Goal: Information Seeking & Learning: Learn about a topic

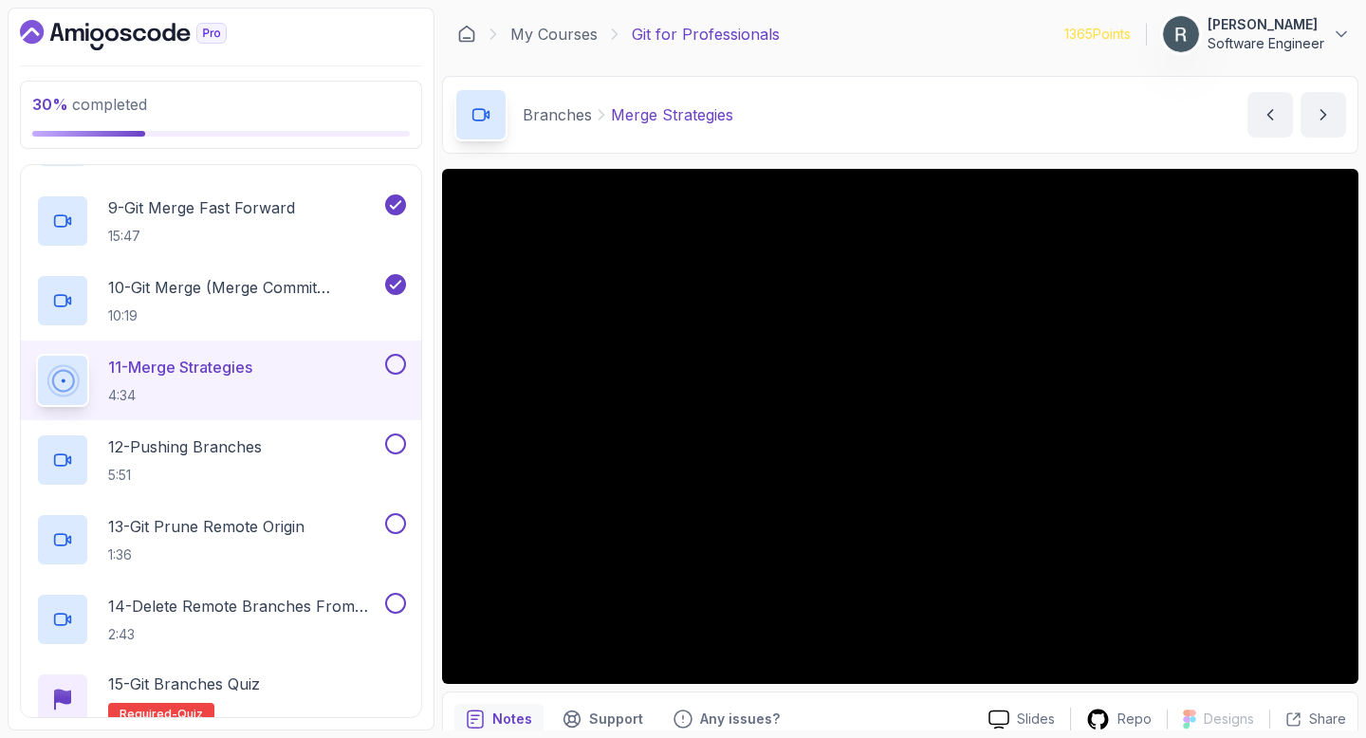
scroll to position [85, 0]
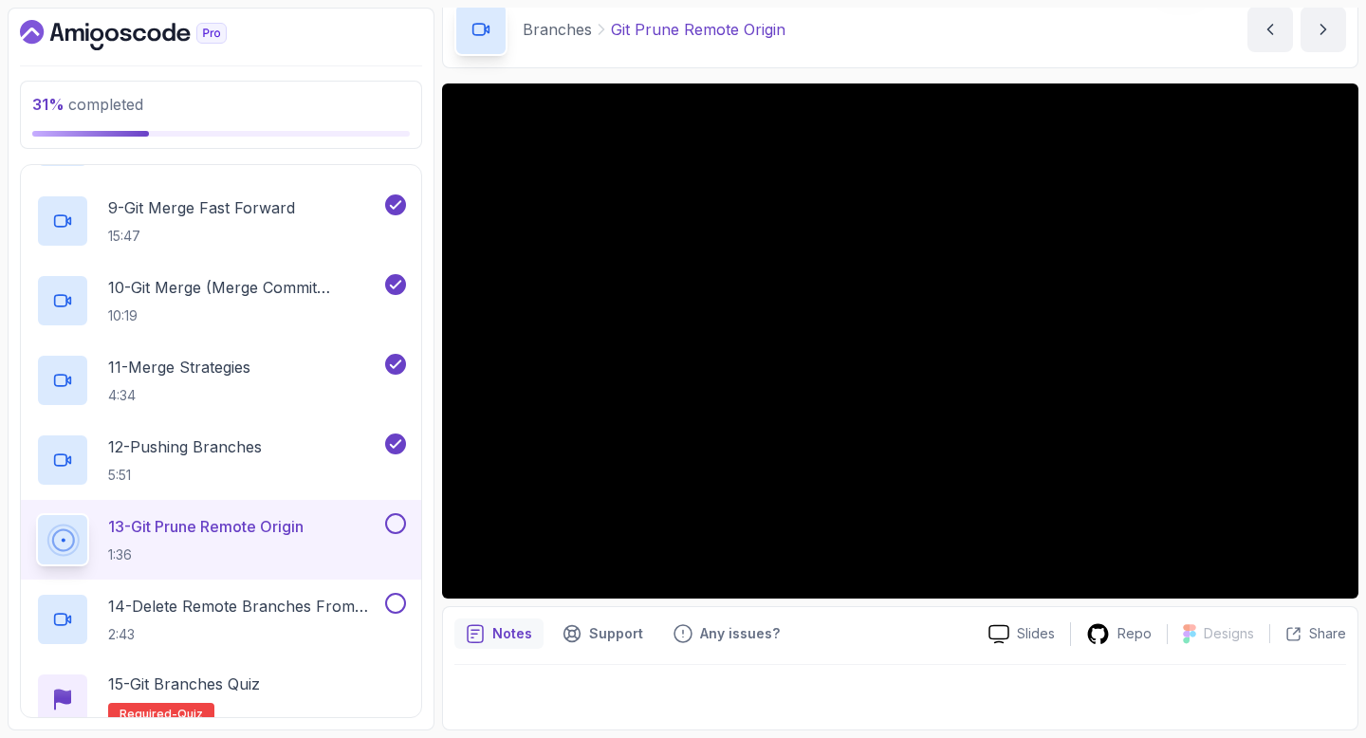
click at [396, 519] on button at bounding box center [395, 523] width 21 height 21
click at [350, 592] on div "14 - Delete Remote Branches From Terminal 2:43" at bounding box center [221, 620] width 400 height 80
click at [339, 609] on p "14 - Delete Remote Branches From Terminal" at bounding box center [244, 606] width 273 height 23
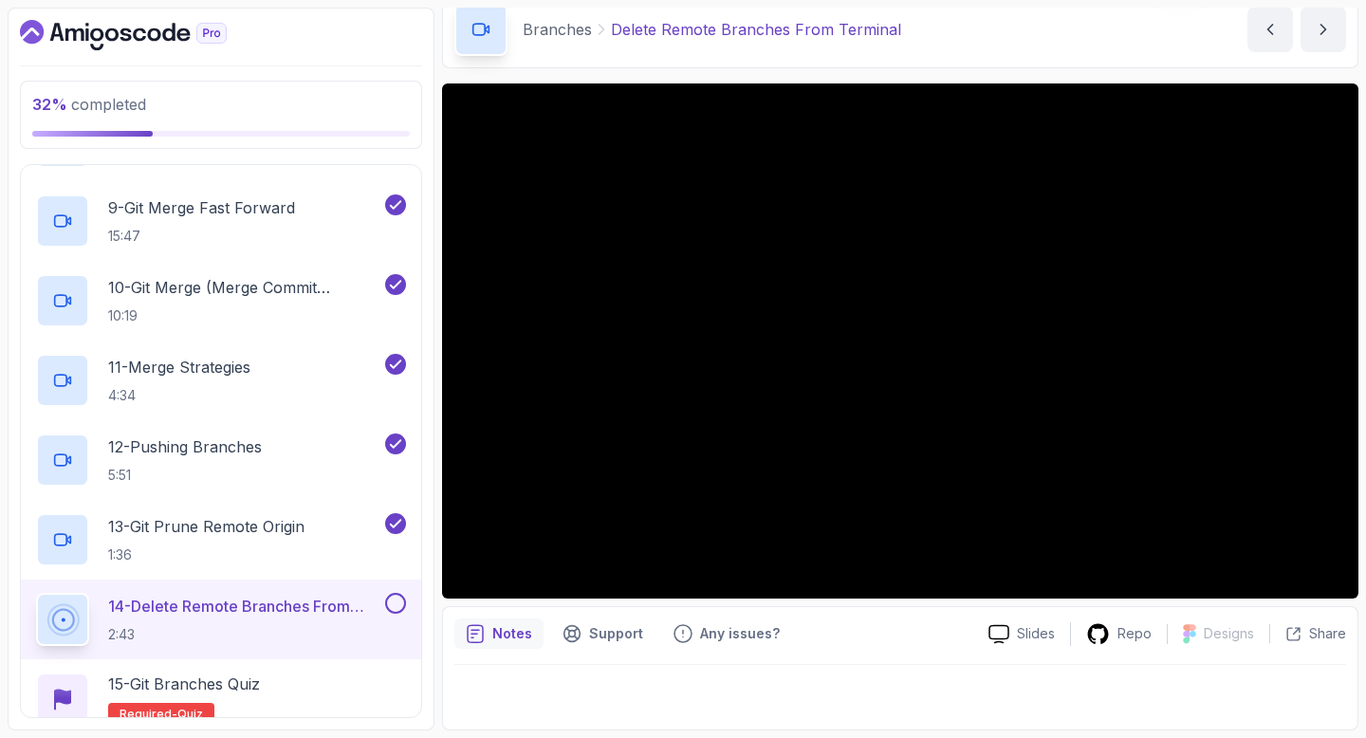
click at [392, 590] on div "14 - Delete Remote Branches From Terminal 2:43" at bounding box center [221, 620] width 400 height 80
click at [394, 601] on button at bounding box center [395, 603] width 21 height 21
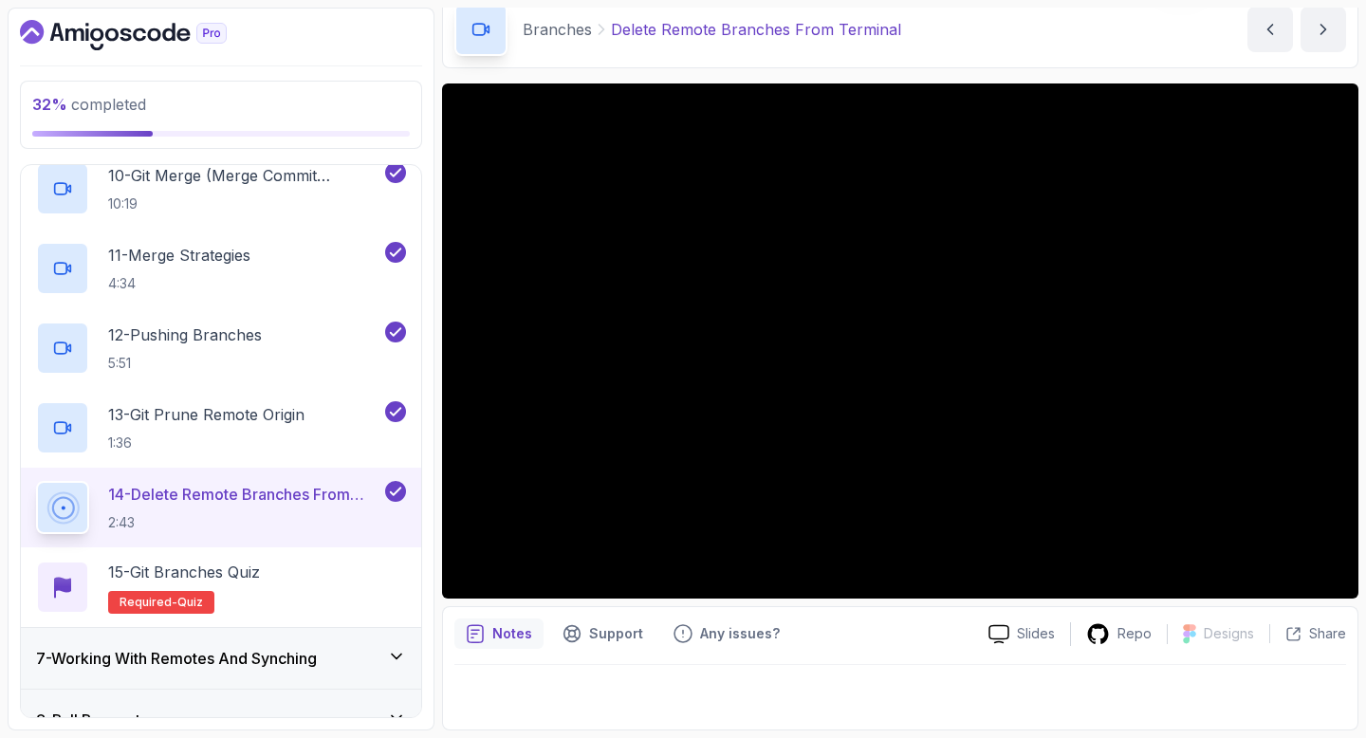
scroll to position [1106, 0]
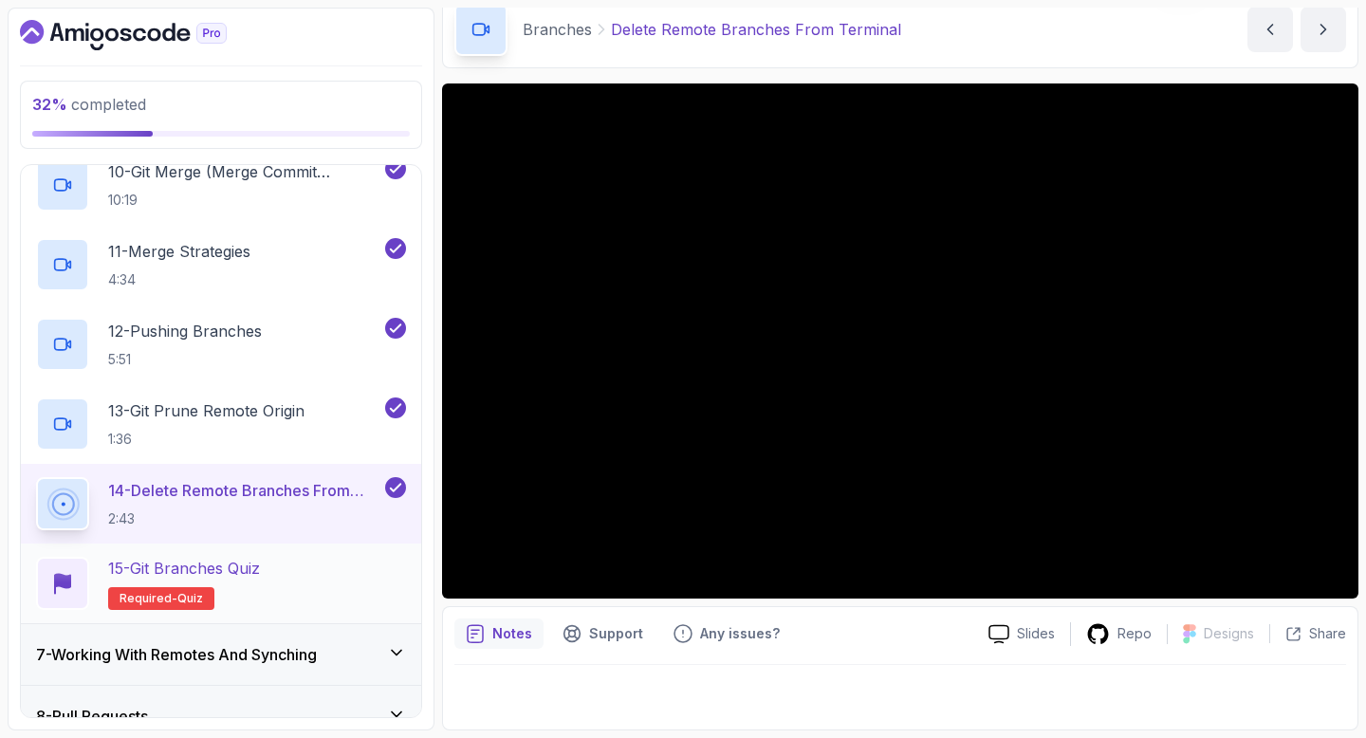
click at [360, 565] on div "15 - Git Branches Quiz Required- quiz" at bounding box center [221, 583] width 370 height 53
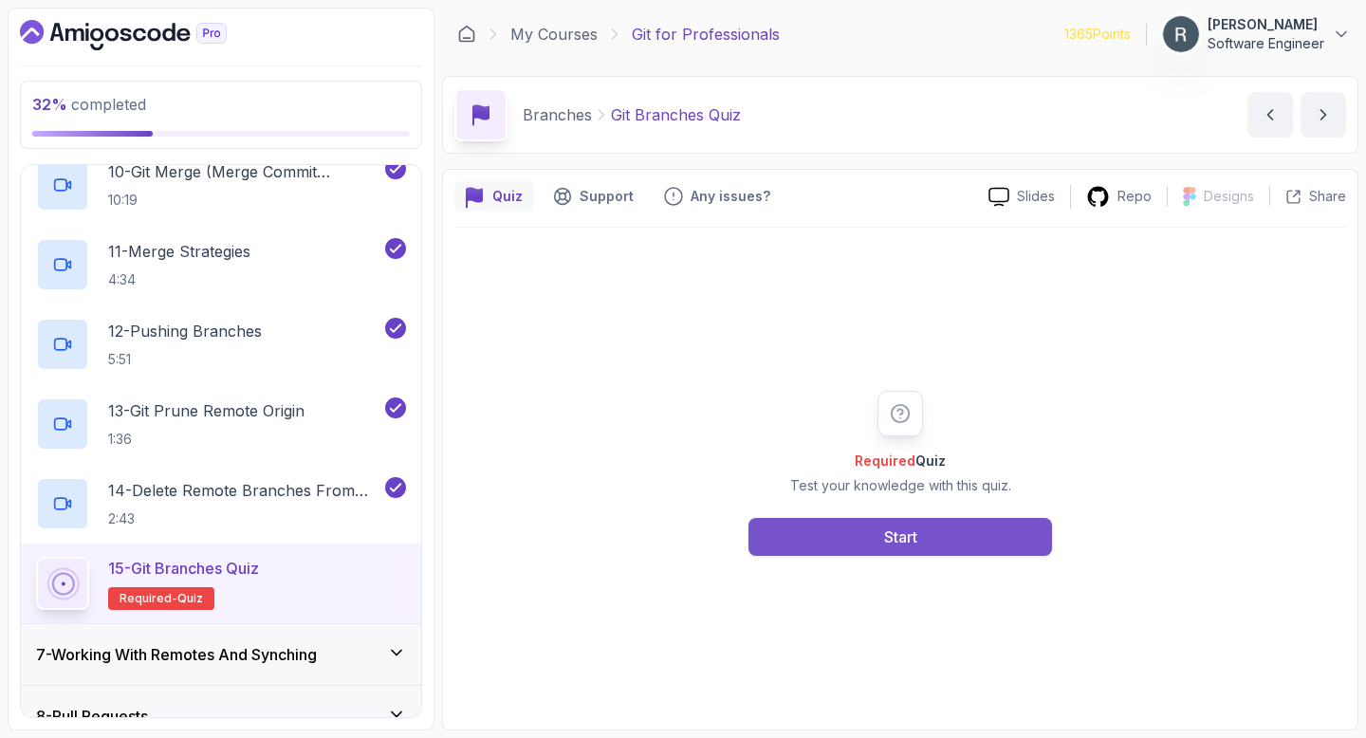
click at [900, 538] on div "Start" at bounding box center [900, 537] width 33 height 23
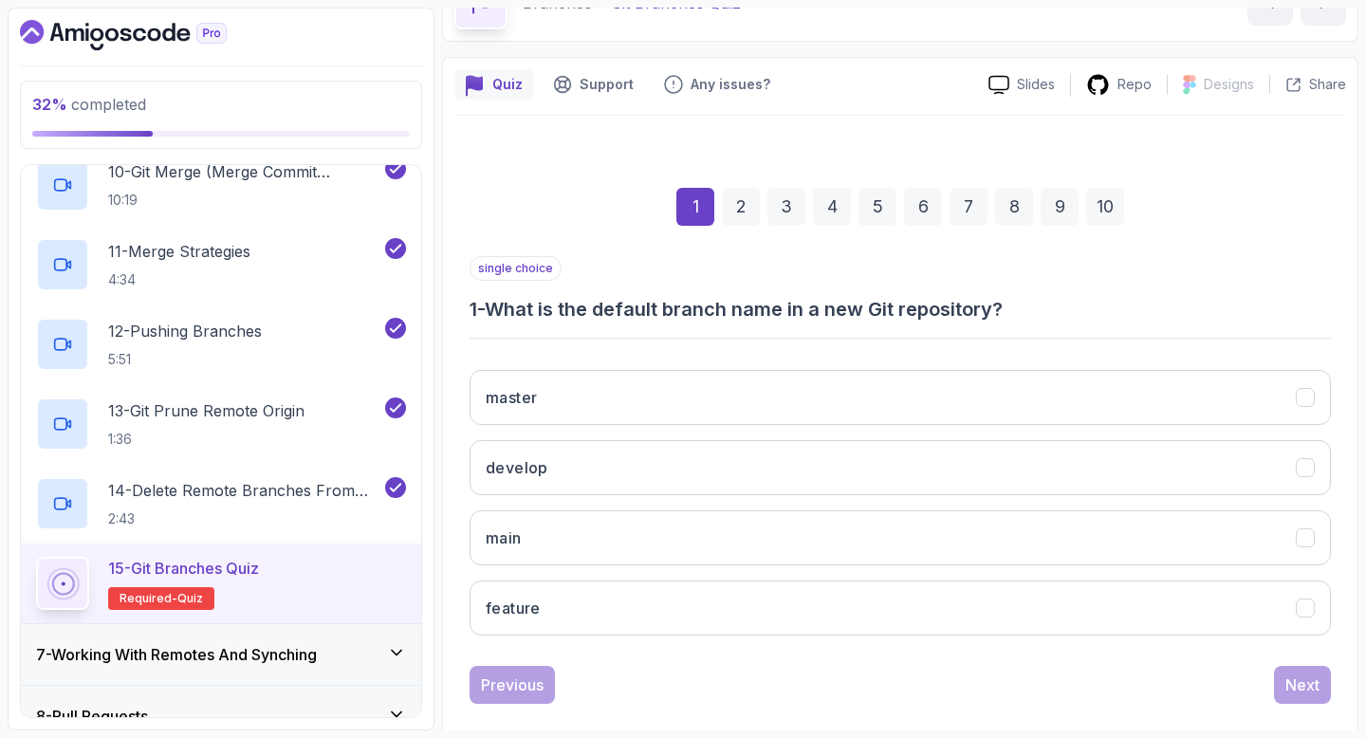
scroll to position [120, 0]
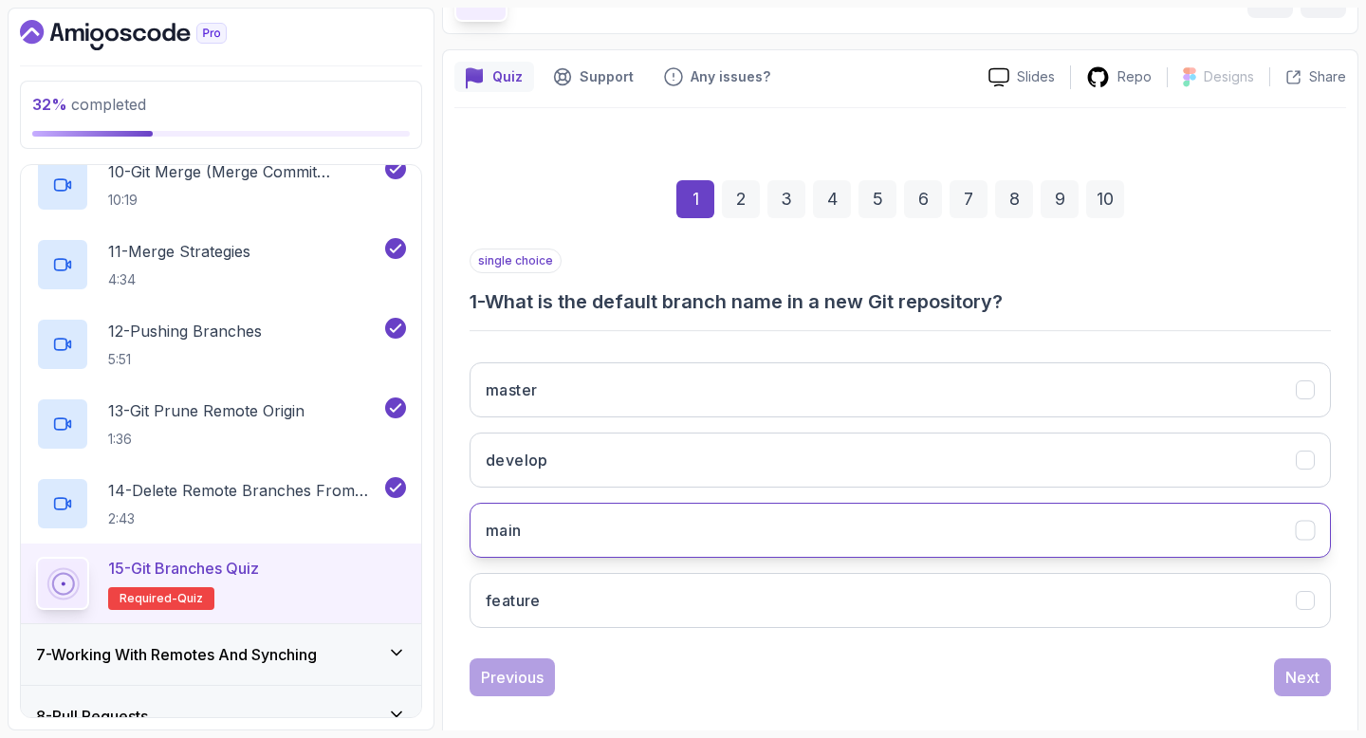
click at [835, 534] on button "main" at bounding box center [901, 530] width 862 height 55
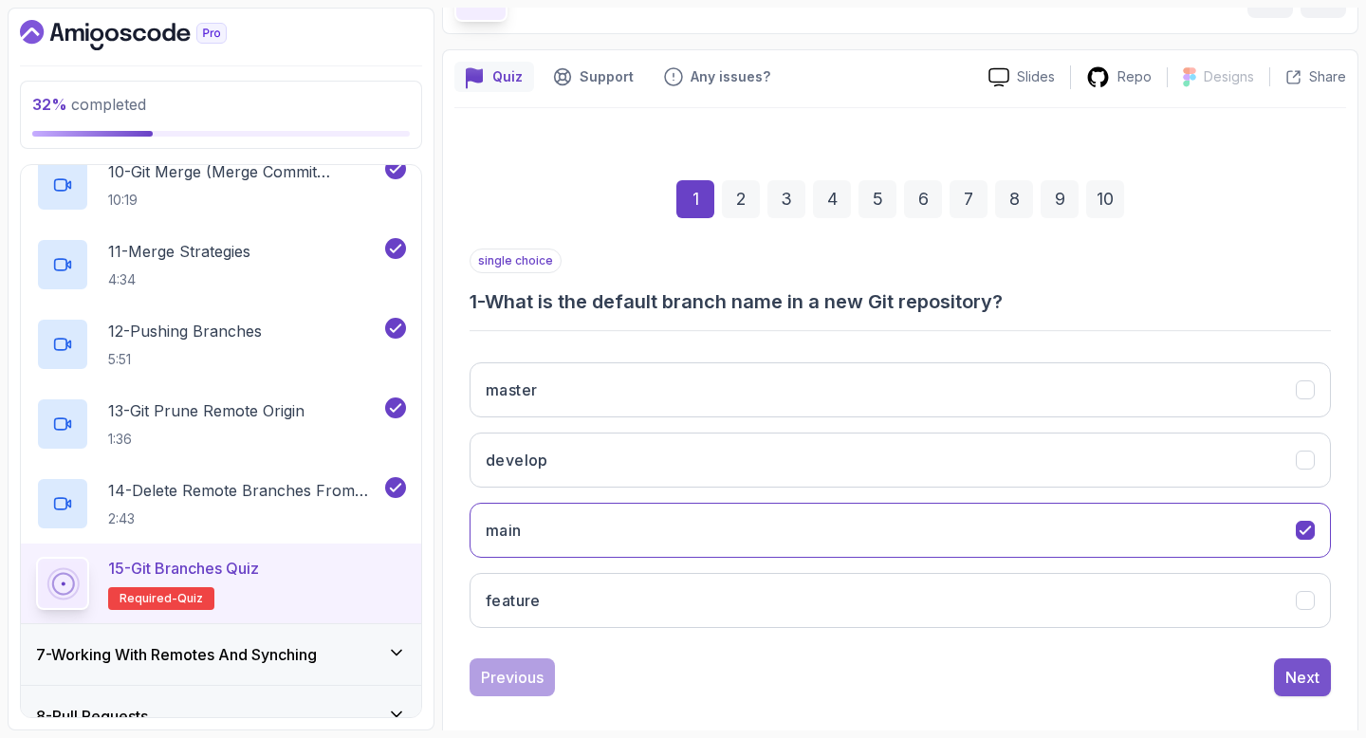
click at [1306, 672] on div "Next" at bounding box center [1303, 677] width 34 height 23
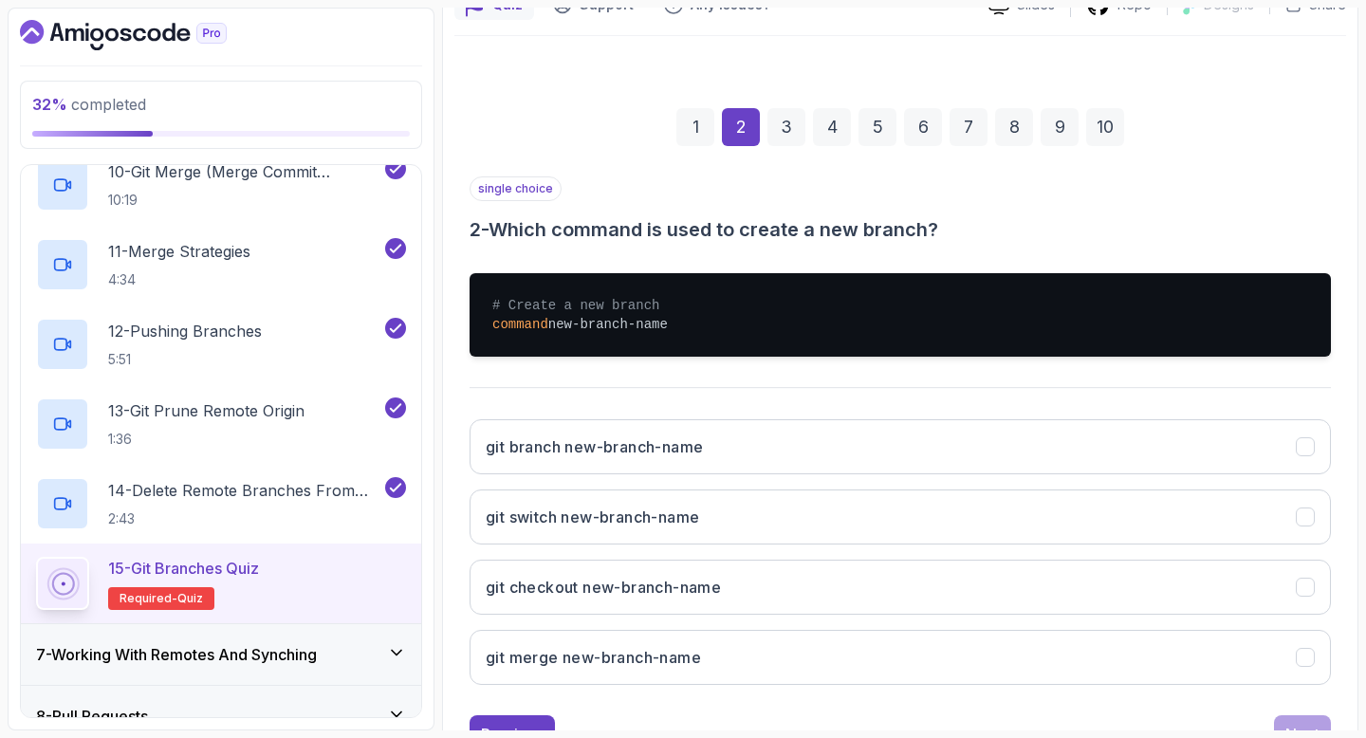
scroll to position [205, 0]
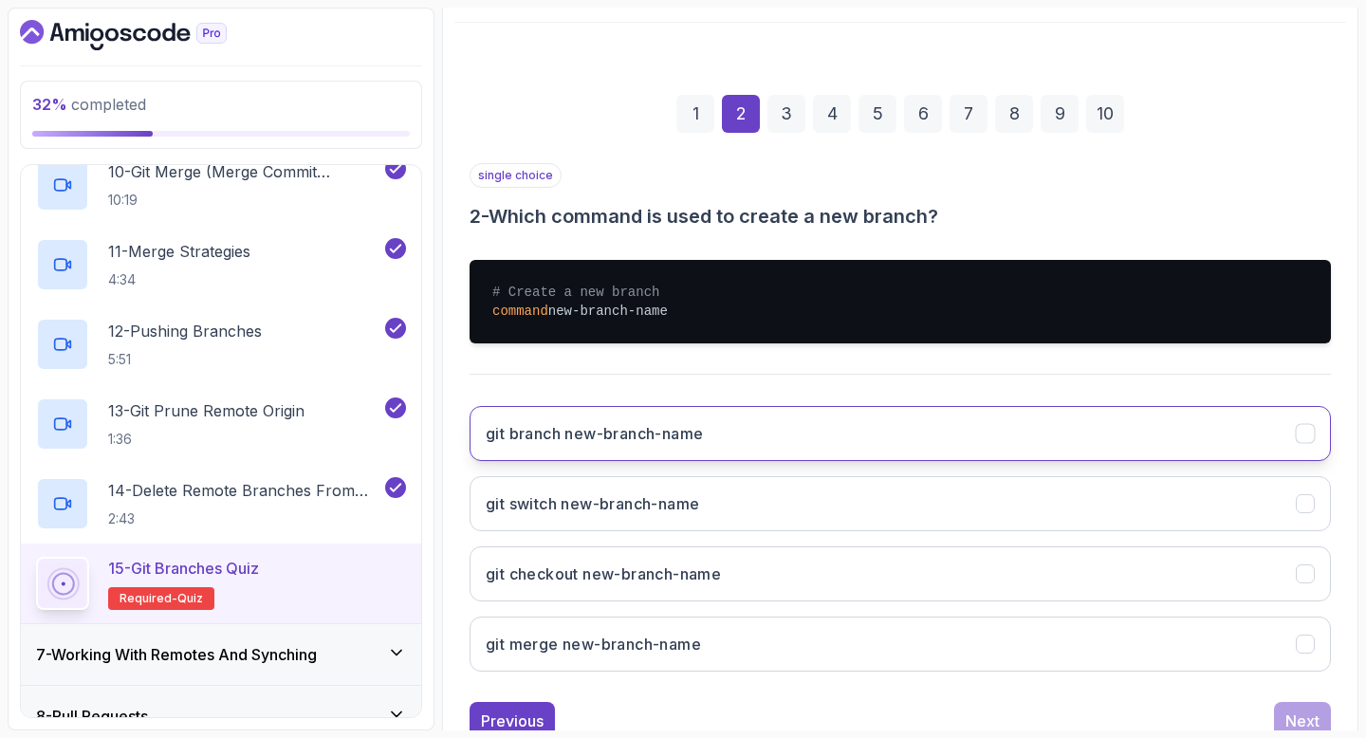
click at [1010, 429] on button "git branch new-branch-name" at bounding box center [901, 433] width 862 height 55
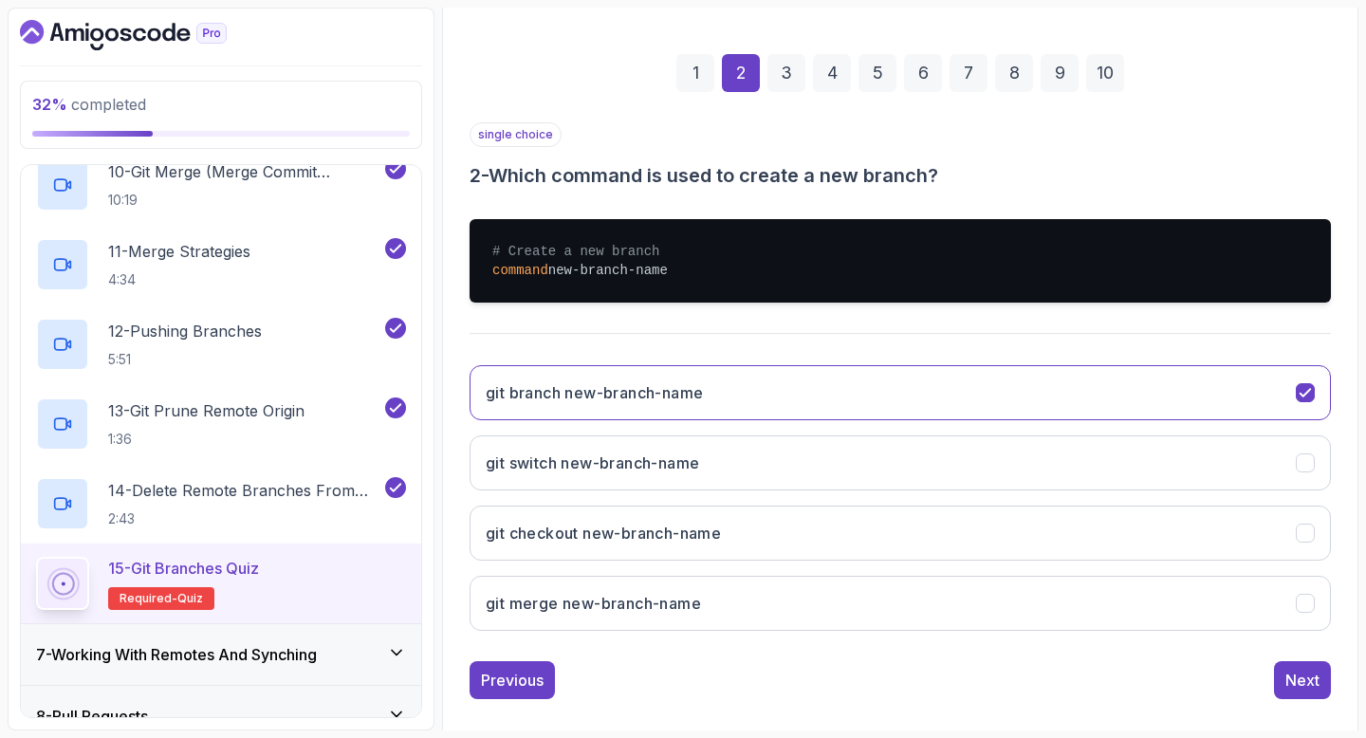
scroll to position [269, 0]
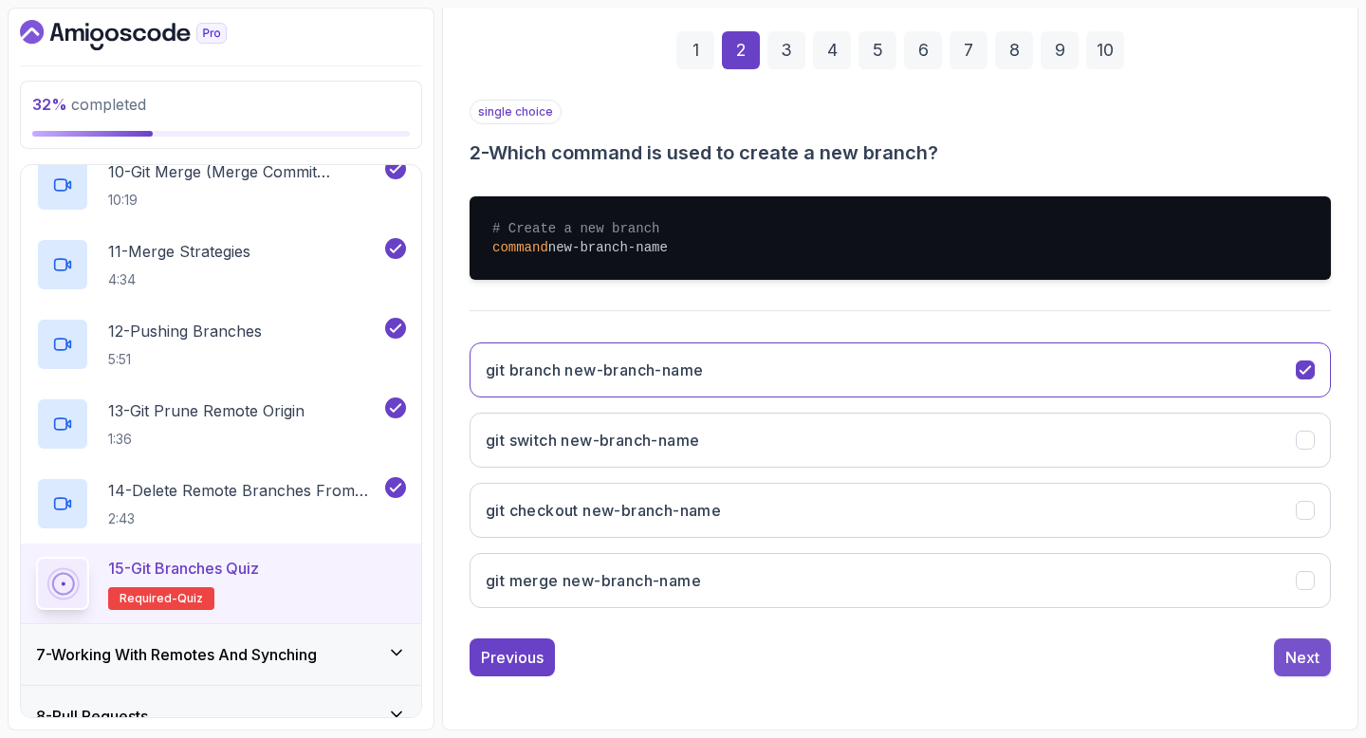
click at [1283, 655] on button "Next" at bounding box center [1302, 658] width 57 height 38
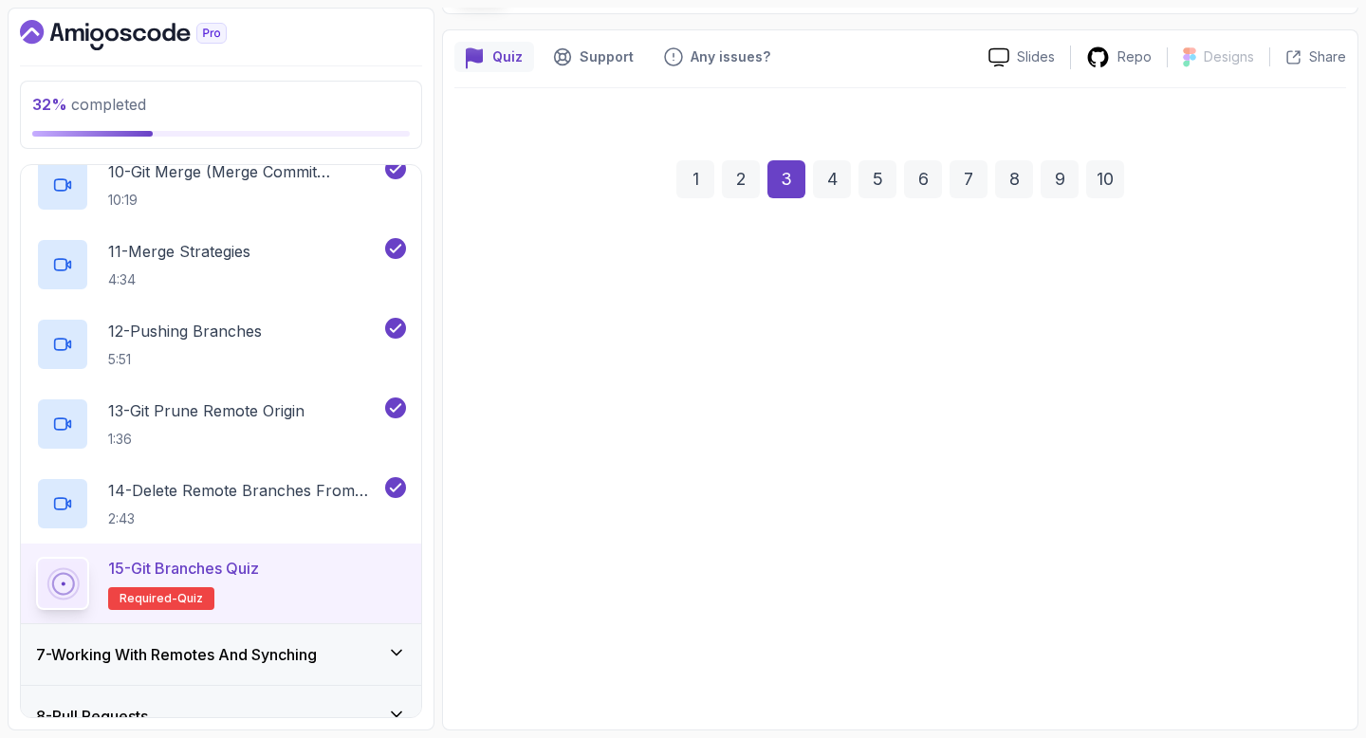
scroll to position [139, 0]
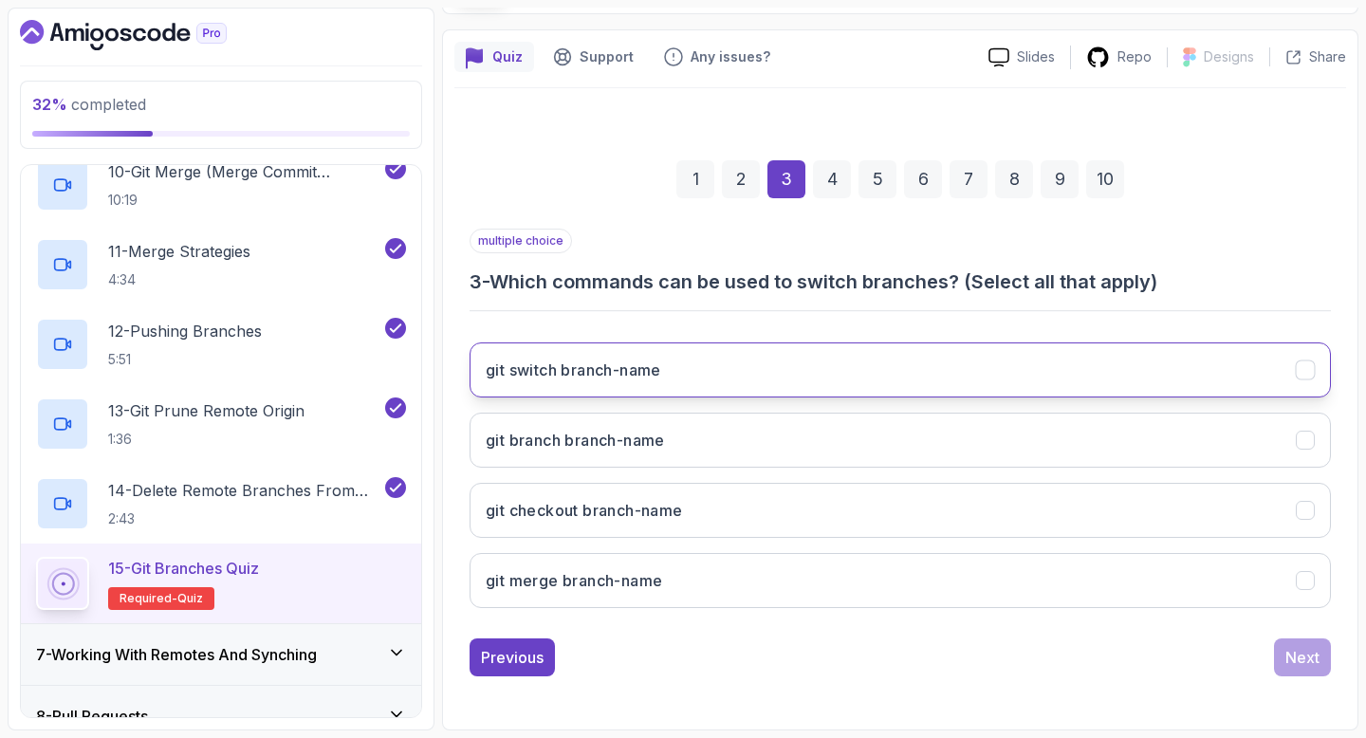
click at [1123, 369] on button "git switch branch-name" at bounding box center [901, 370] width 862 height 55
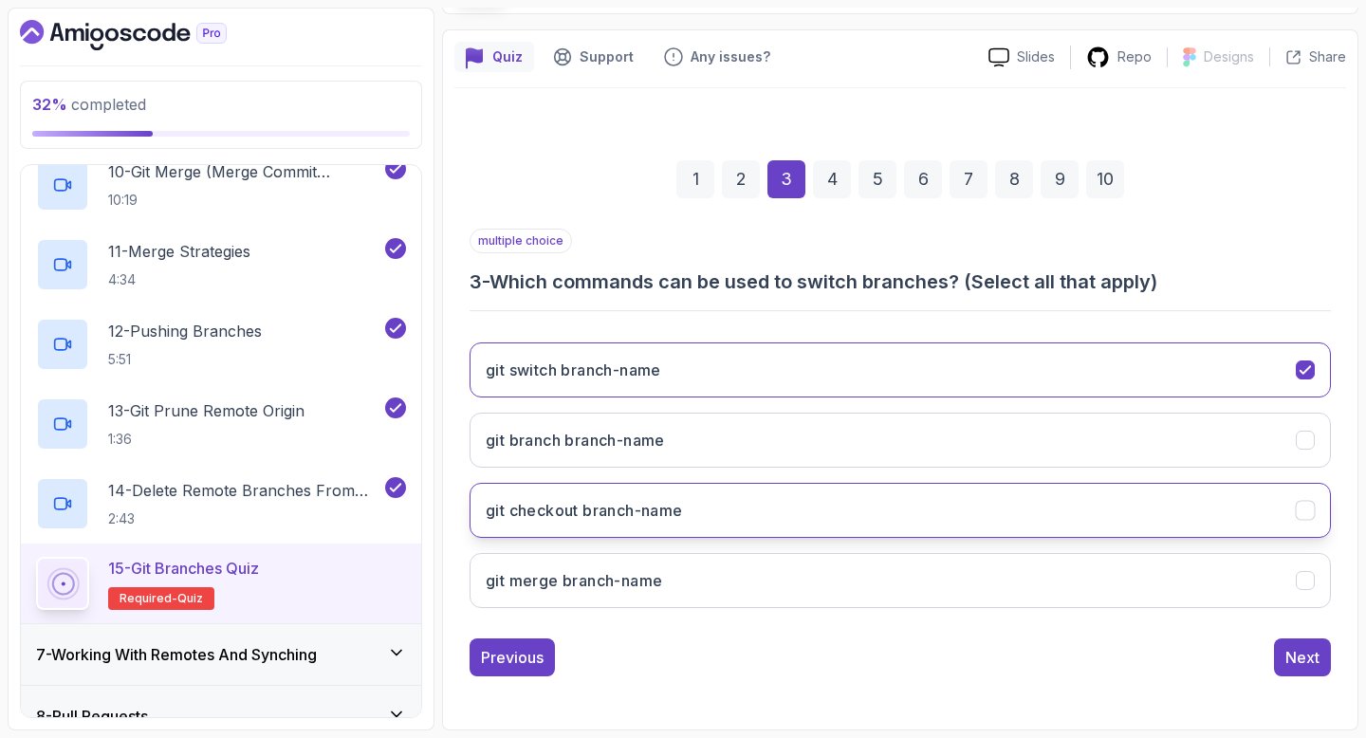
click at [1049, 526] on button "git checkout branch-name" at bounding box center [901, 510] width 862 height 55
click at [1300, 651] on div "Next" at bounding box center [1303, 657] width 34 height 23
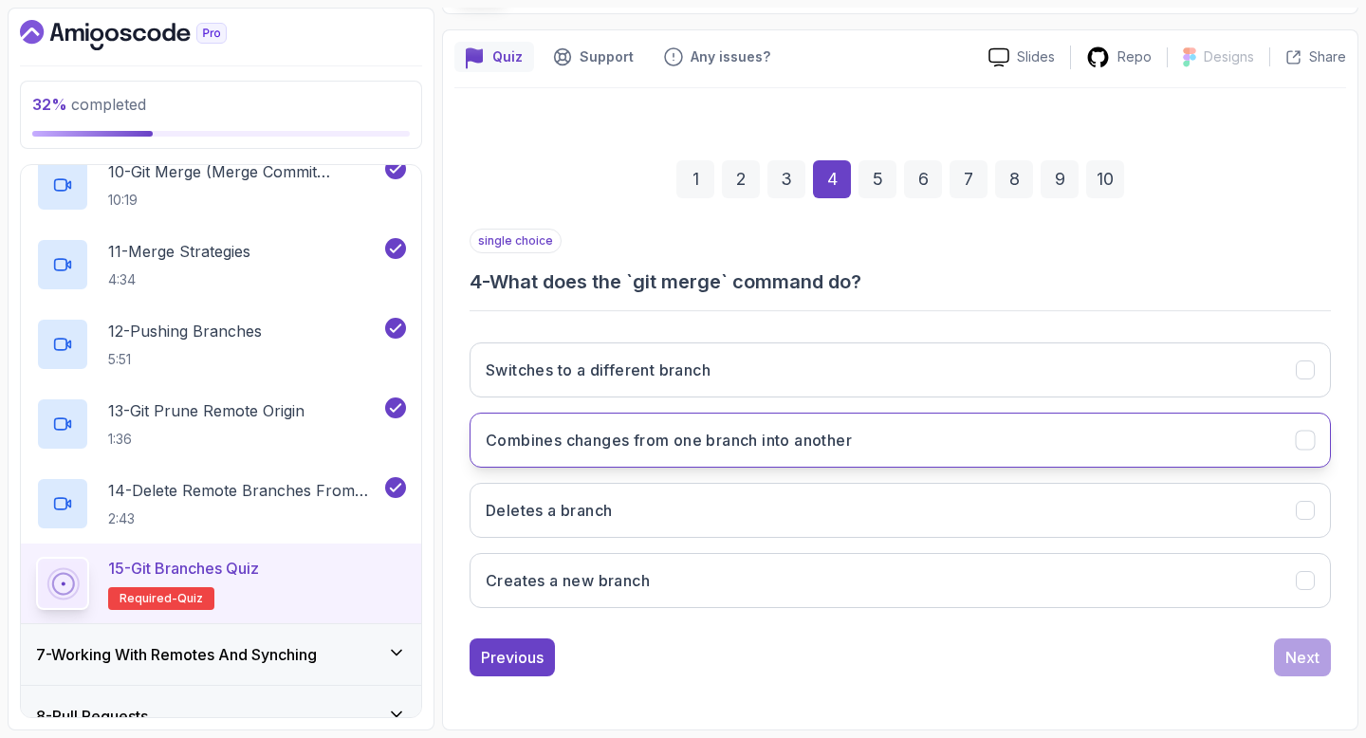
click at [1011, 441] on button "Combines changes from one branch into another" at bounding box center [901, 440] width 862 height 55
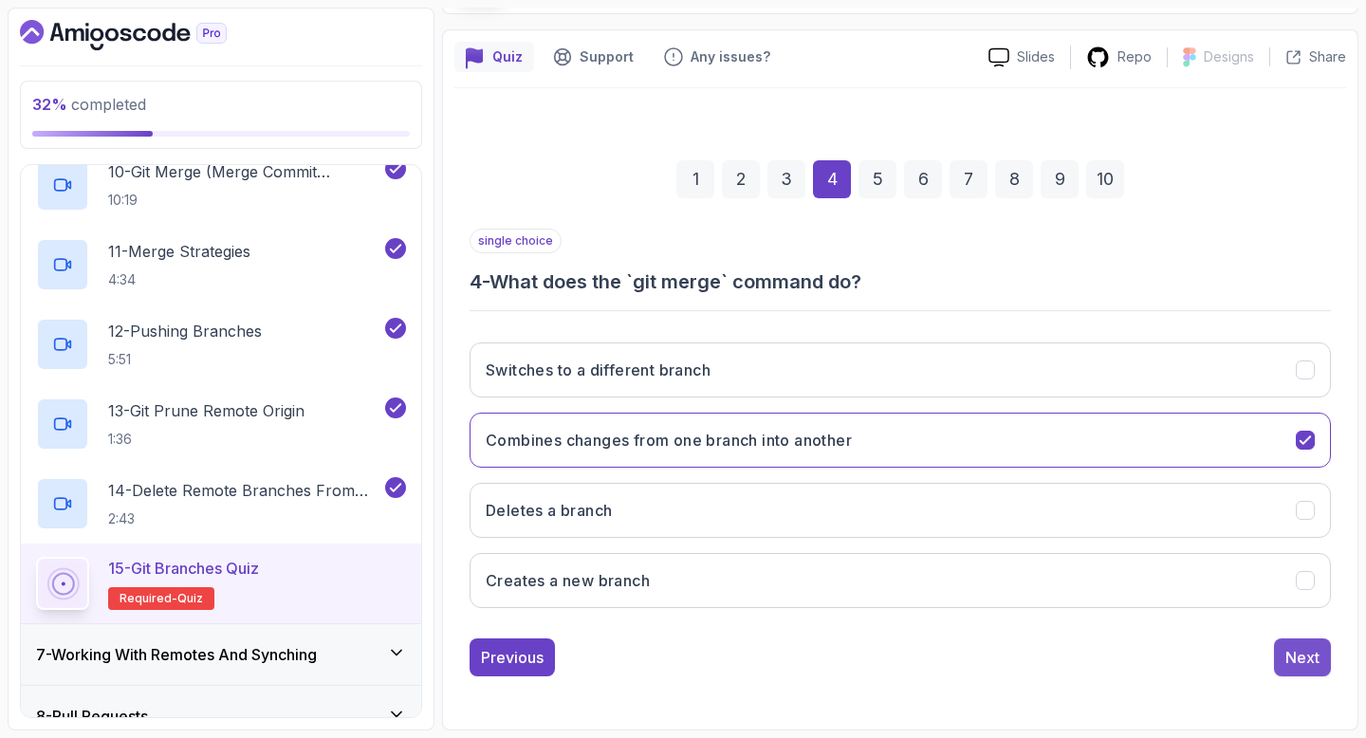
click at [1291, 662] on div "Next" at bounding box center [1303, 657] width 34 height 23
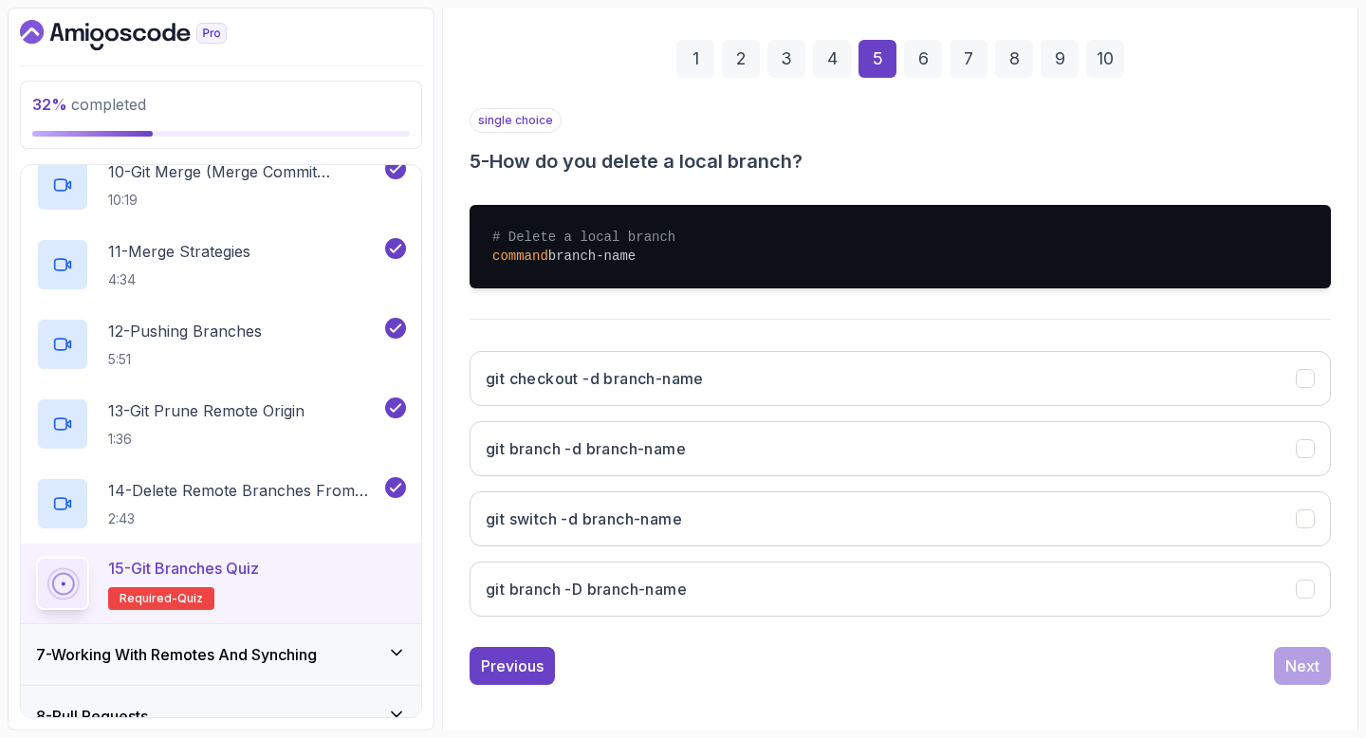
scroll to position [269, 0]
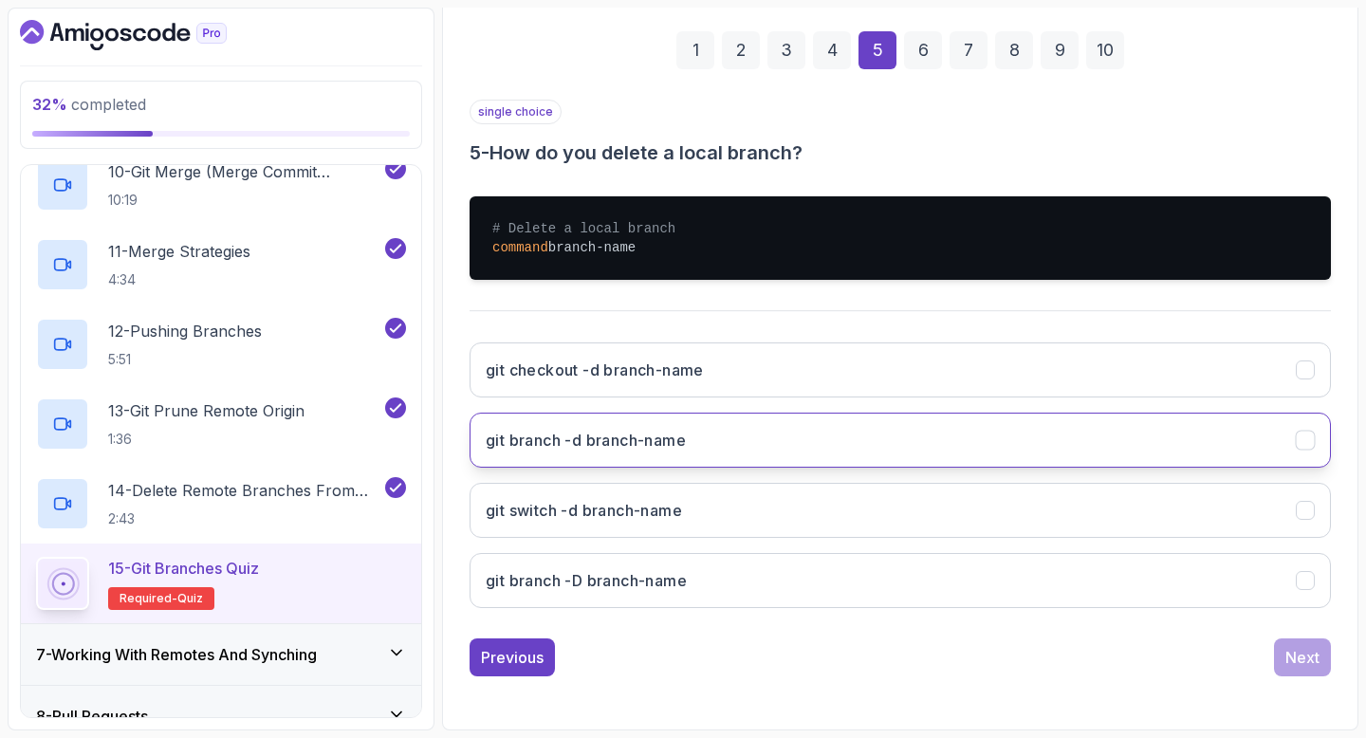
click at [825, 443] on button "git branch -d branch-name" at bounding box center [901, 440] width 862 height 55
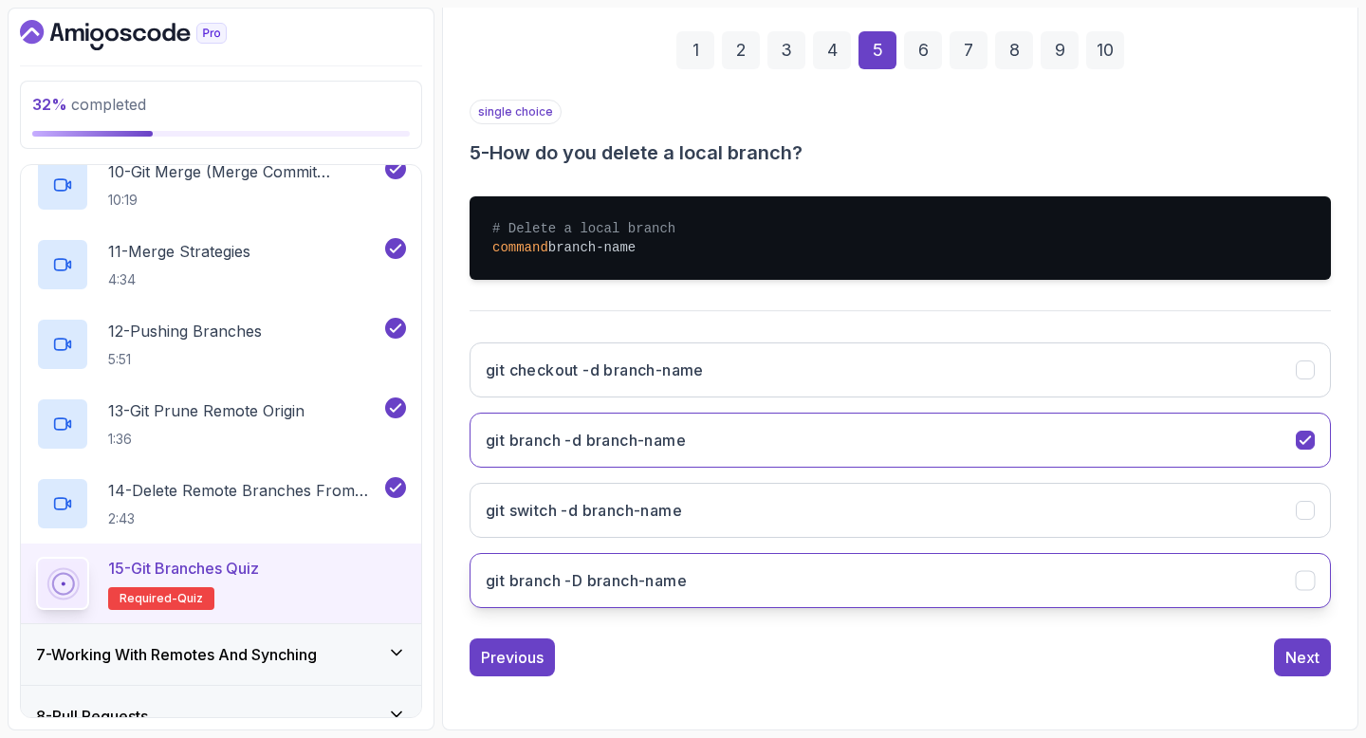
click at [1074, 584] on button "git branch -D branch-name" at bounding box center [901, 580] width 862 height 55
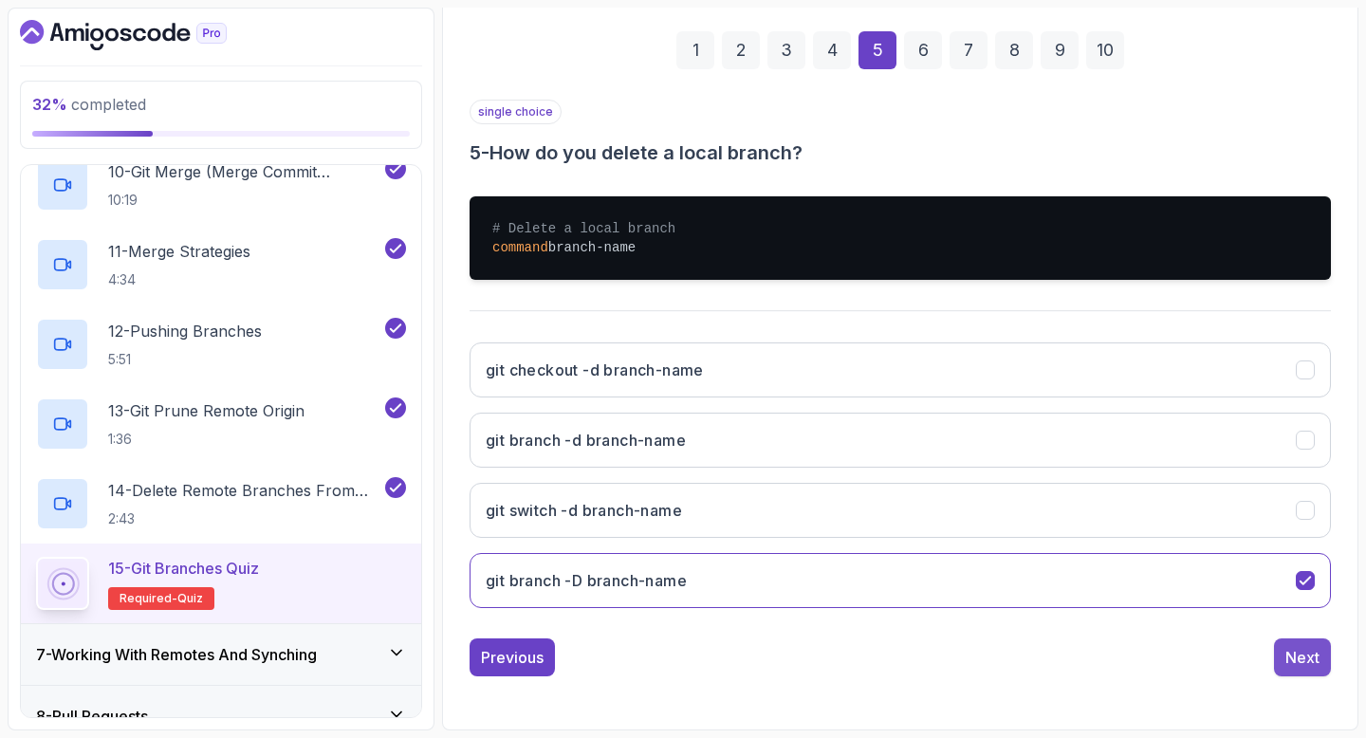
click at [1309, 660] on div "Next" at bounding box center [1303, 657] width 34 height 23
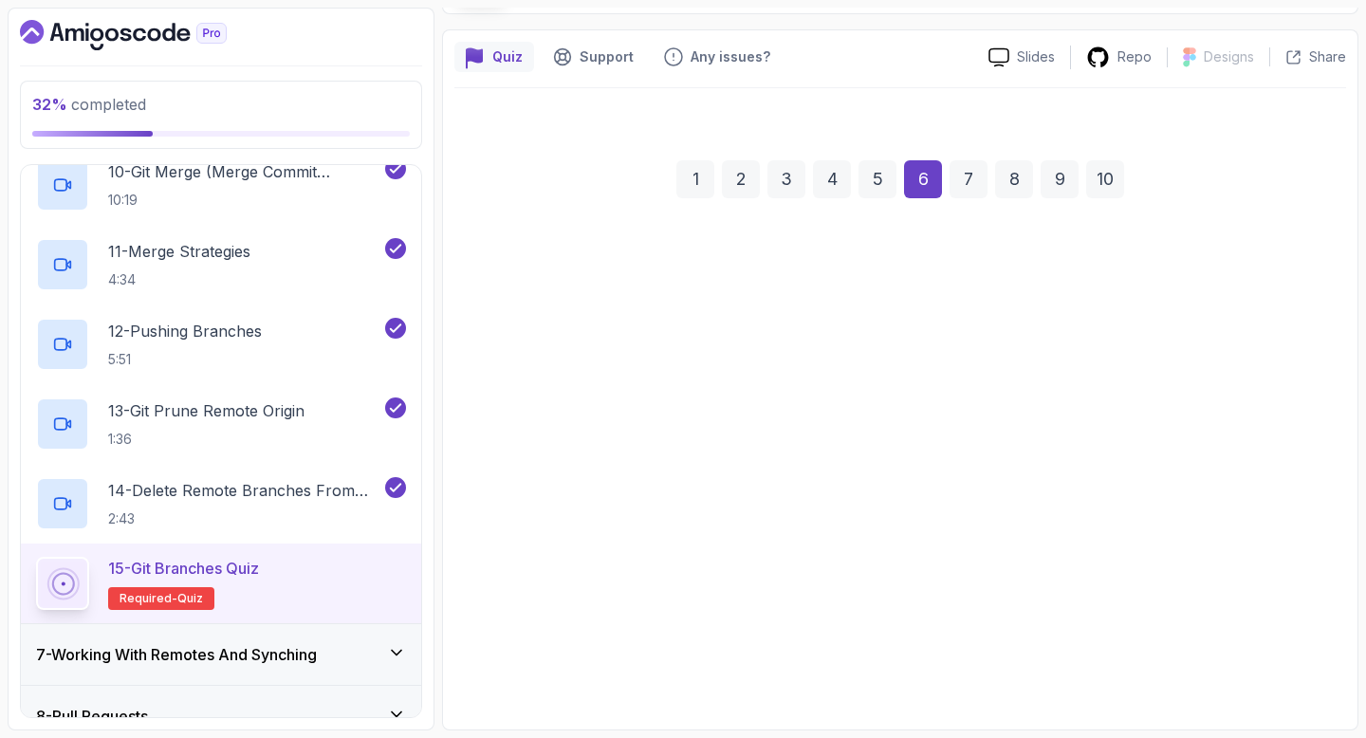
scroll to position [139, 0]
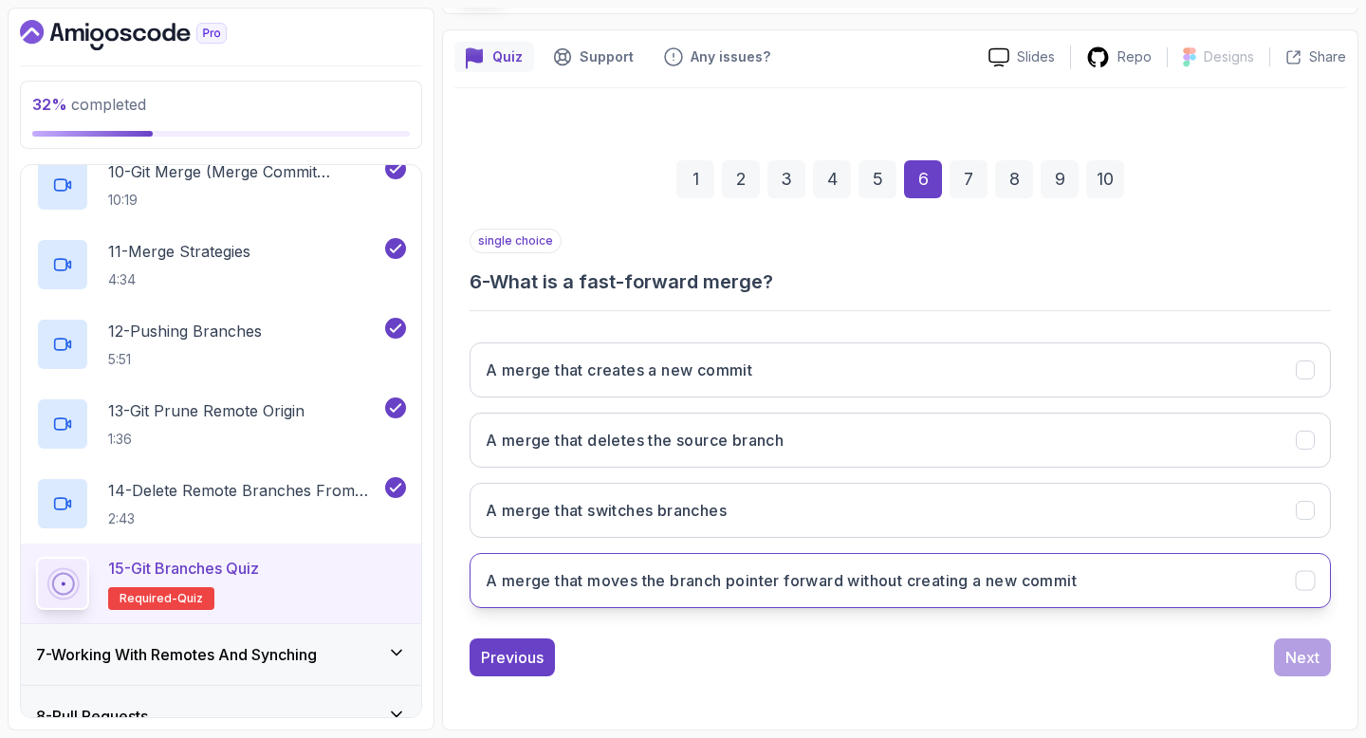
click at [1091, 583] on button "A merge that moves the branch pointer forward without creating a new commit" at bounding box center [901, 580] width 862 height 55
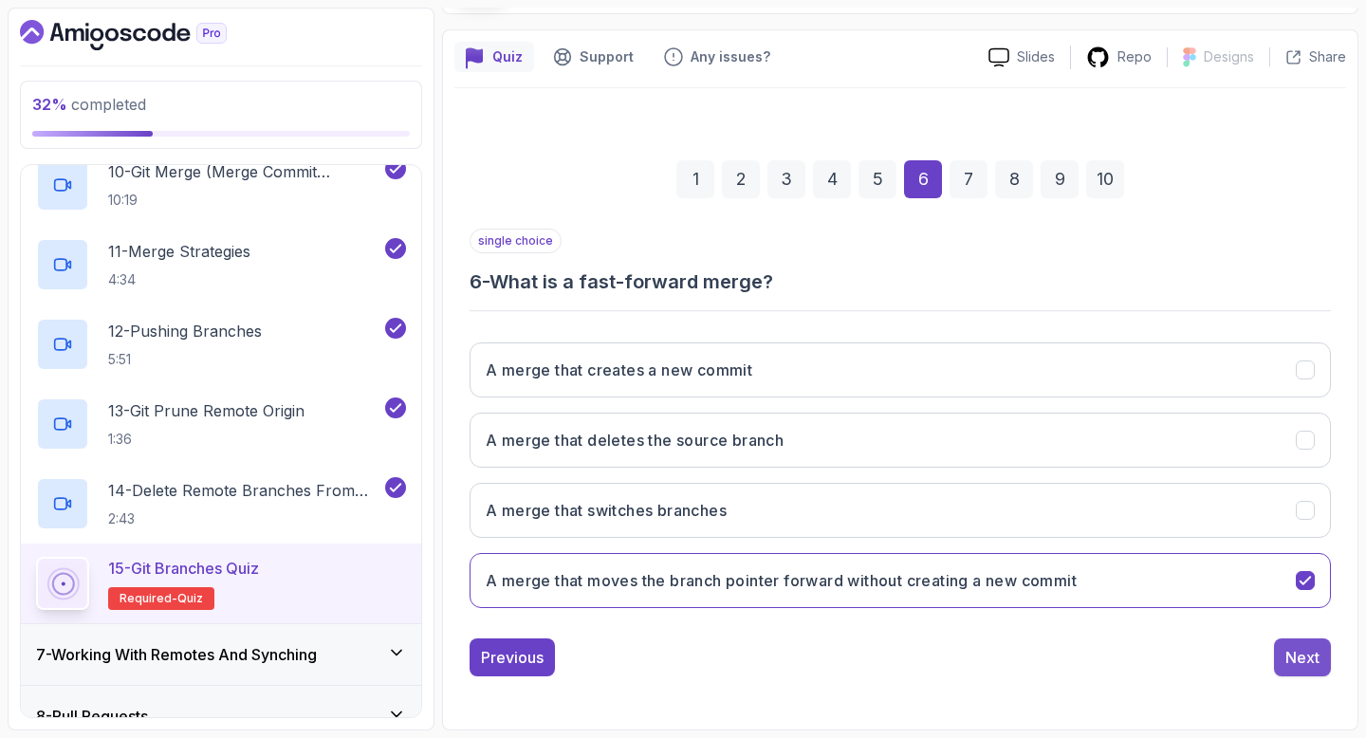
click at [1290, 669] on button "Next" at bounding box center [1302, 658] width 57 height 38
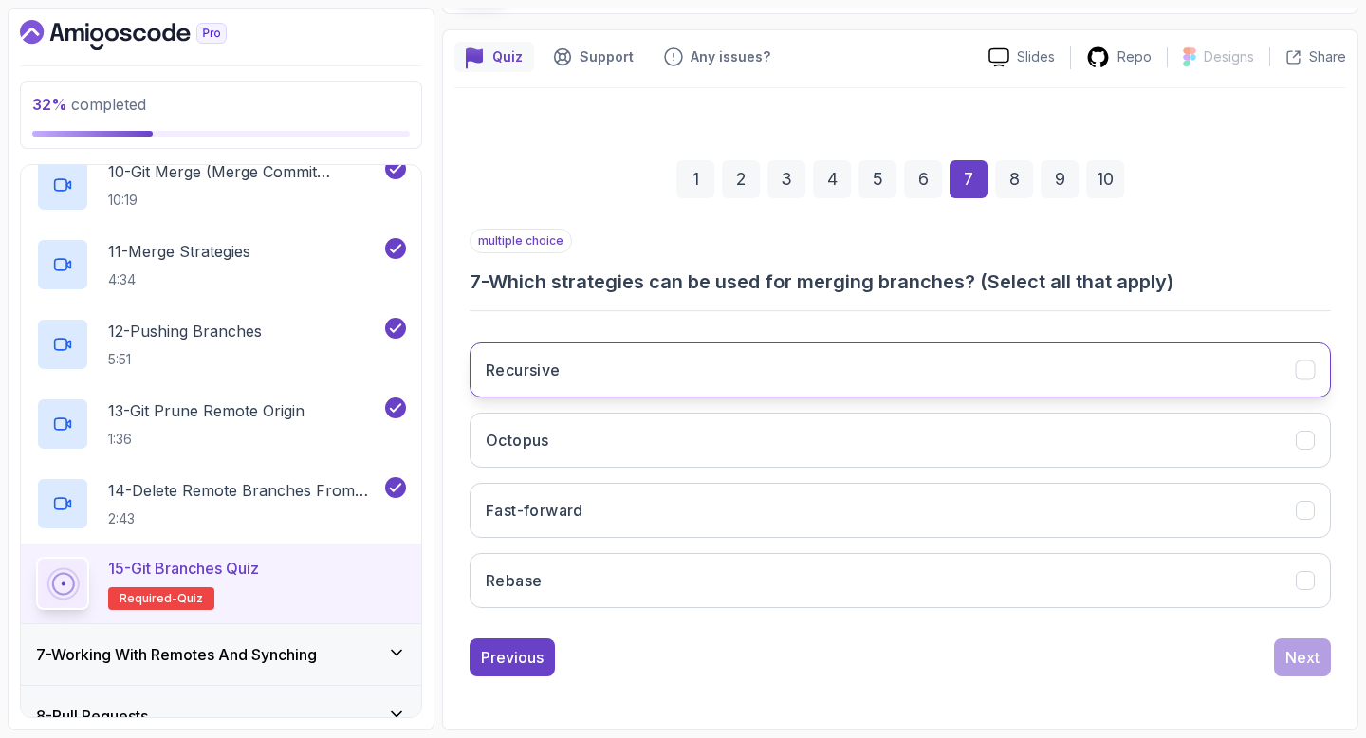
click at [899, 367] on button "Recursive" at bounding box center [901, 370] width 862 height 55
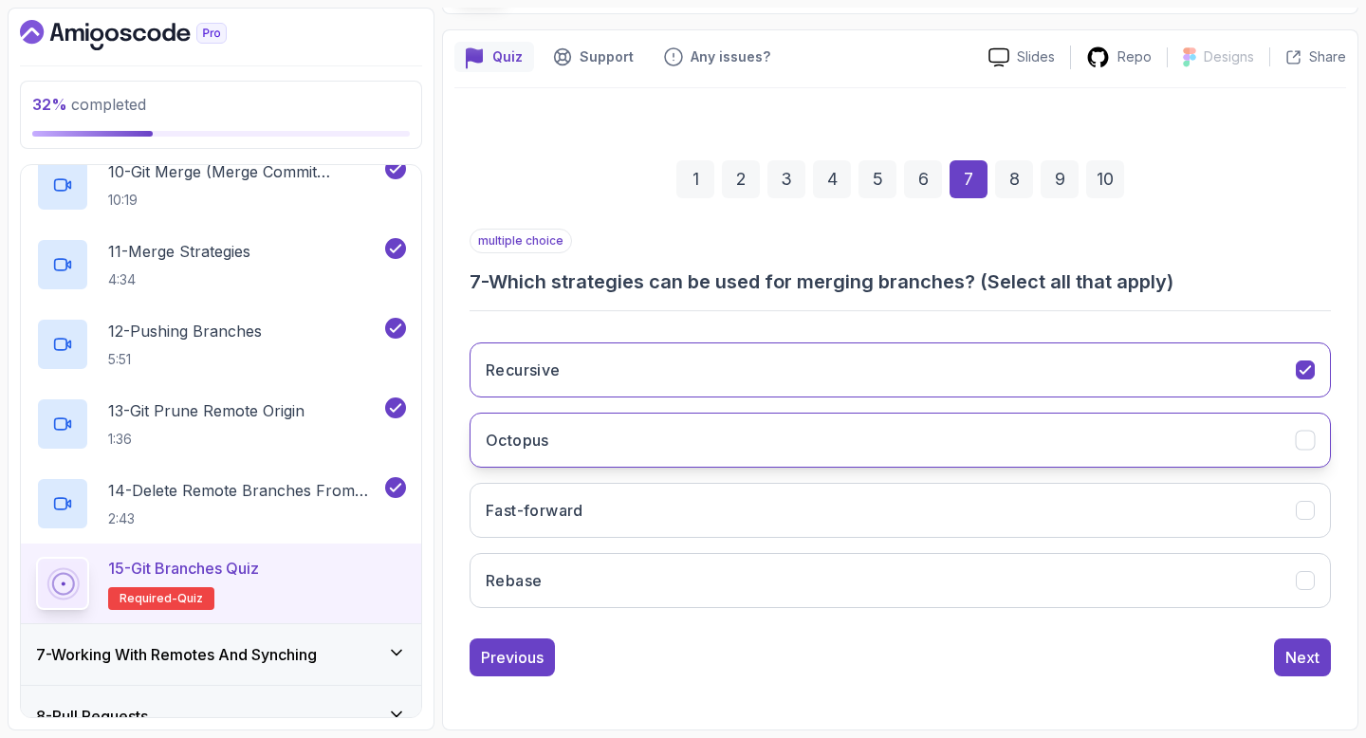
click at [880, 436] on button "Octopus" at bounding box center [901, 440] width 862 height 55
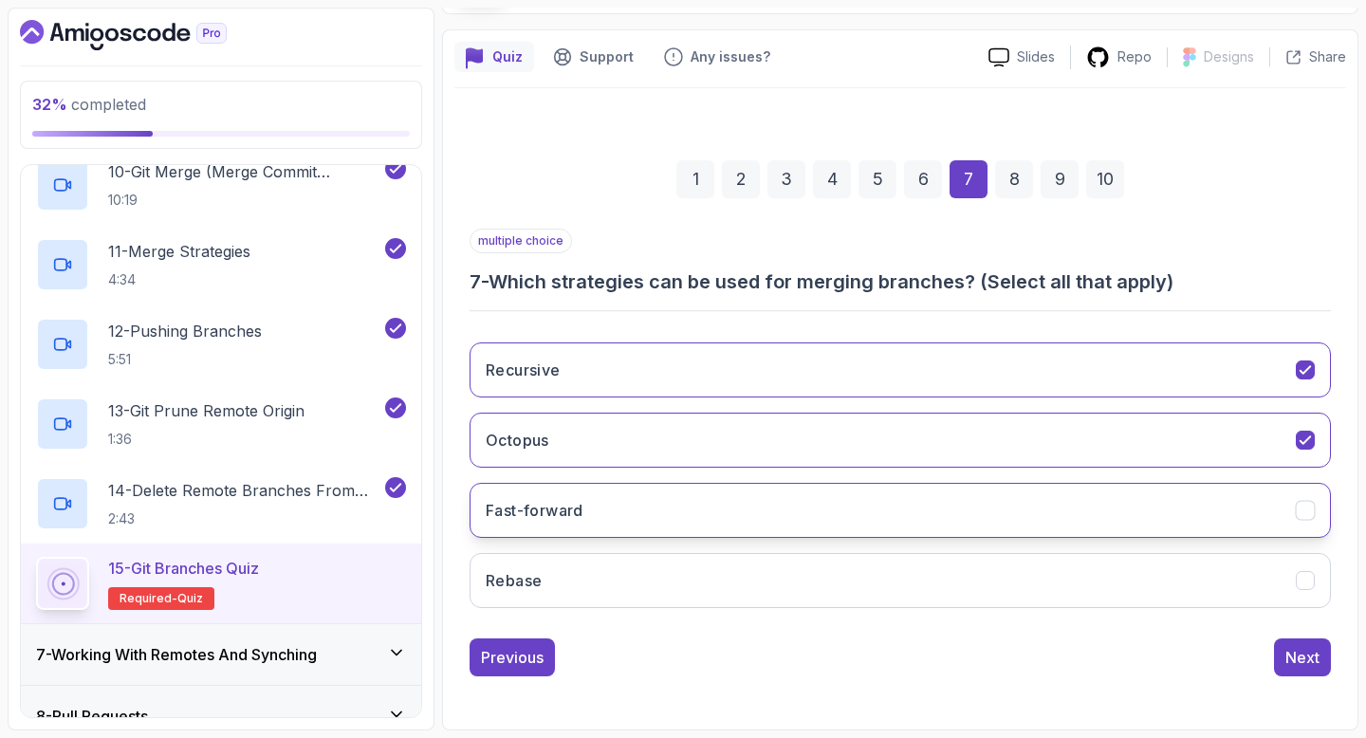
click at [854, 506] on button "Fast-forward" at bounding box center [901, 510] width 862 height 55
click at [1294, 659] on div "Next" at bounding box center [1303, 657] width 34 height 23
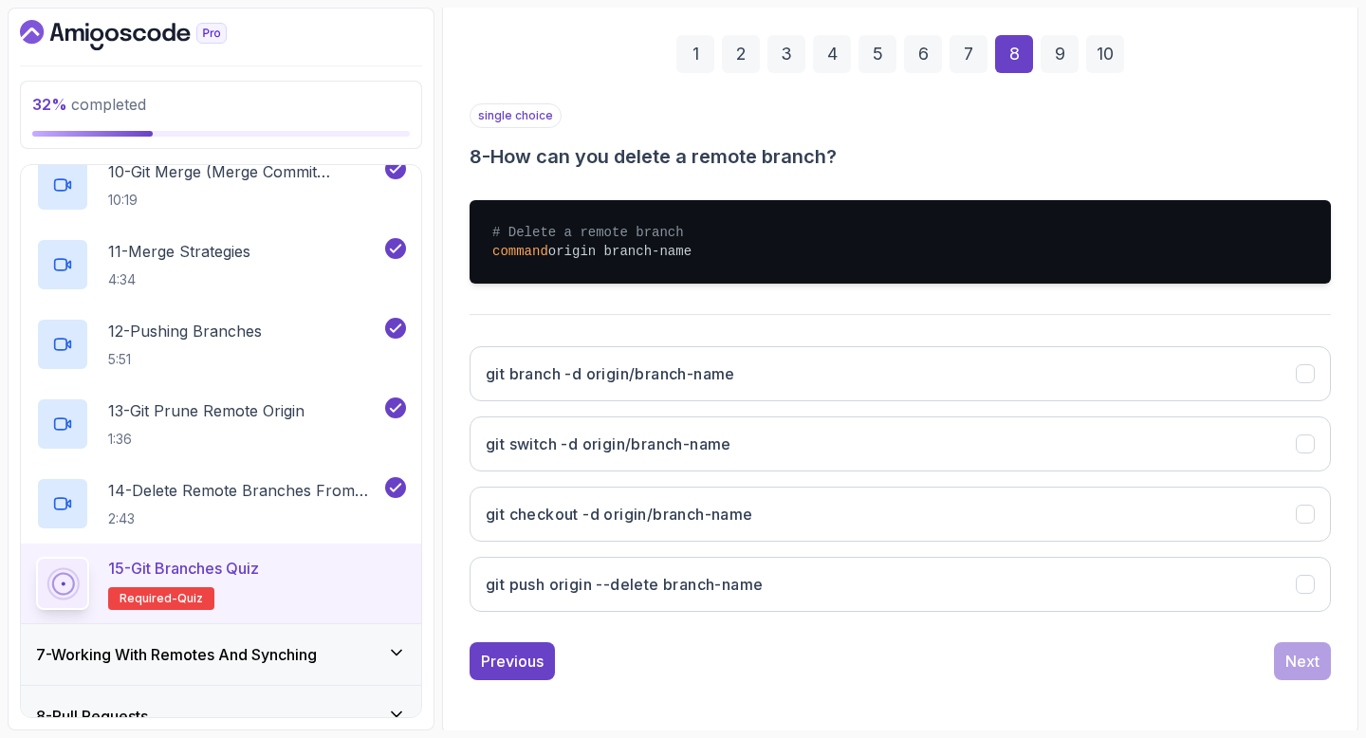
scroll to position [269, 0]
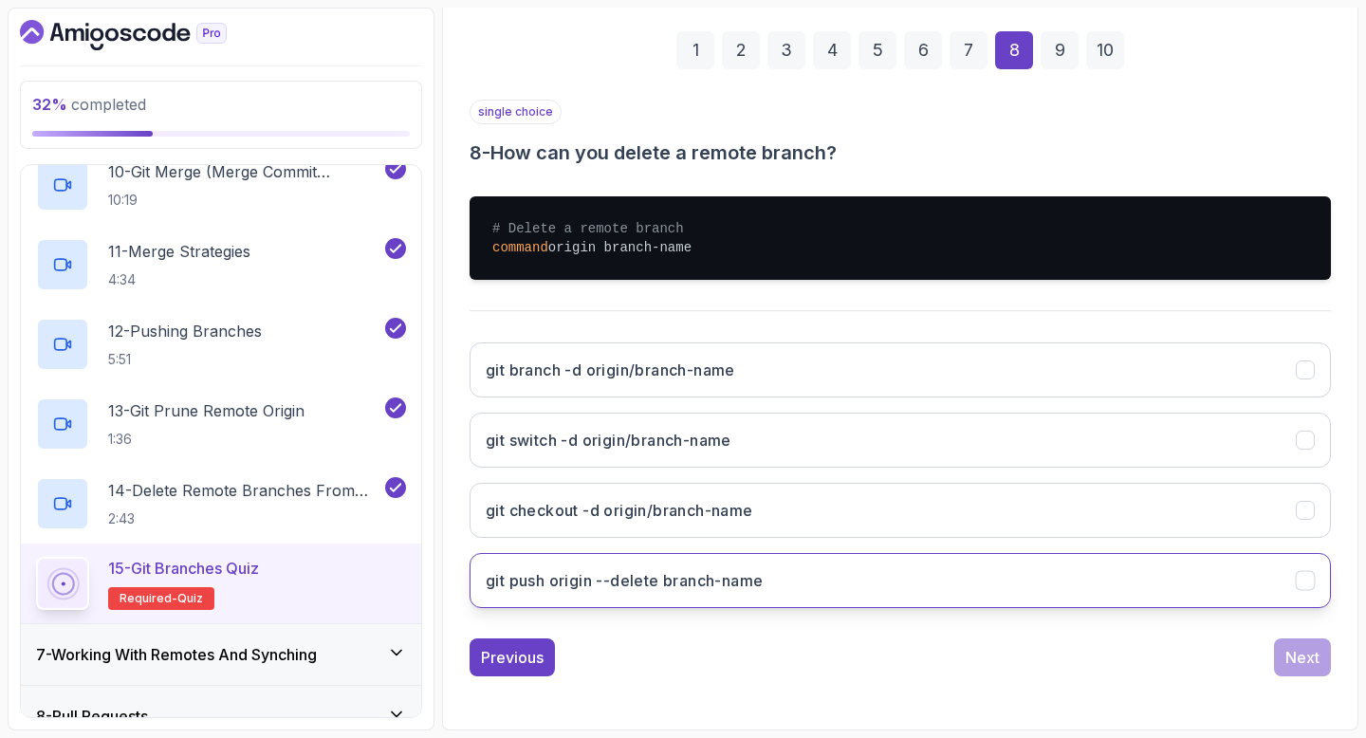
click at [900, 595] on button "git push origin --delete branch-name" at bounding box center [901, 580] width 862 height 55
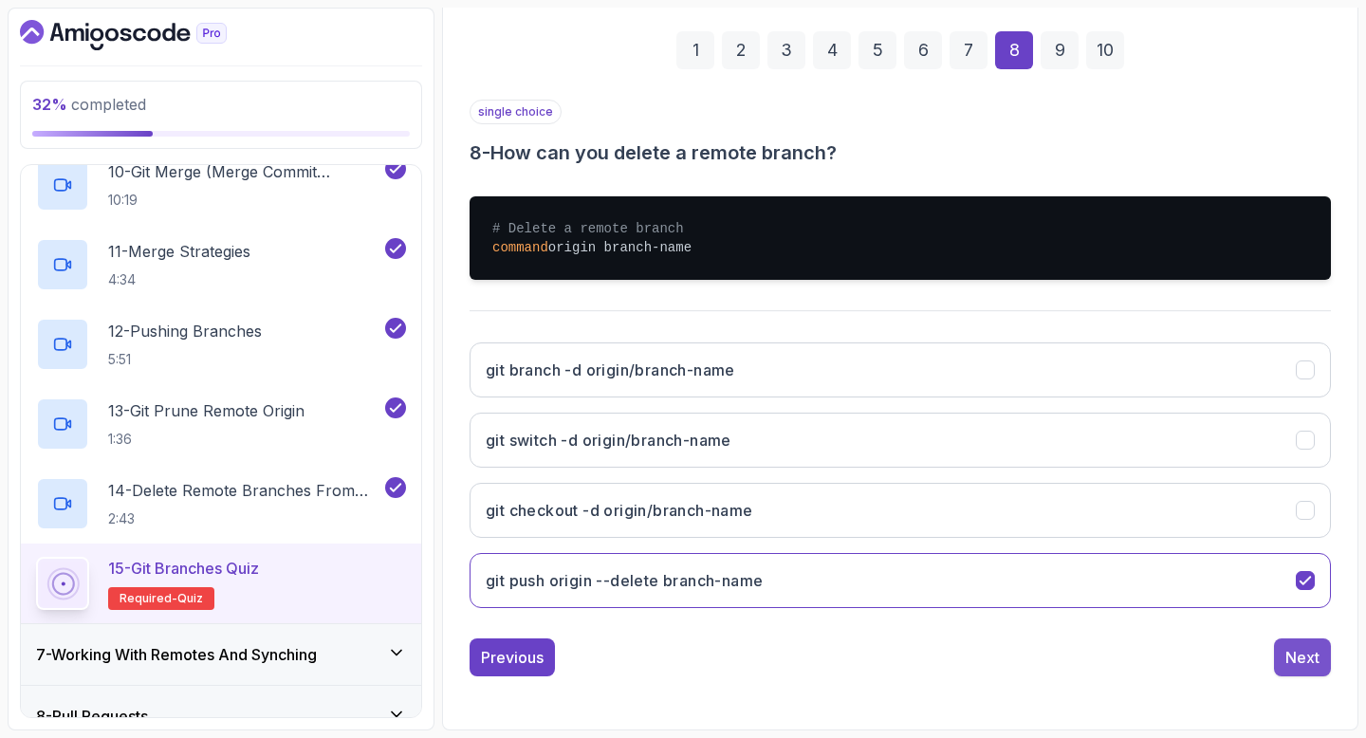
click at [1315, 659] on div "Next" at bounding box center [1303, 657] width 34 height 23
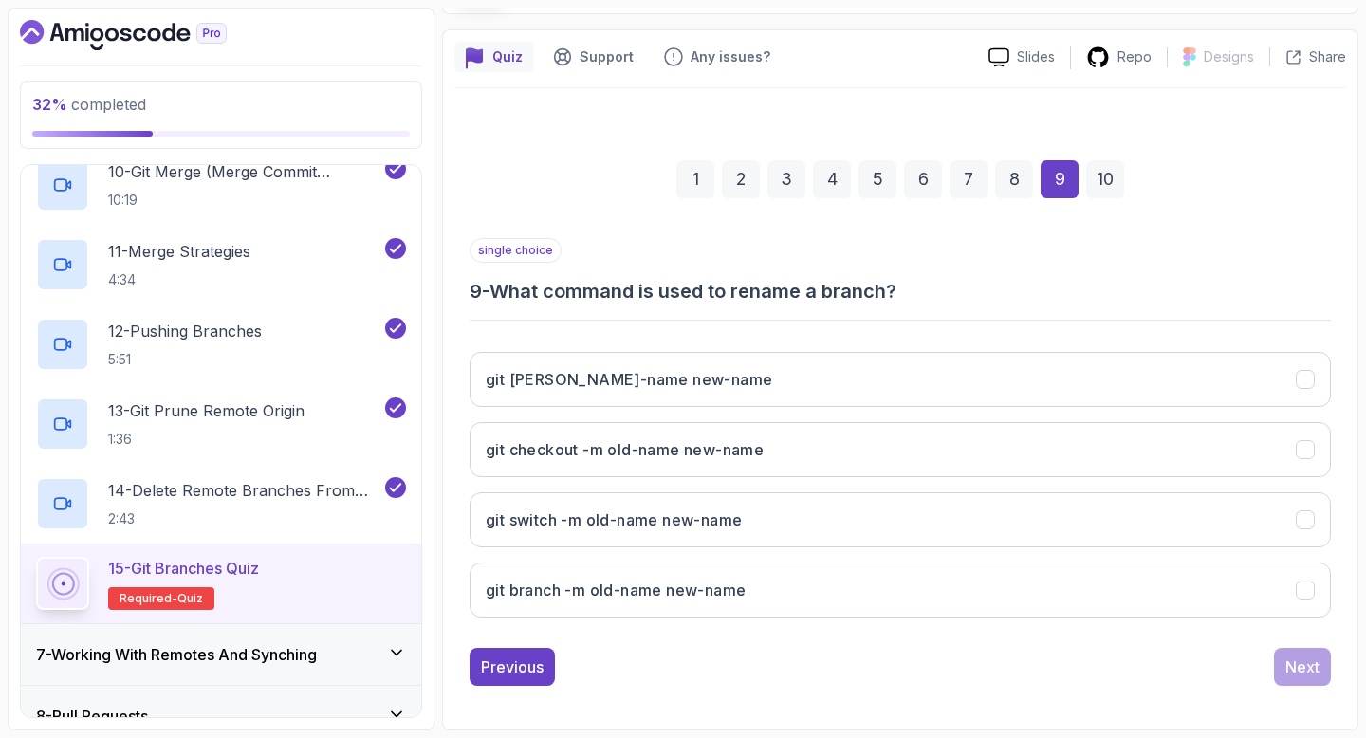
scroll to position [139, 0]
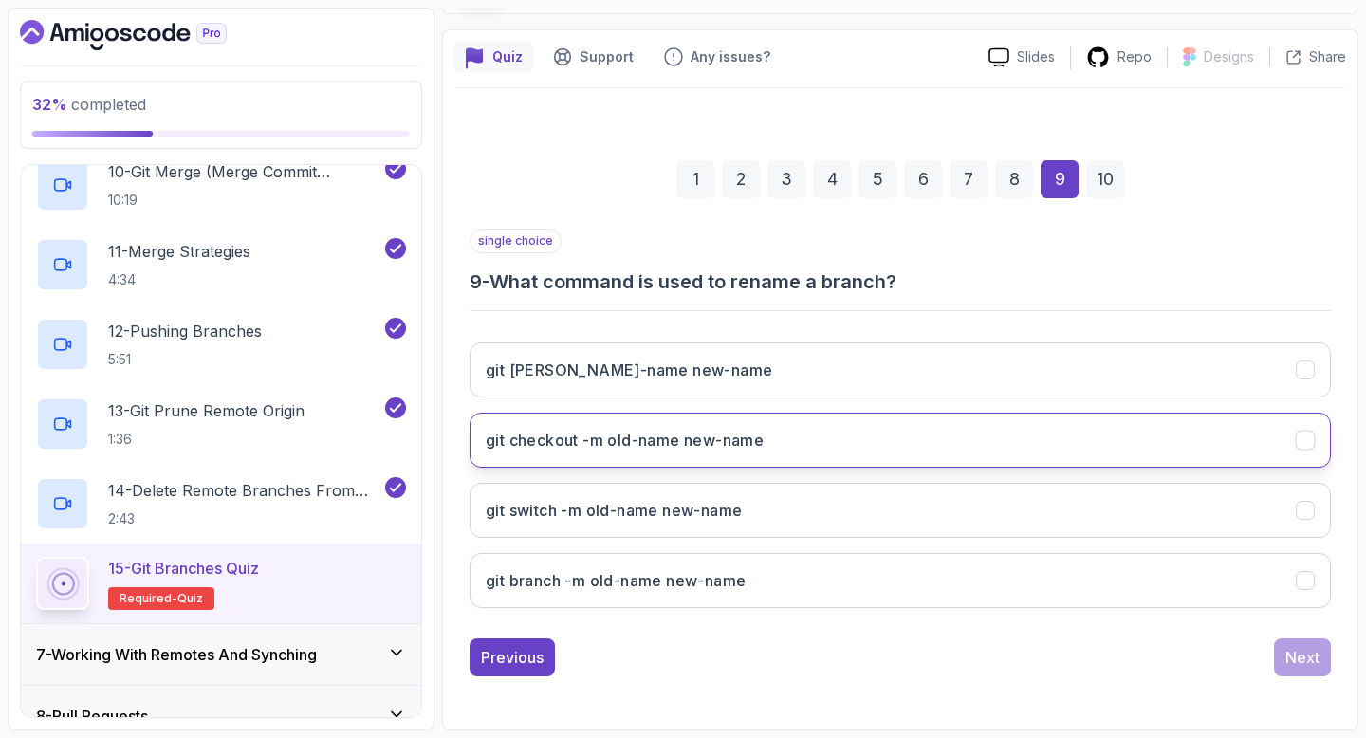
click at [1000, 435] on button "git checkout -m old-name new-name" at bounding box center [901, 440] width 862 height 55
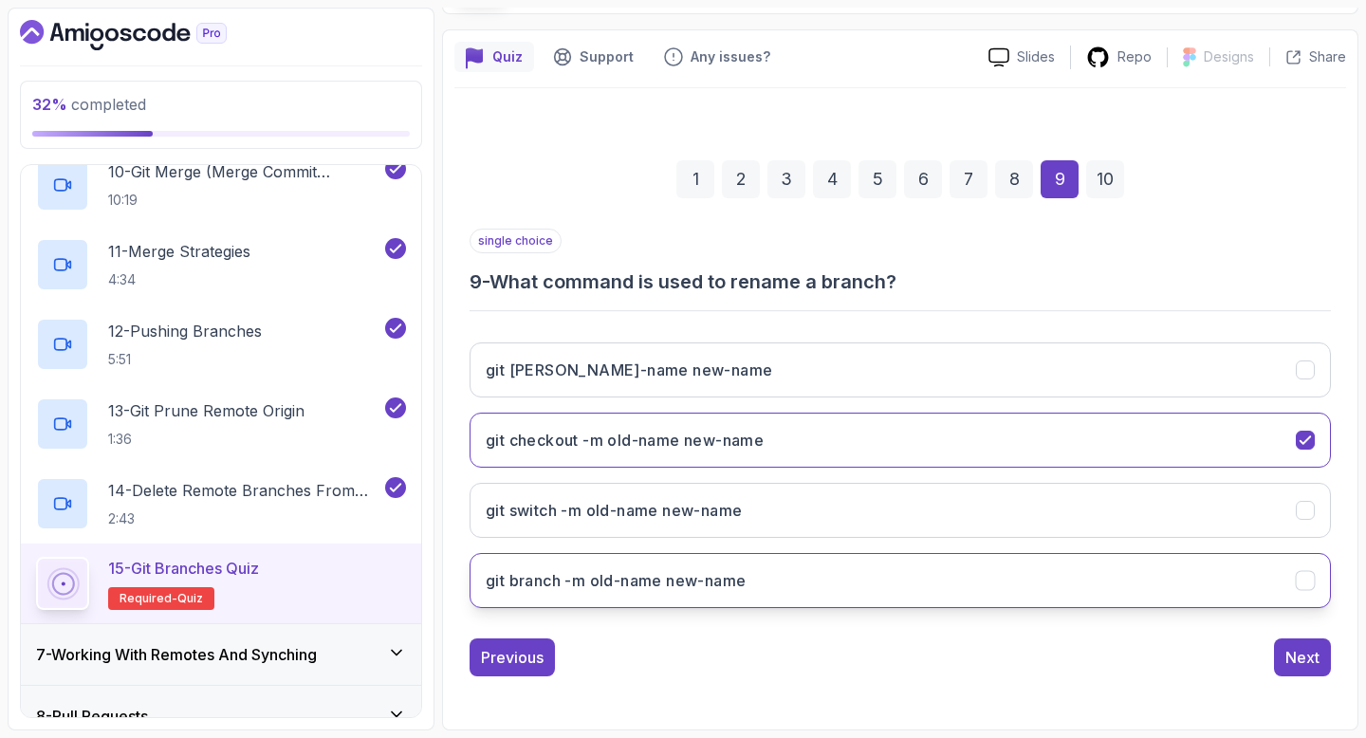
click at [929, 591] on button "git branch -m old-name new-name" at bounding box center [901, 580] width 862 height 55
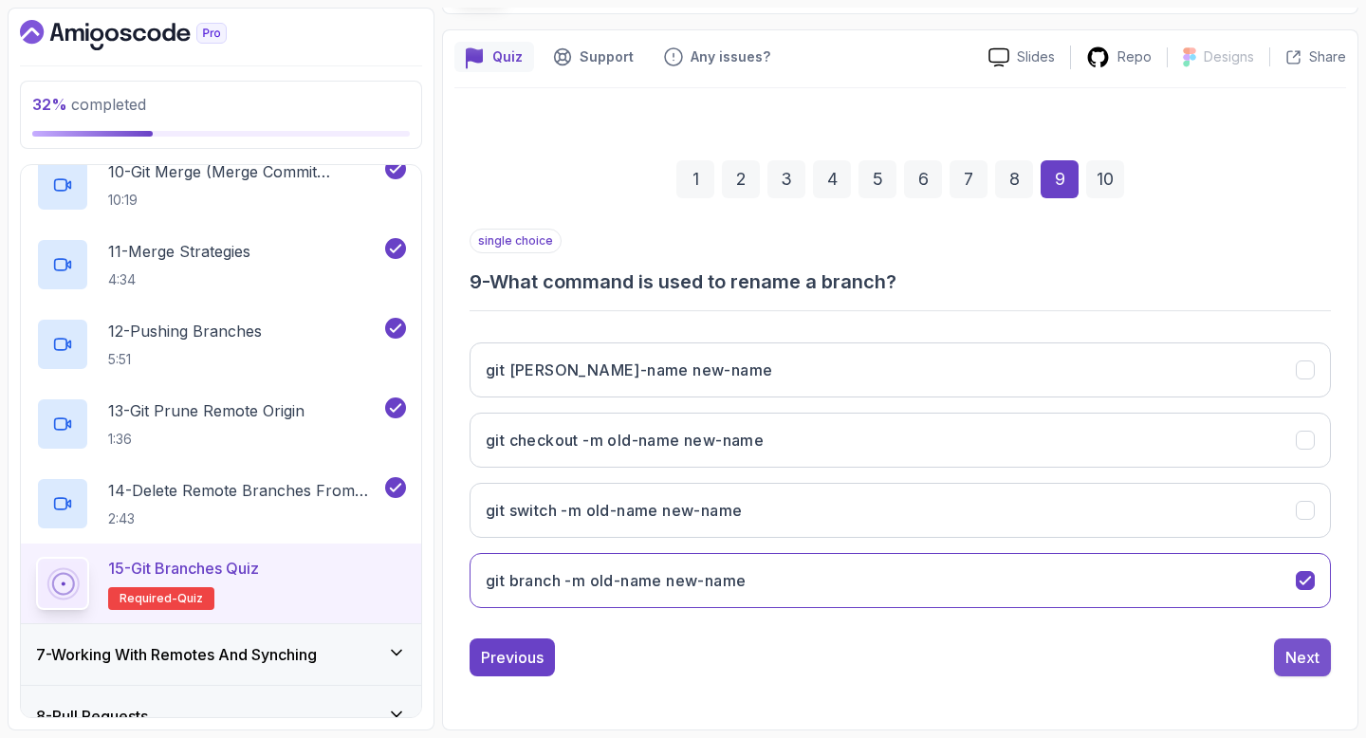
click at [1313, 659] on div "Next" at bounding box center [1303, 657] width 34 height 23
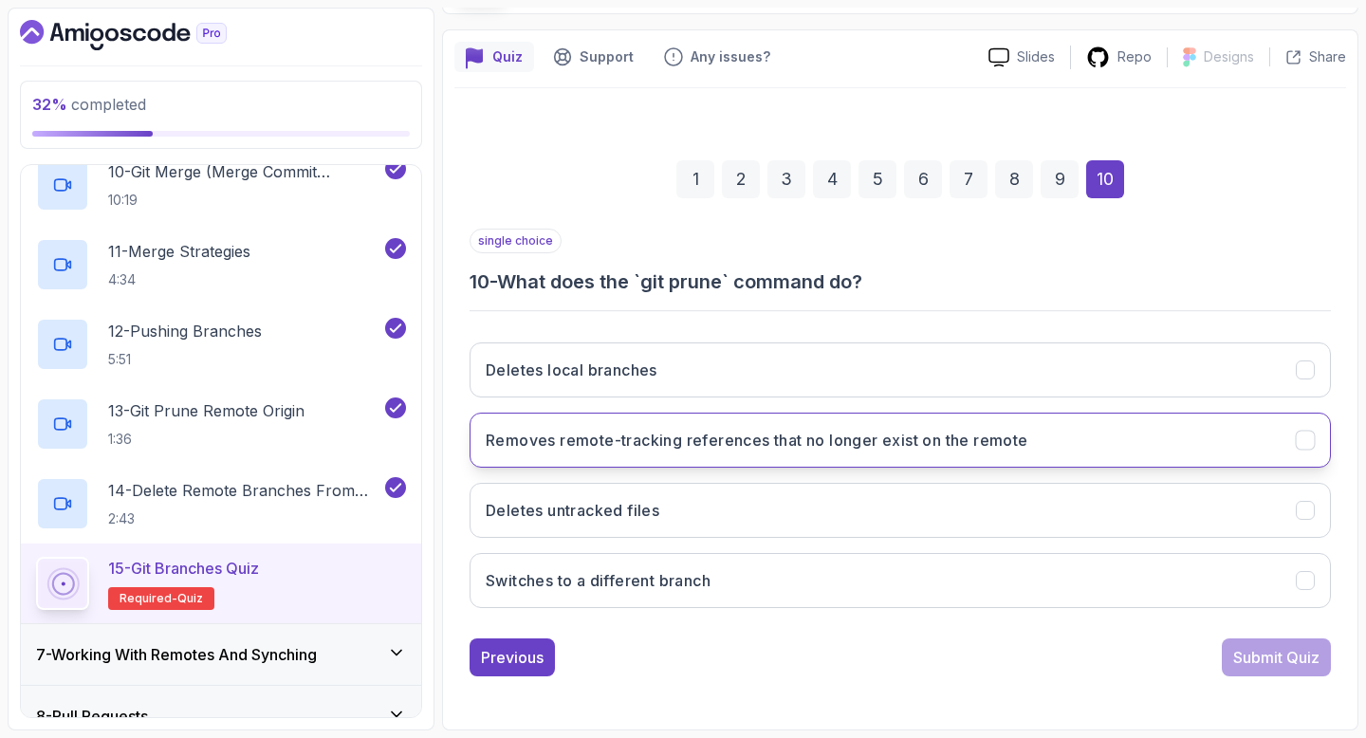
click at [1010, 451] on h3 "Removes remote-tracking references that no longer exist on the remote" at bounding box center [757, 440] width 543 height 23
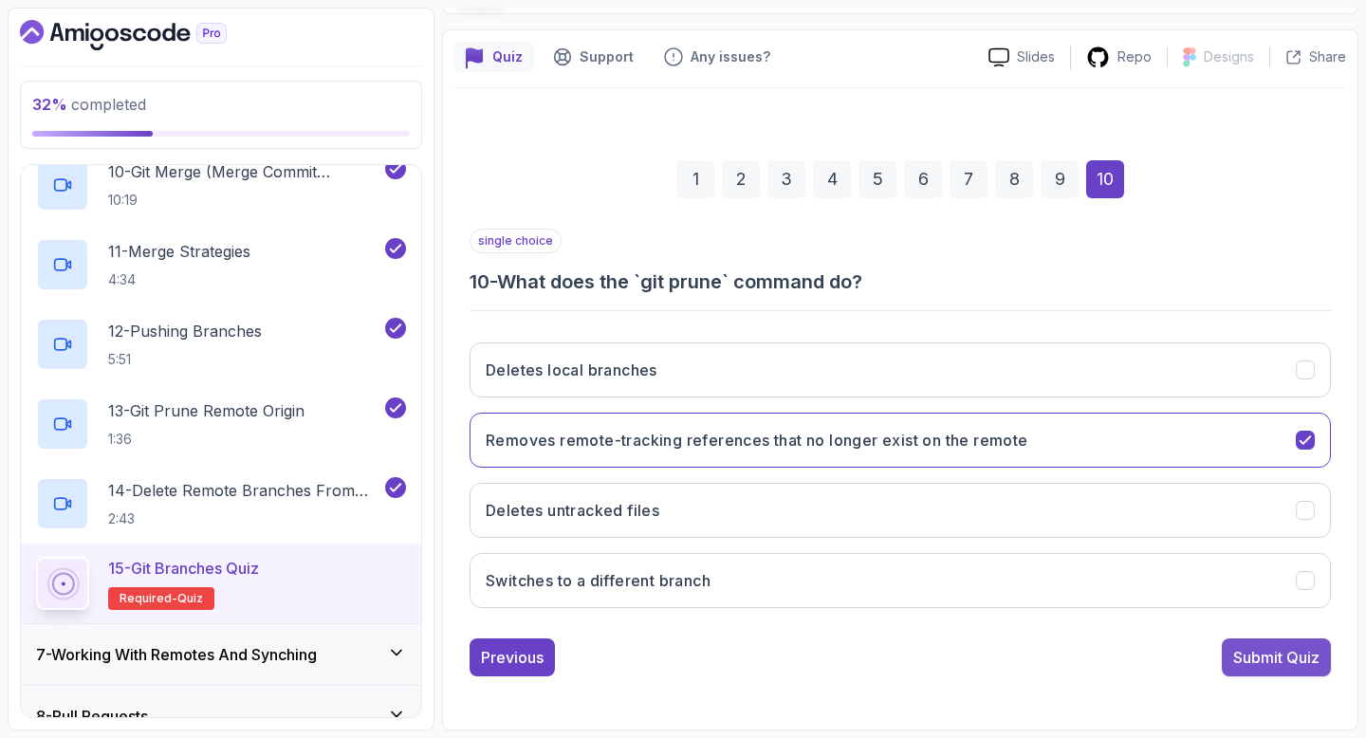
click at [1287, 666] on div "Submit Quiz" at bounding box center [1276, 657] width 86 height 23
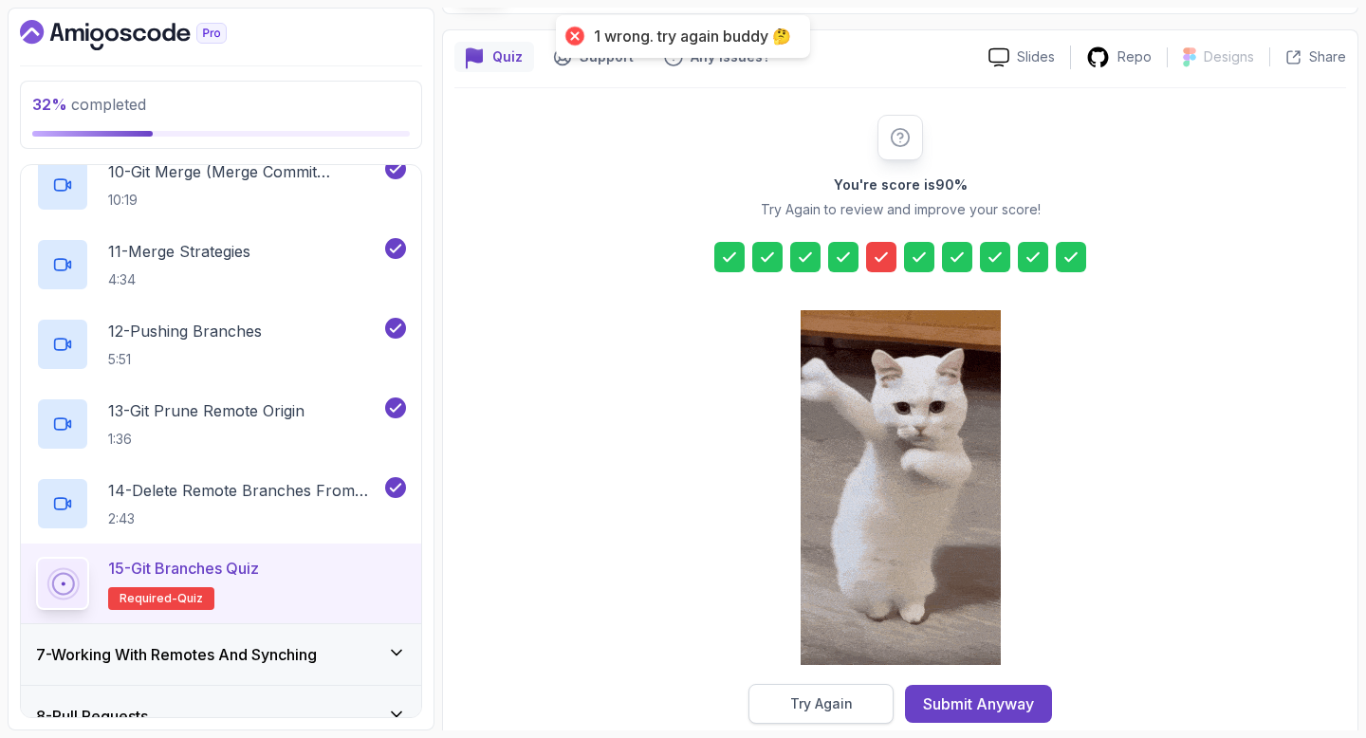
click at [830, 709] on div "Try Again" at bounding box center [821, 704] width 63 height 19
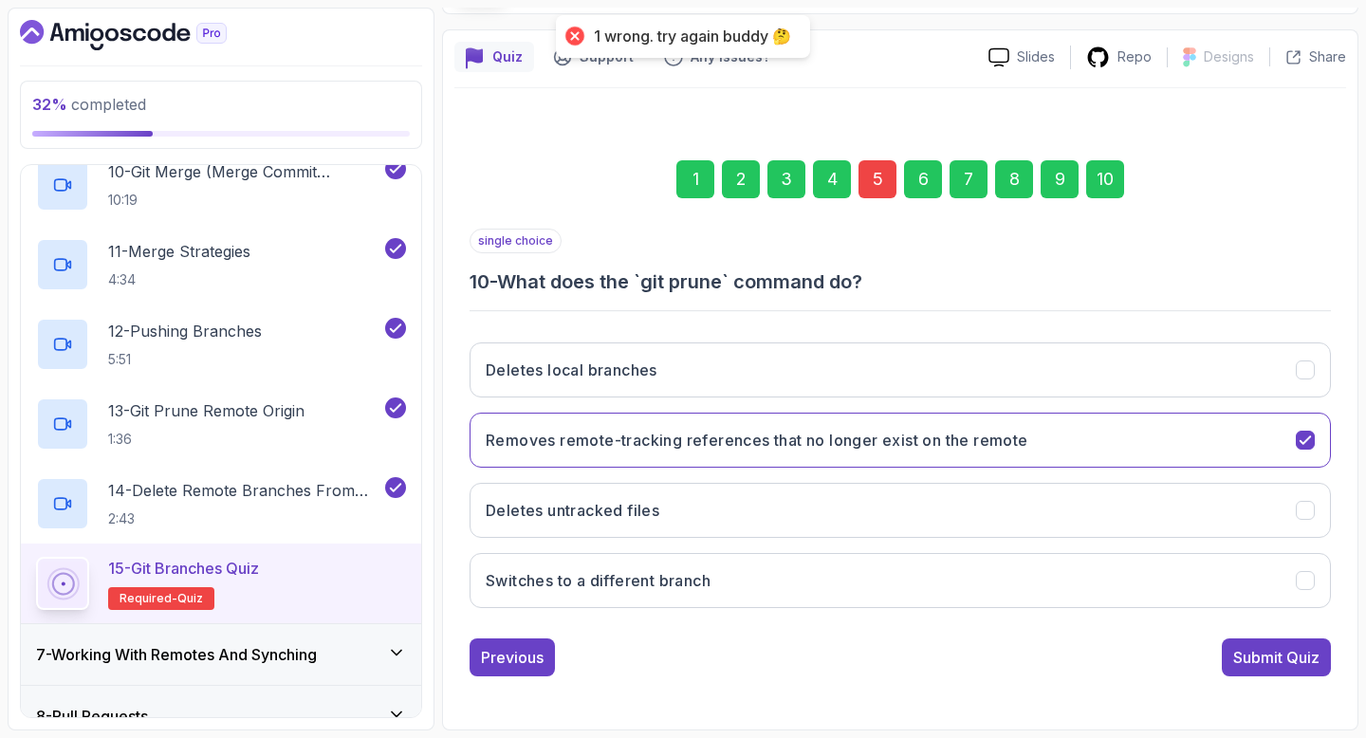
click at [871, 180] on div "5" at bounding box center [878, 179] width 38 height 38
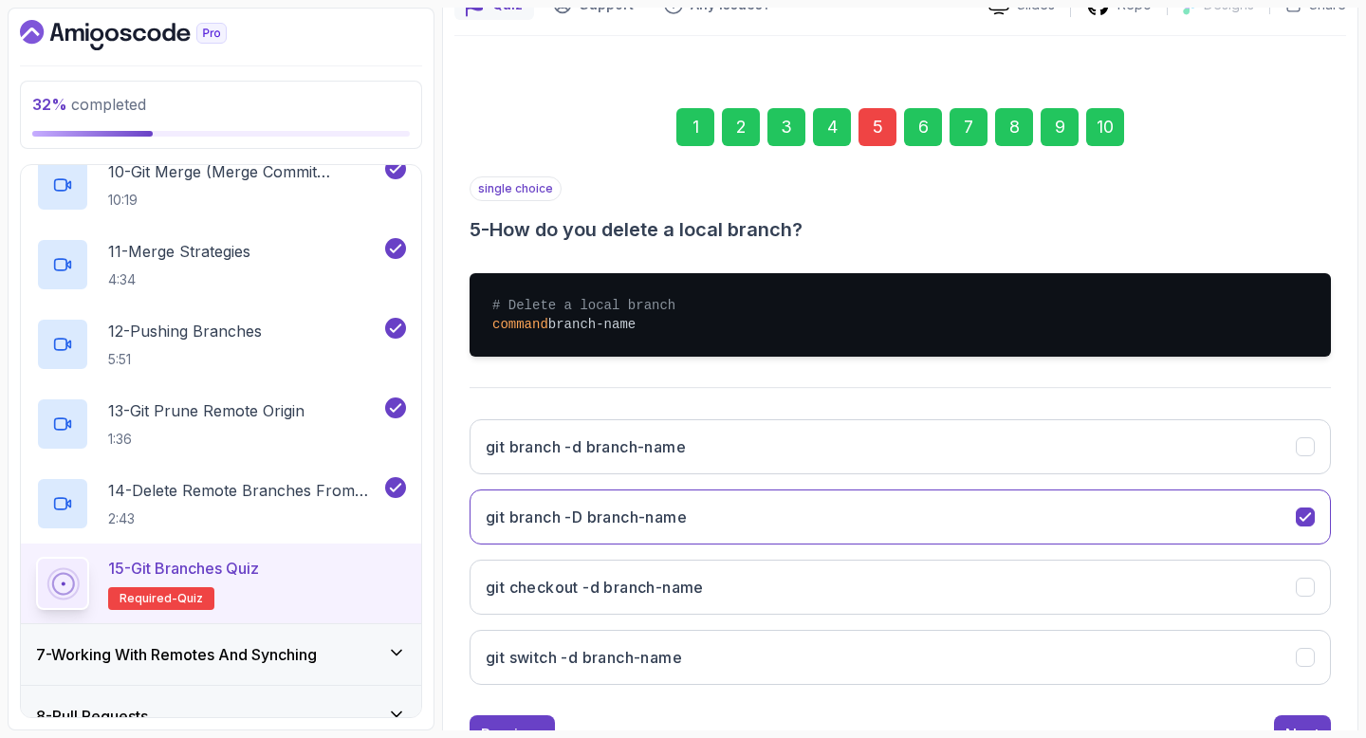
scroll to position [227, 0]
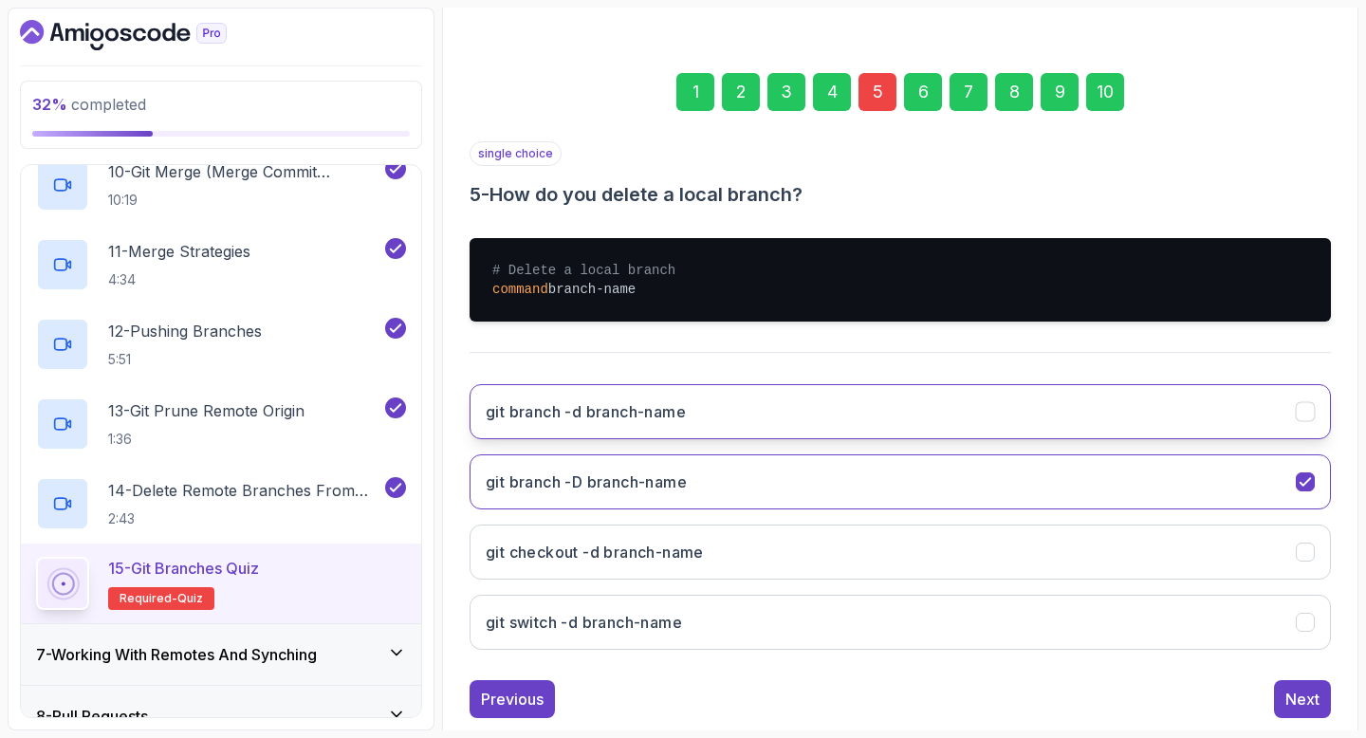
click at [880, 421] on button "git branch -d branch-name" at bounding box center [901, 411] width 862 height 55
click at [1112, 96] on div "10" at bounding box center [1105, 92] width 38 height 38
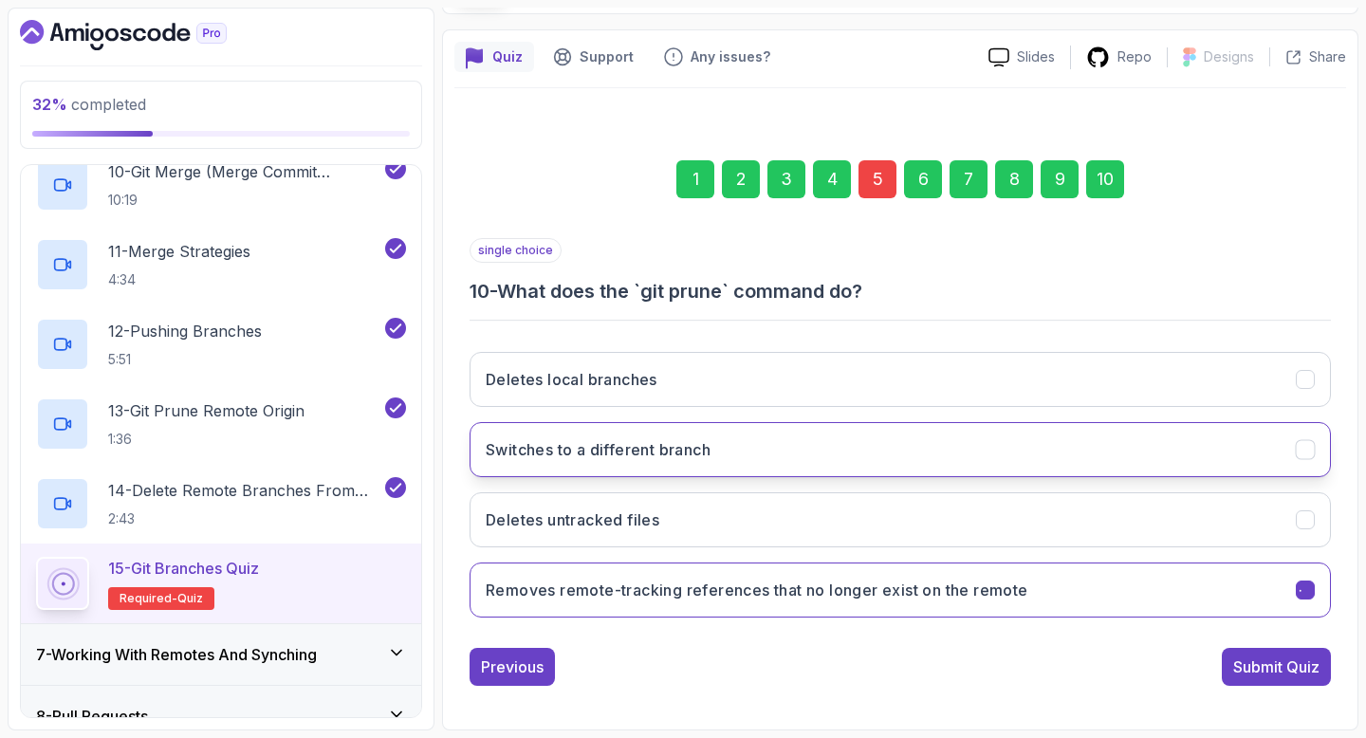
scroll to position [139, 0]
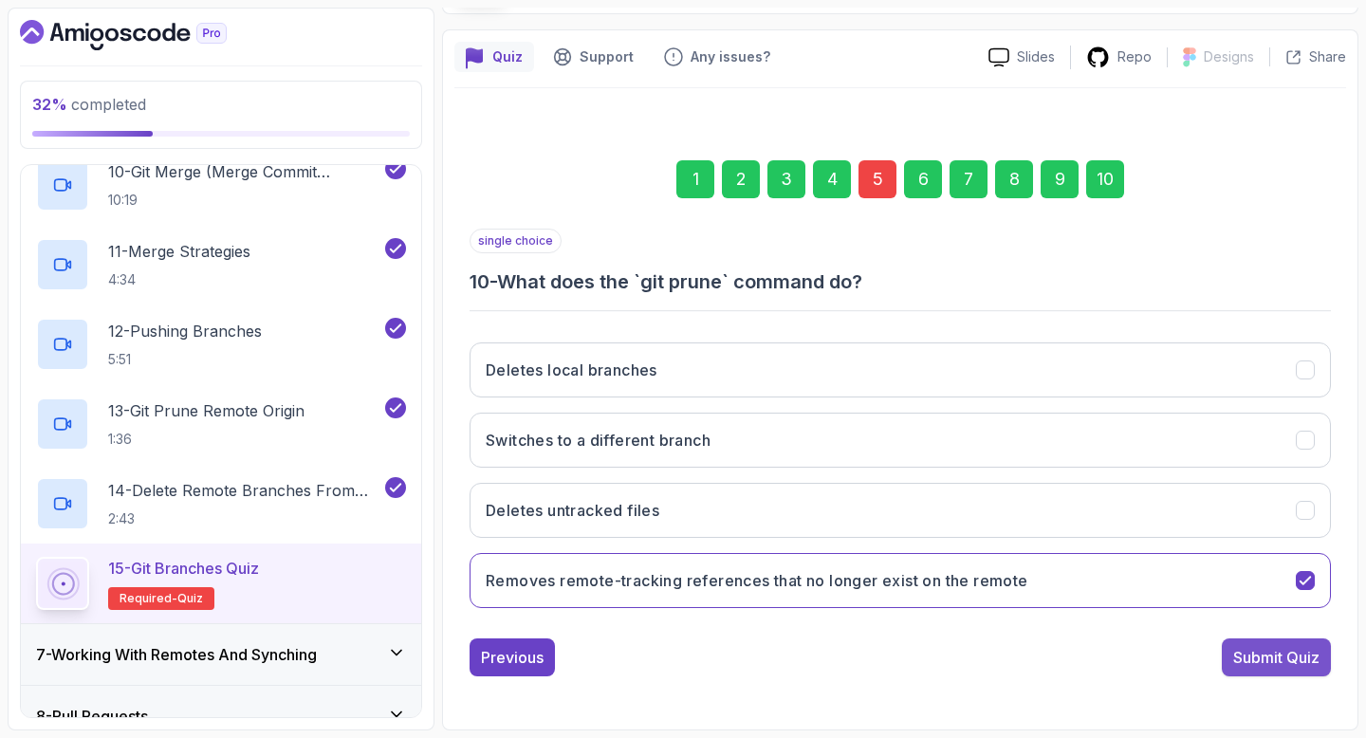
click at [1299, 665] on div "Submit Quiz" at bounding box center [1276, 657] width 86 height 23
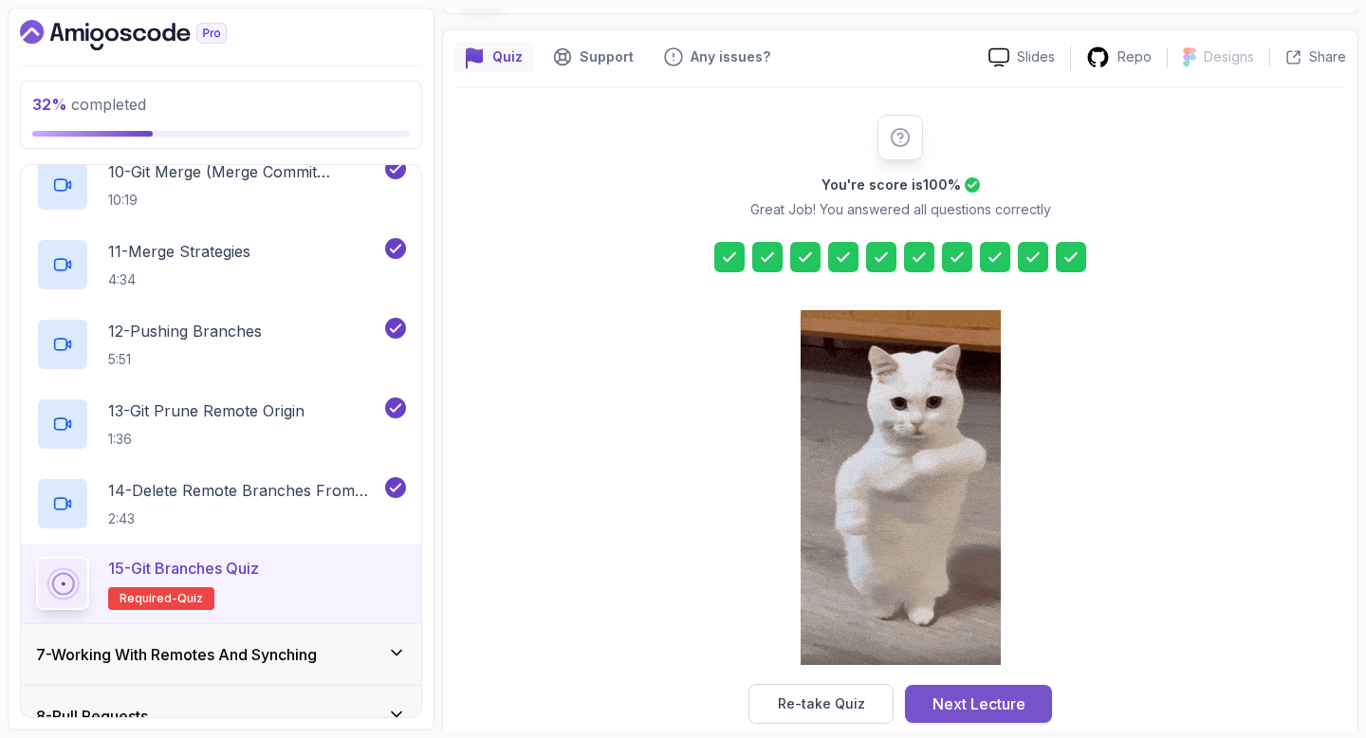
click at [983, 714] on div "Next Lecture" at bounding box center [979, 704] width 93 height 23
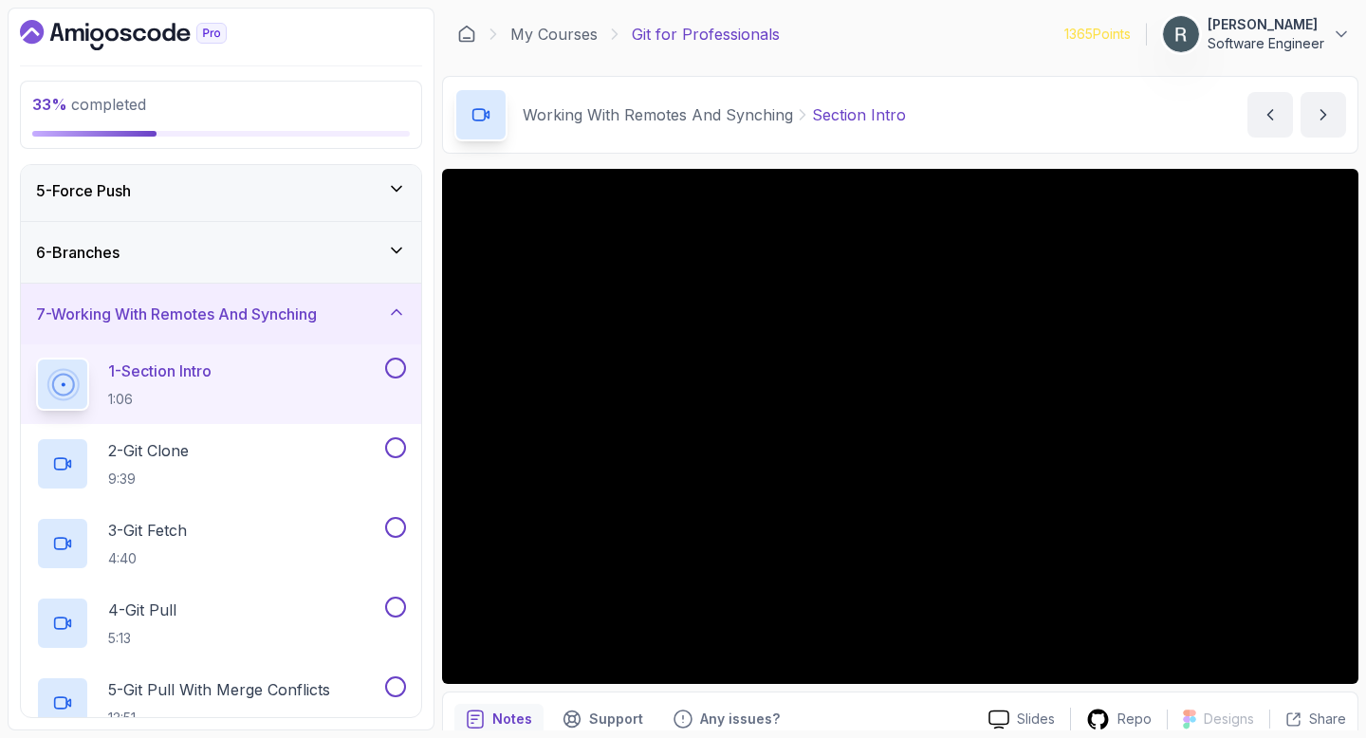
scroll to position [247, 0]
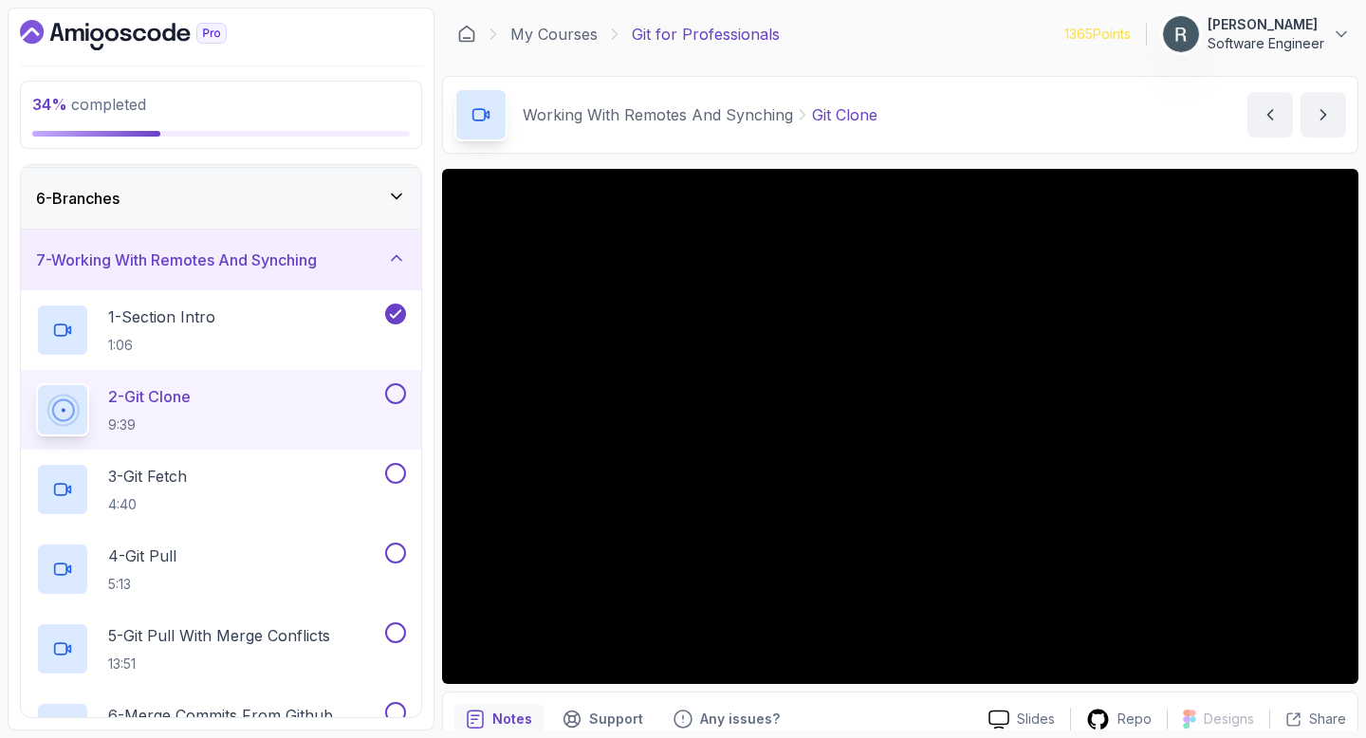
scroll to position [325, 0]
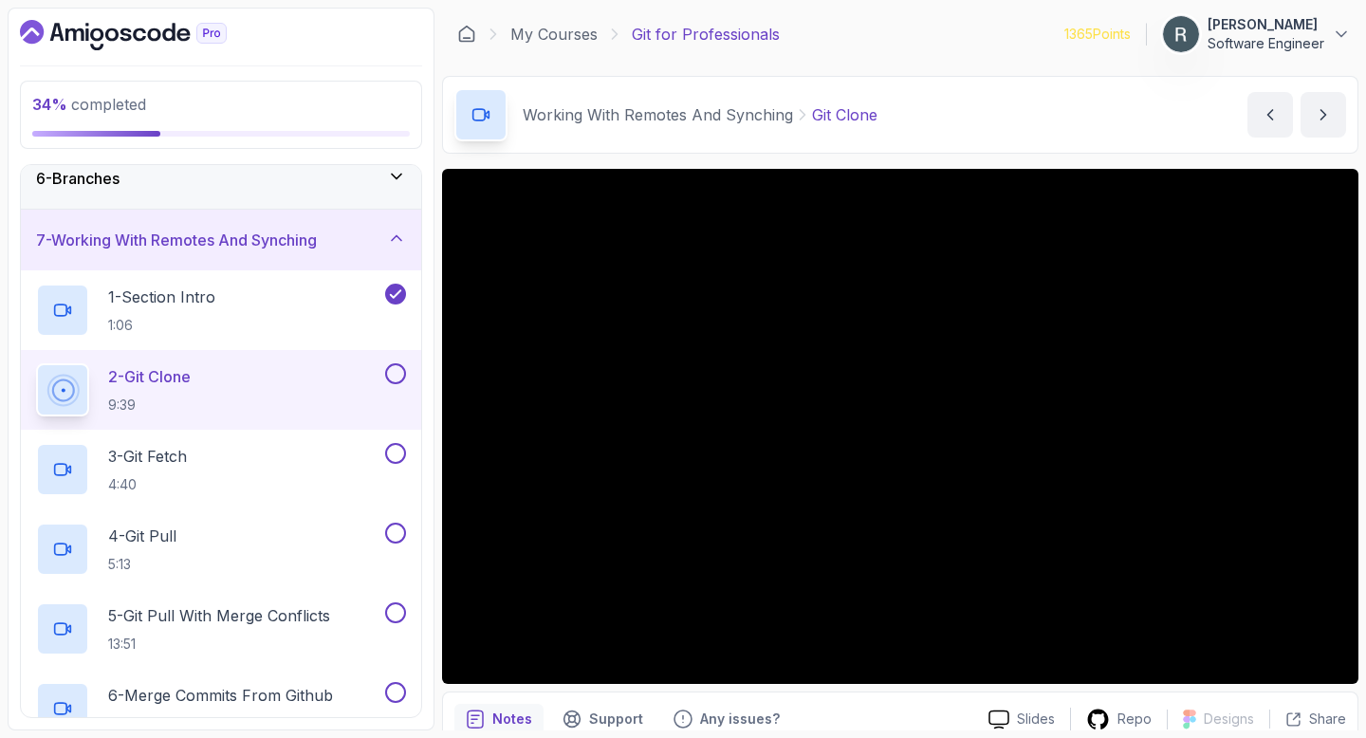
click at [388, 376] on button at bounding box center [395, 373] width 21 height 21
click at [335, 467] on div "3 - Git Fetch 4:40" at bounding box center [208, 469] width 345 height 53
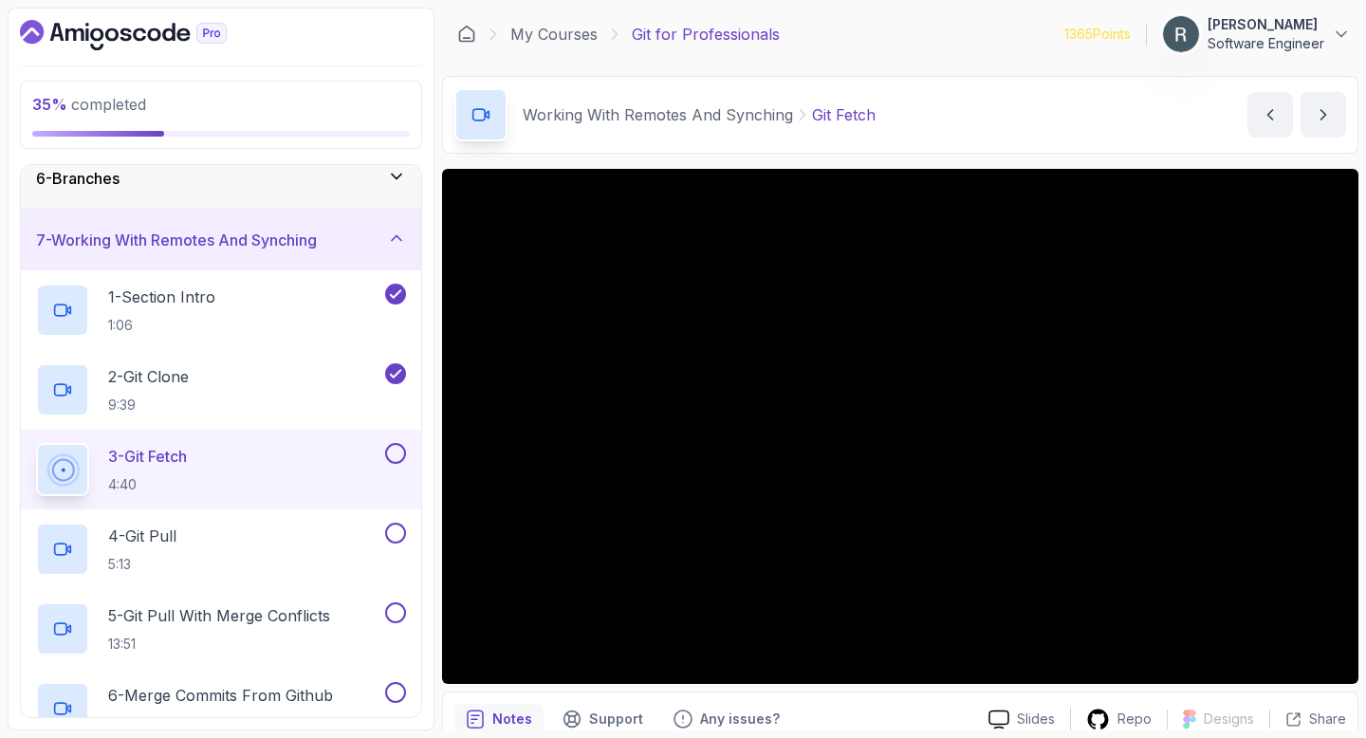
click at [392, 452] on button at bounding box center [395, 453] width 21 height 21
click at [352, 535] on div "4 - Git Pull 5:13" at bounding box center [208, 549] width 345 height 53
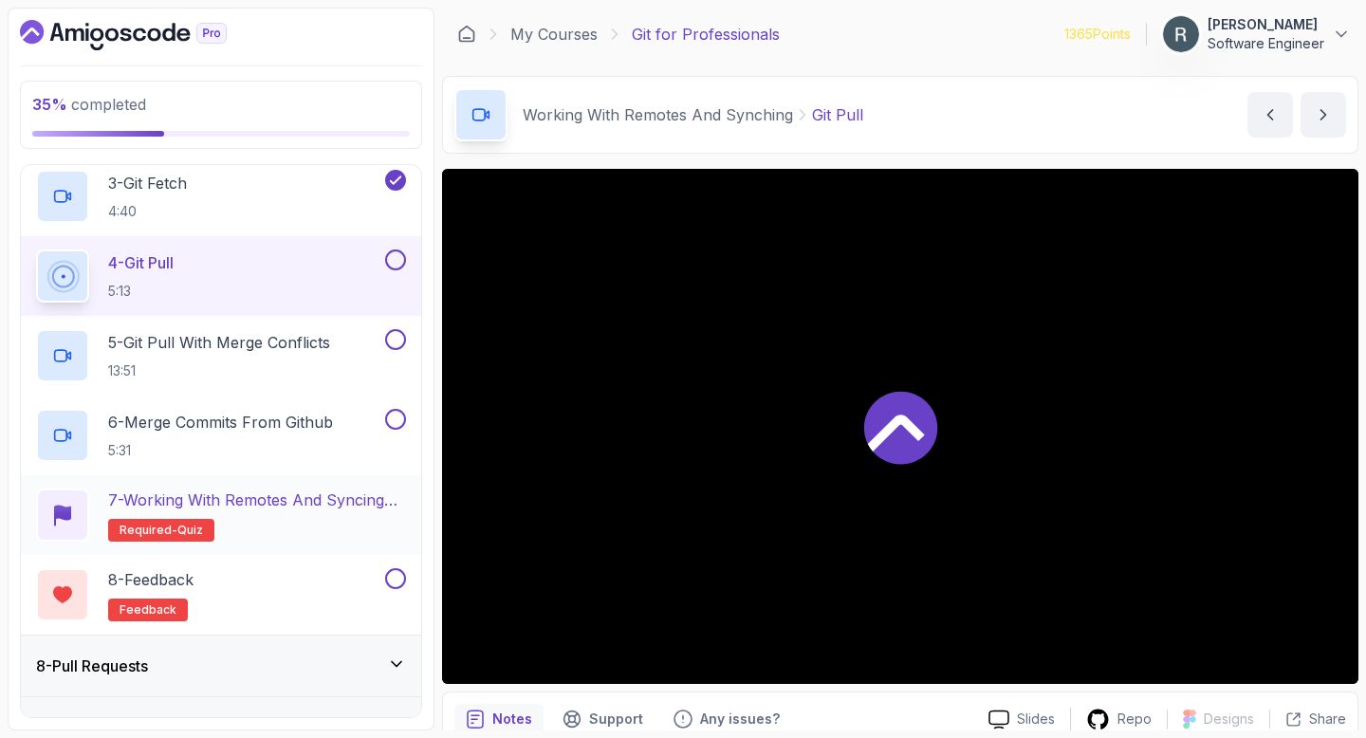
scroll to position [602, 0]
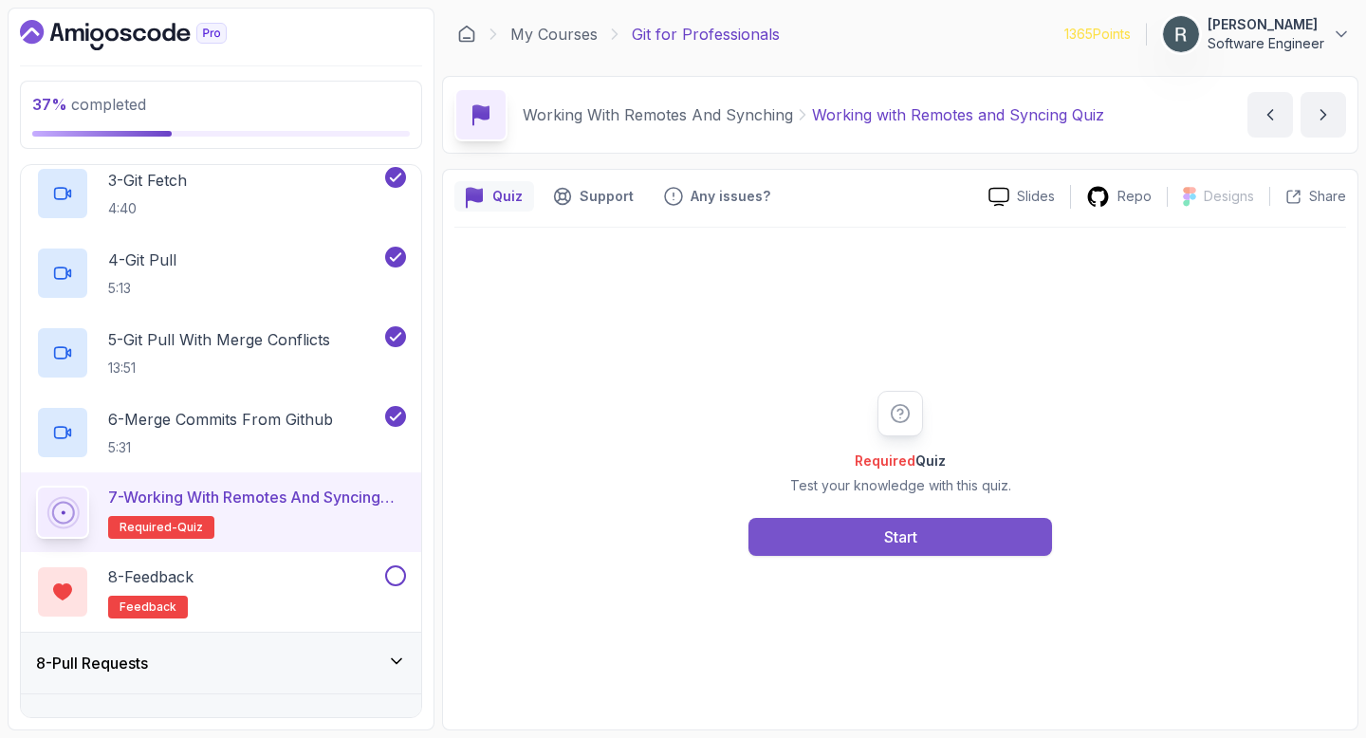
click at [898, 529] on div "Start" at bounding box center [900, 537] width 33 height 23
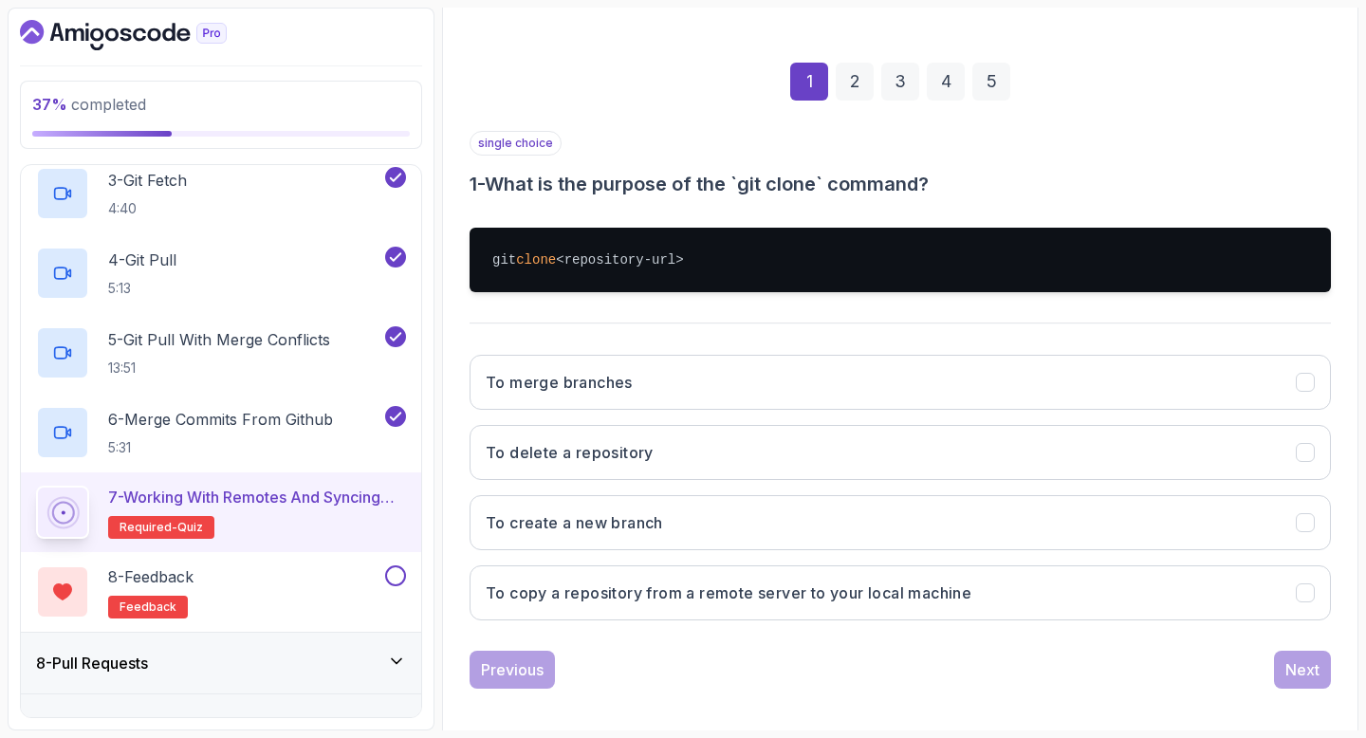
scroll to position [250, 0]
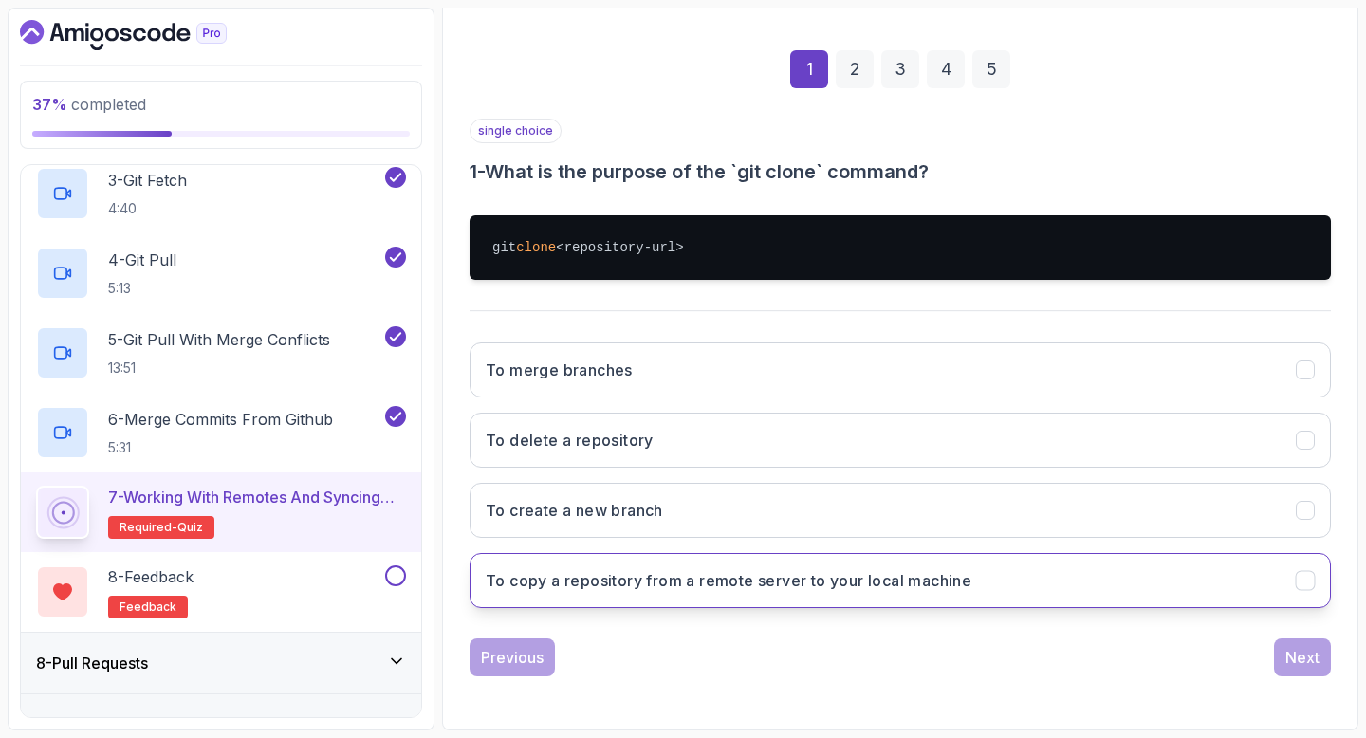
click at [913, 577] on h3 "To copy a repository from a remote server to your local machine" at bounding box center [729, 580] width 486 height 23
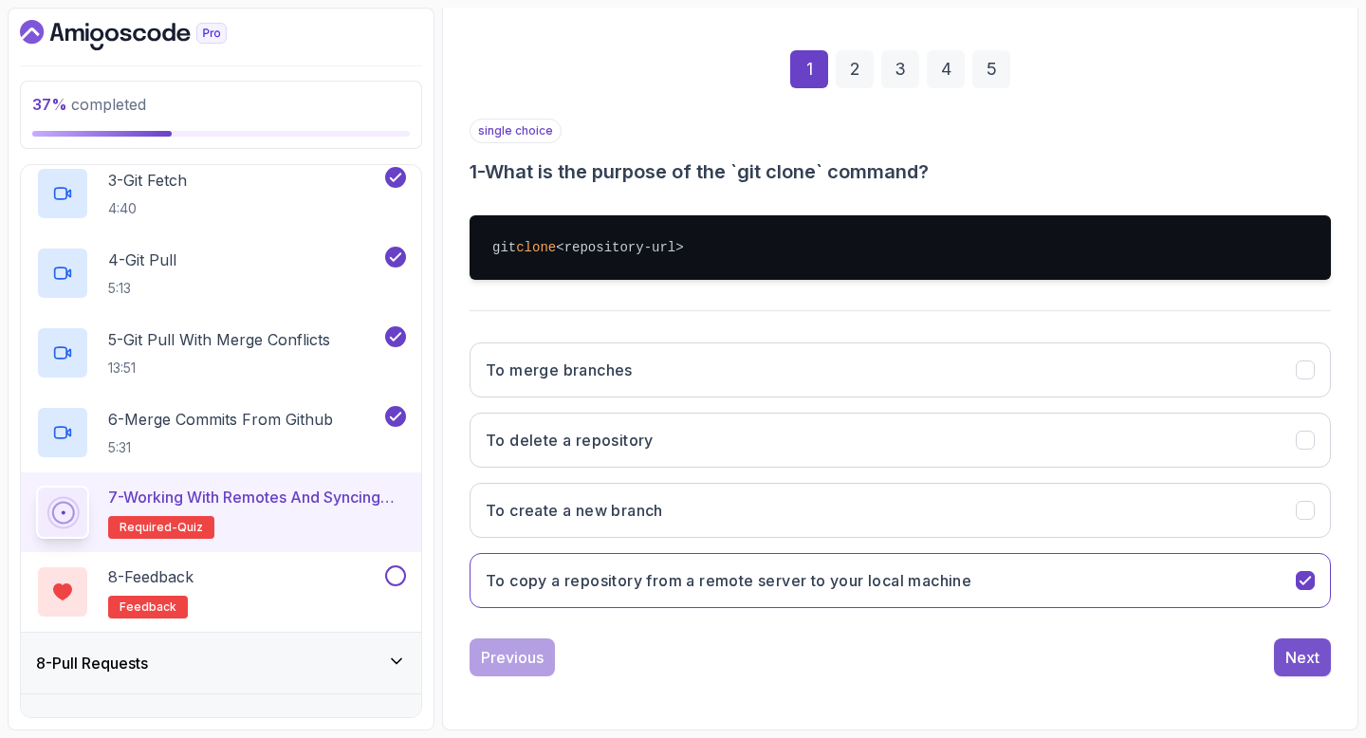
click at [1313, 660] on div "Next" at bounding box center [1303, 657] width 34 height 23
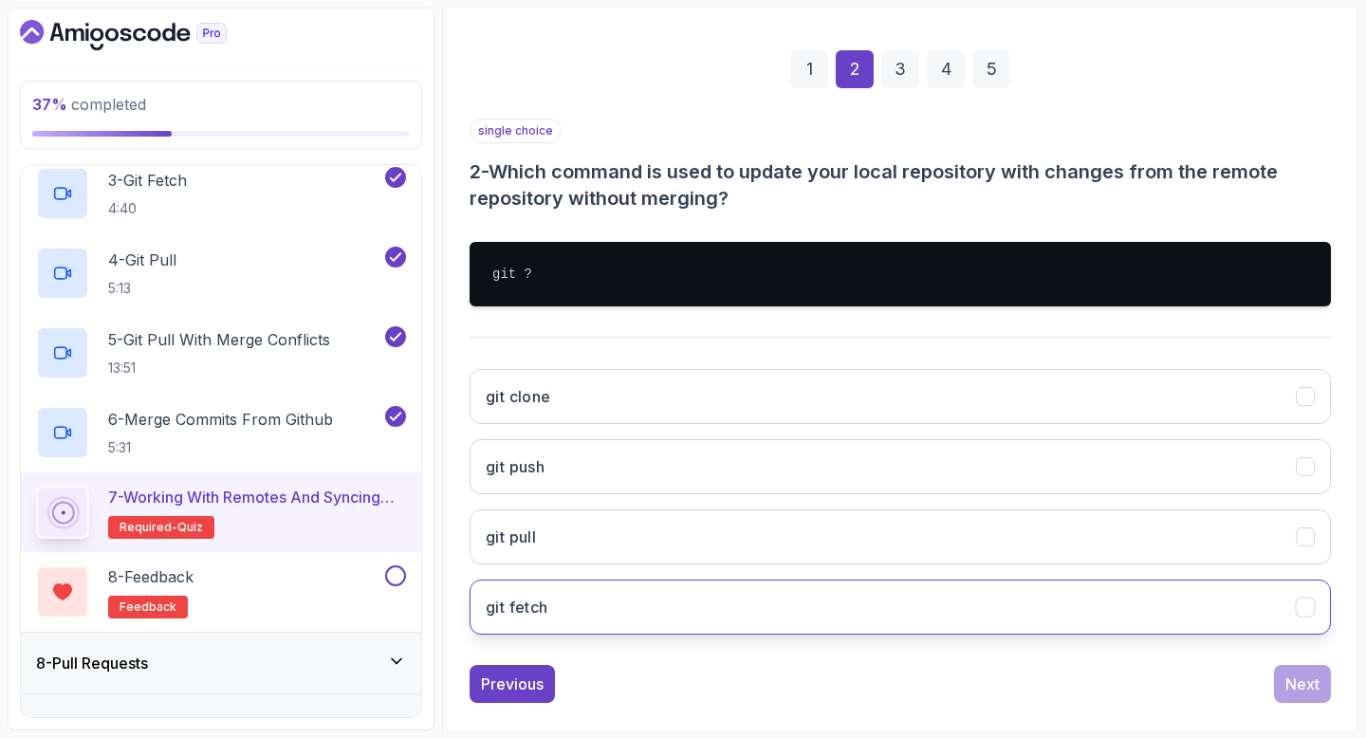
click at [675, 598] on button "git fetch" at bounding box center [901, 607] width 862 height 55
click at [1317, 691] on div "Next" at bounding box center [1303, 684] width 34 height 23
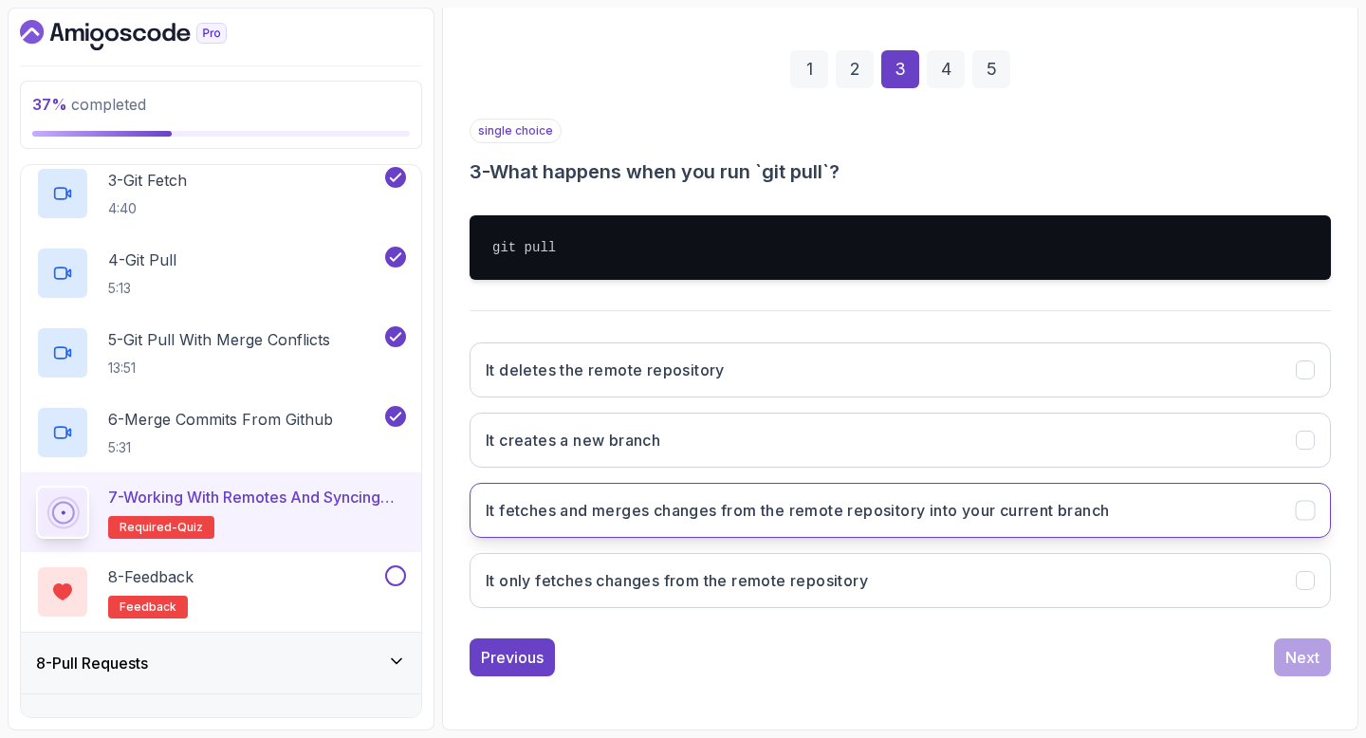
click at [1137, 521] on button "It fetches and merges changes from the remote repository into your current bran…" at bounding box center [901, 510] width 862 height 55
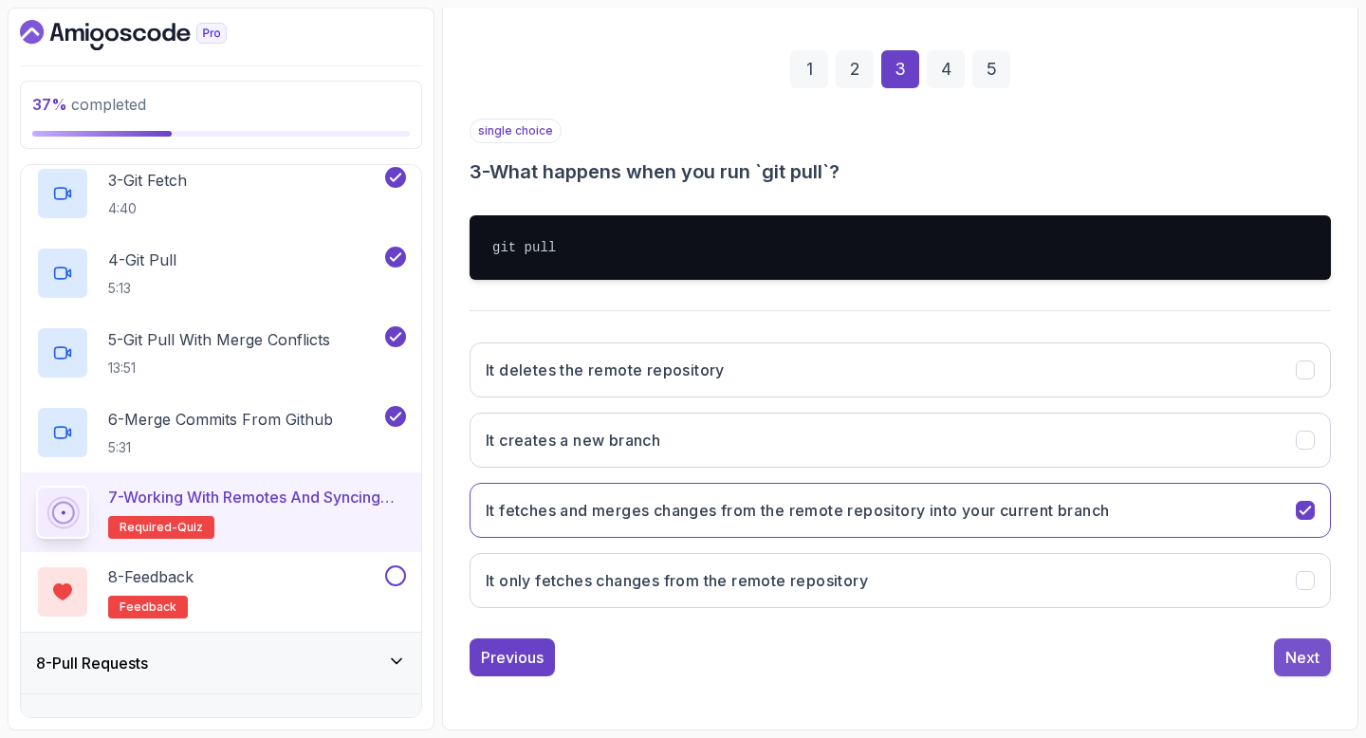
click at [1319, 664] on div "Next" at bounding box center [1303, 657] width 34 height 23
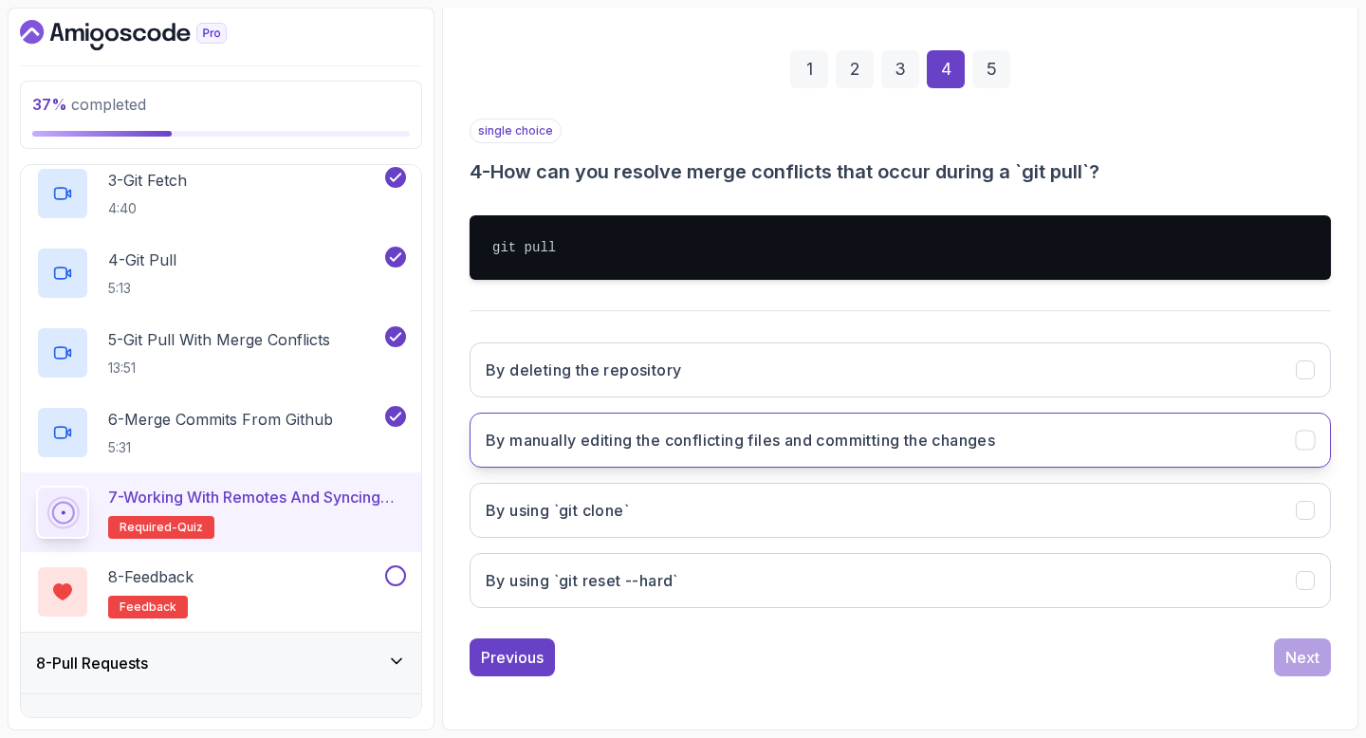
click at [825, 457] on button "By manually editing the conflicting files and committing the changes" at bounding box center [901, 440] width 862 height 55
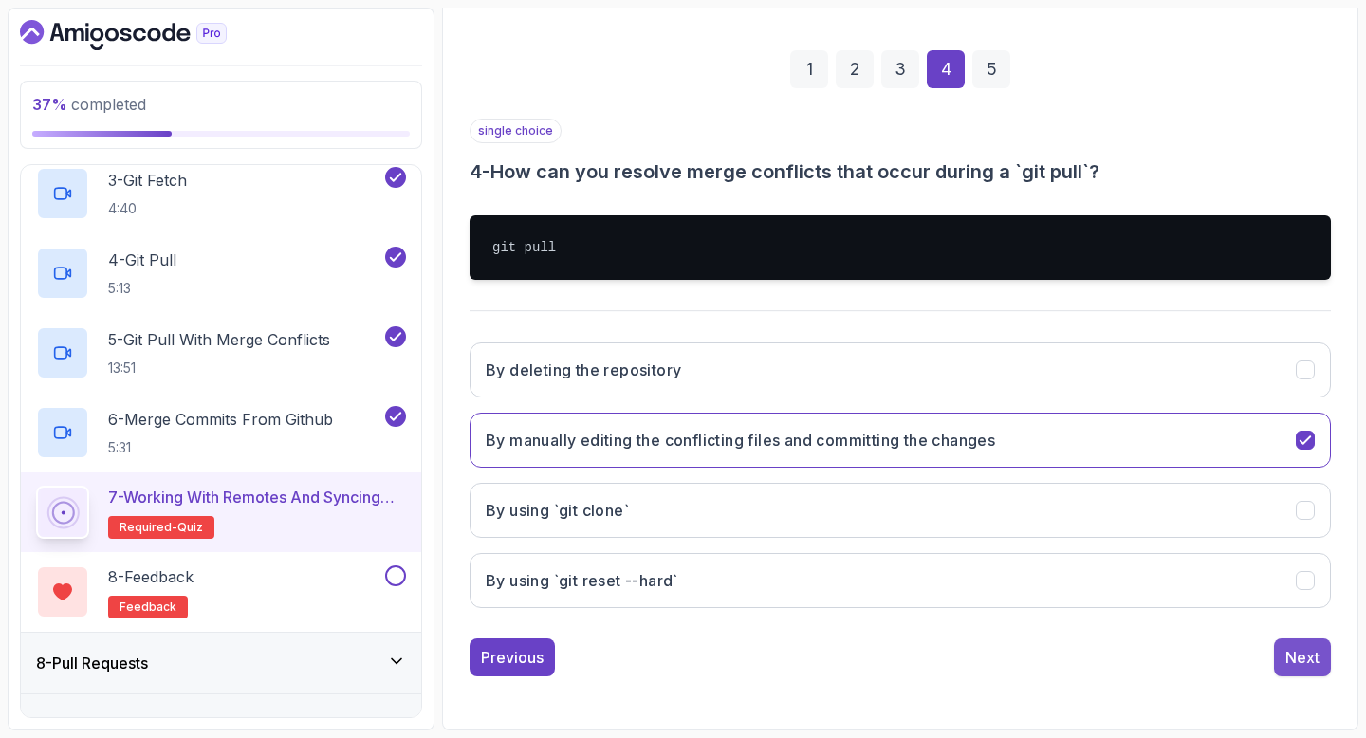
click at [1288, 672] on button "Next" at bounding box center [1302, 658] width 57 height 38
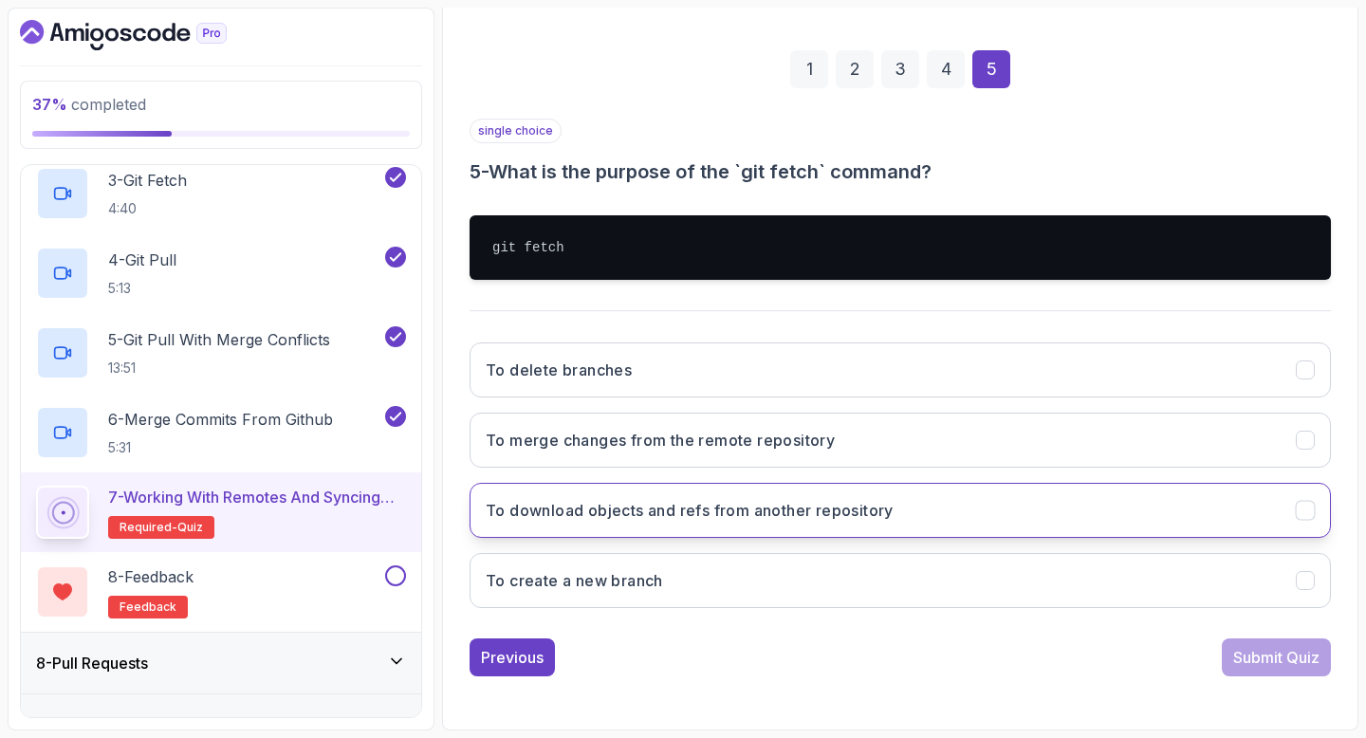
click at [1022, 510] on button "To download objects and refs from another repository" at bounding box center [901, 510] width 862 height 55
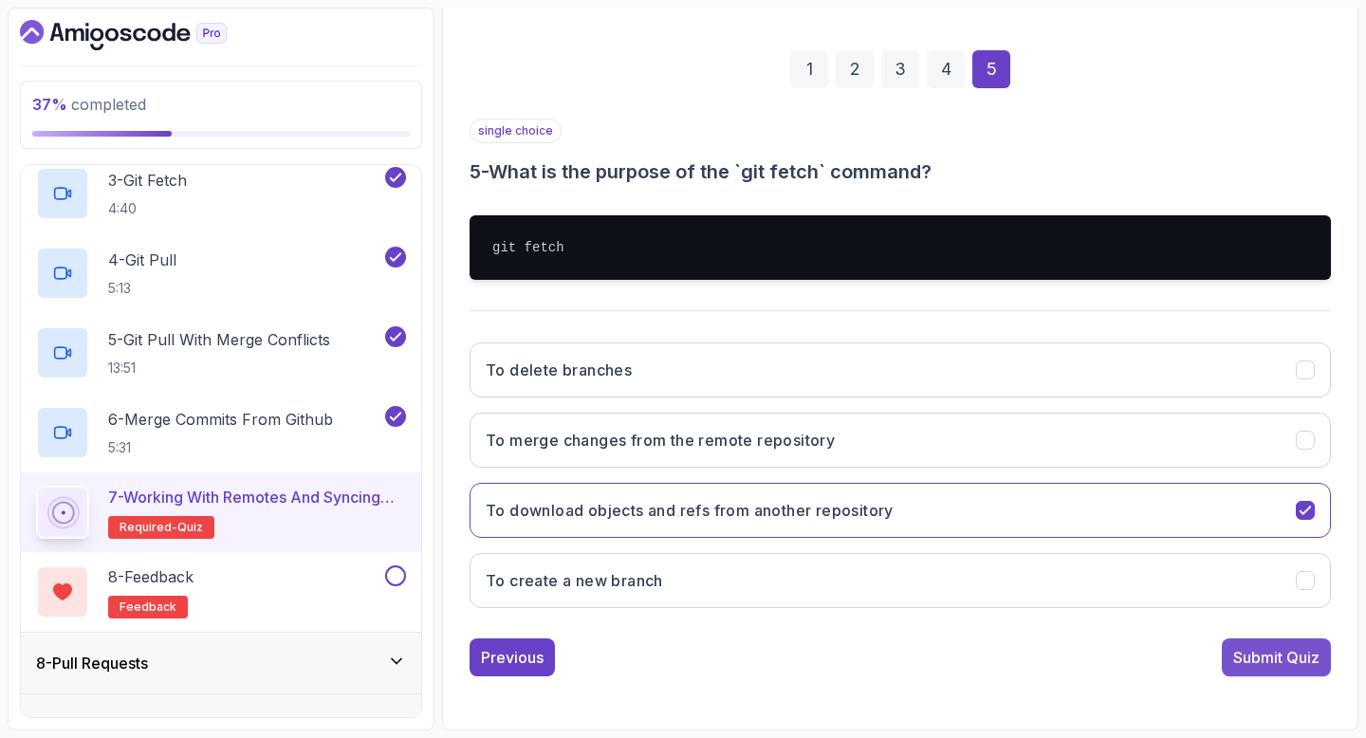
click at [1269, 654] on div "Submit Quiz" at bounding box center [1276, 657] width 86 height 23
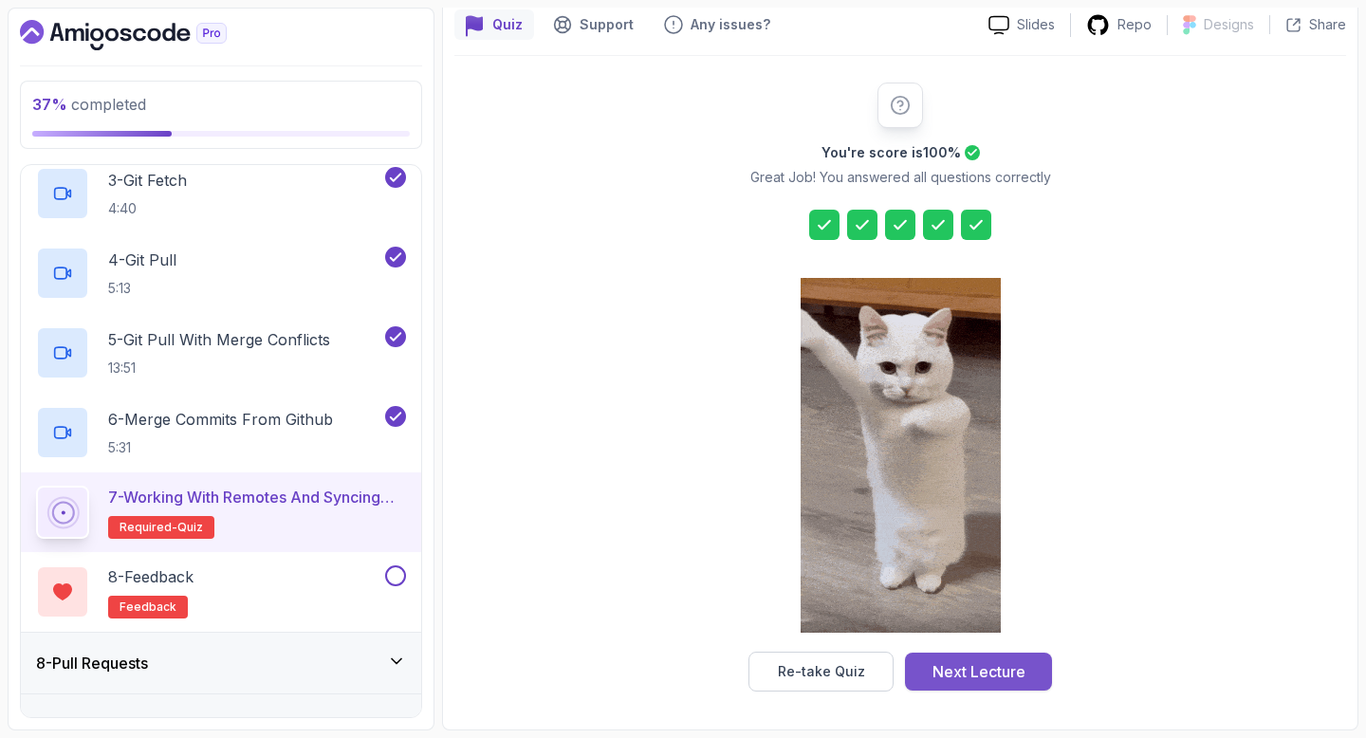
click at [996, 664] on div "Next Lecture" at bounding box center [979, 671] width 93 height 23
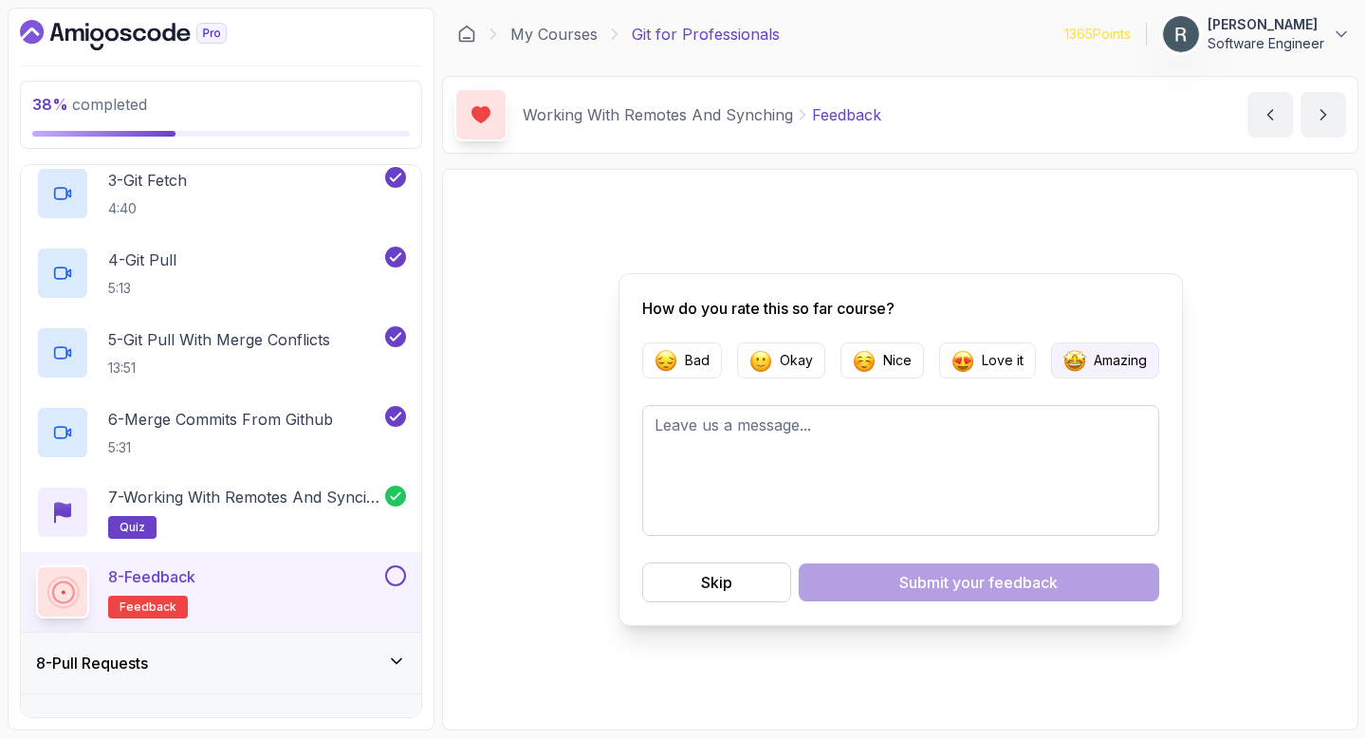
click at [1060, 356] on button "Amazing" at bounding box center [1105, 361] width 108 height 36
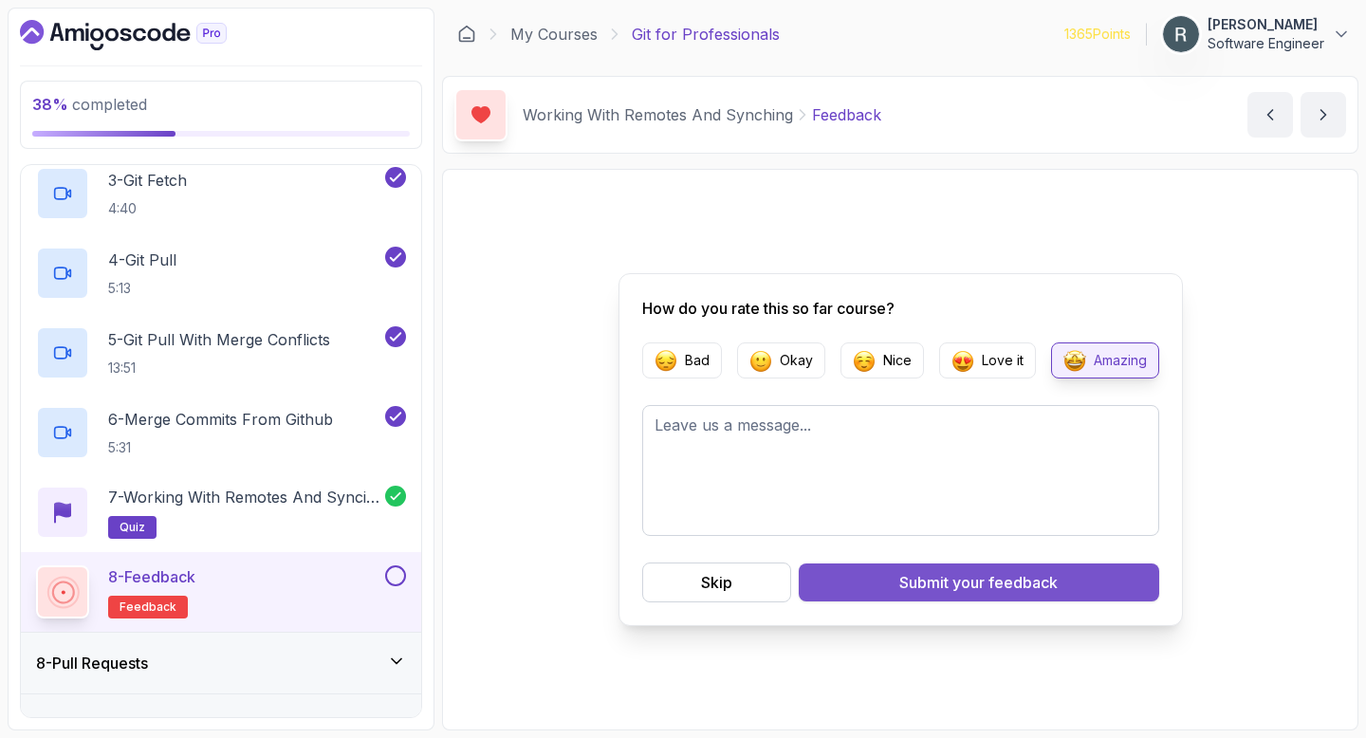
click at [1060, 590] on button "Submit your feedback" at bounding box center [979, 583] width 361 height 38
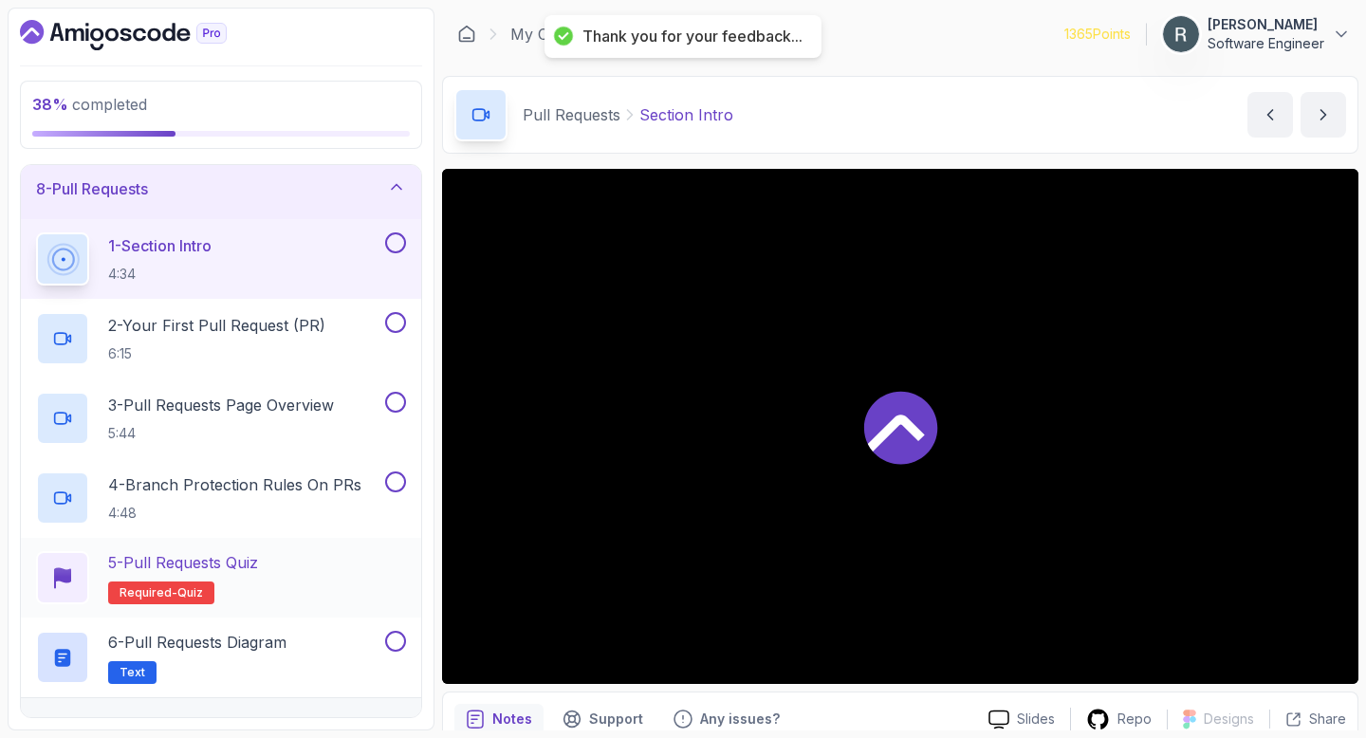
scroll to position [178, 0]
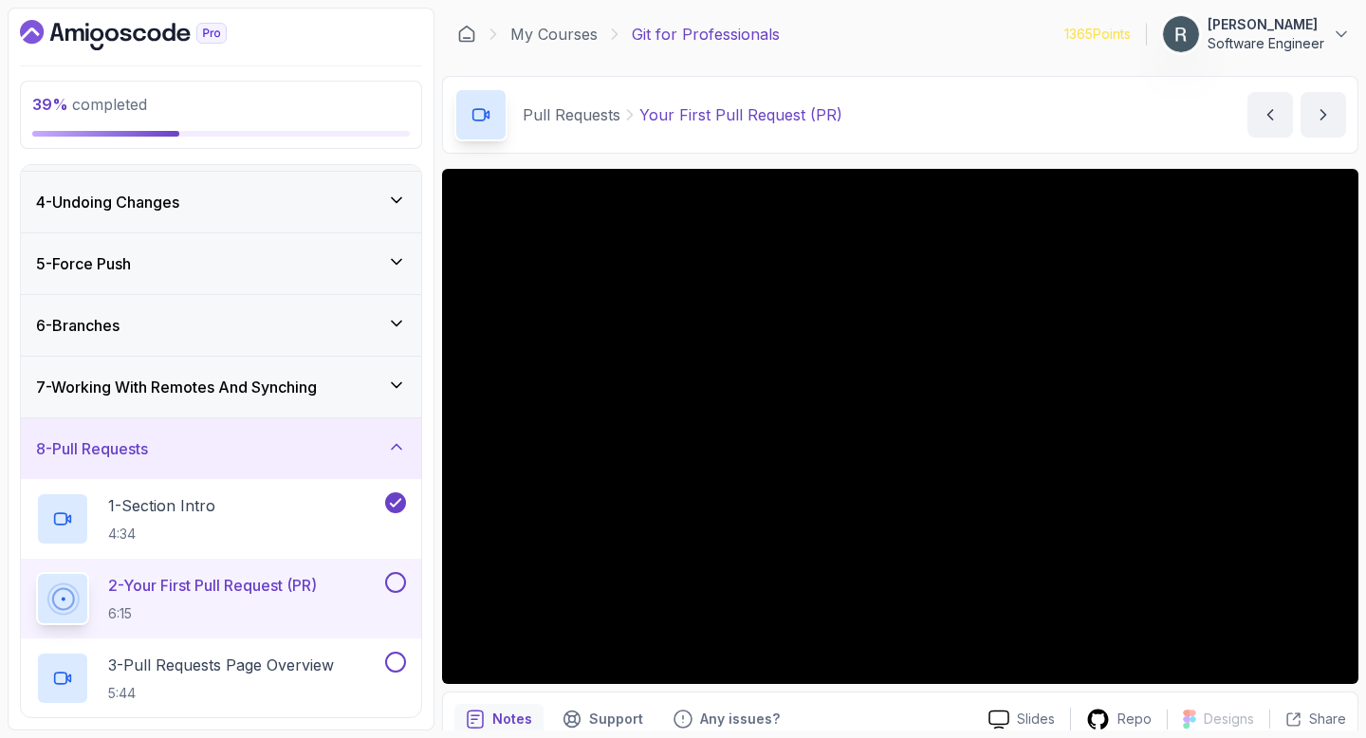
click at [259, 378] on h3 "7 - Working With Remotes And Synching" at bounding box center [176, 387] width 281 height 23
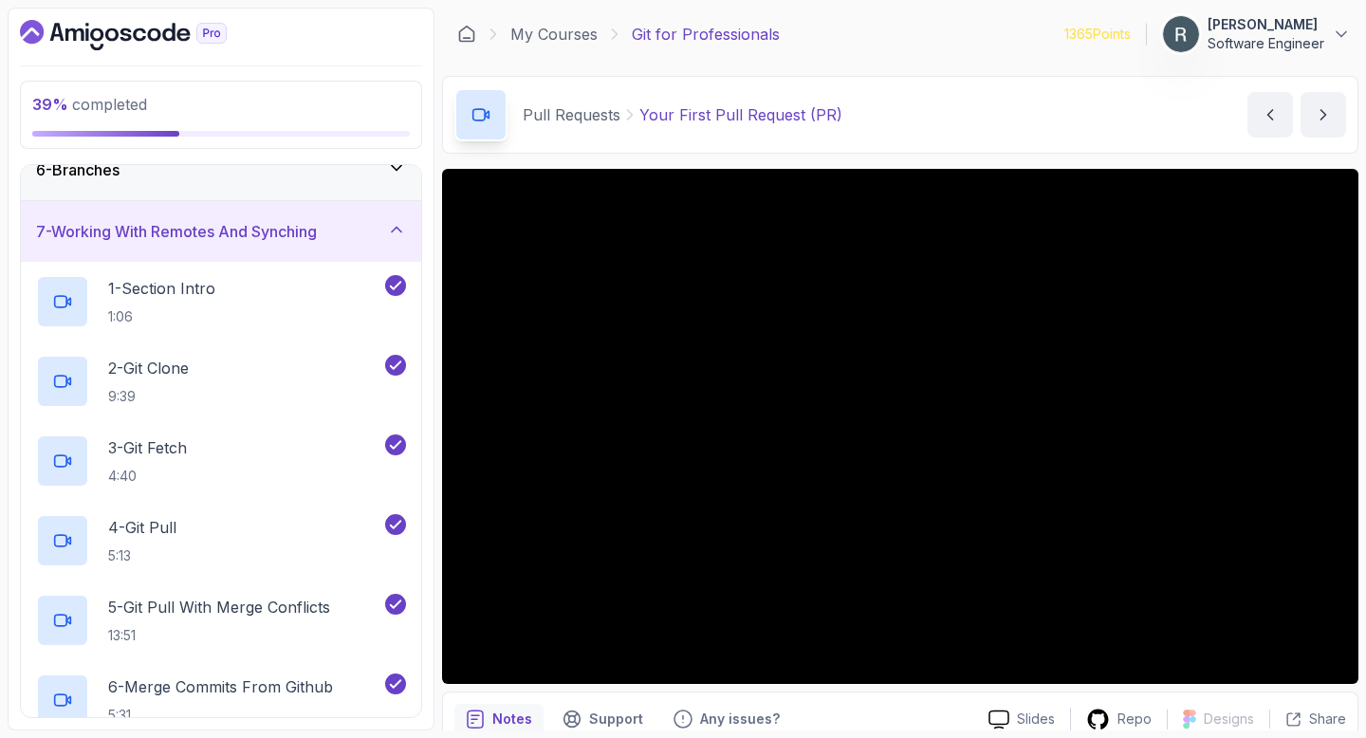
scroll to position [375, 0]
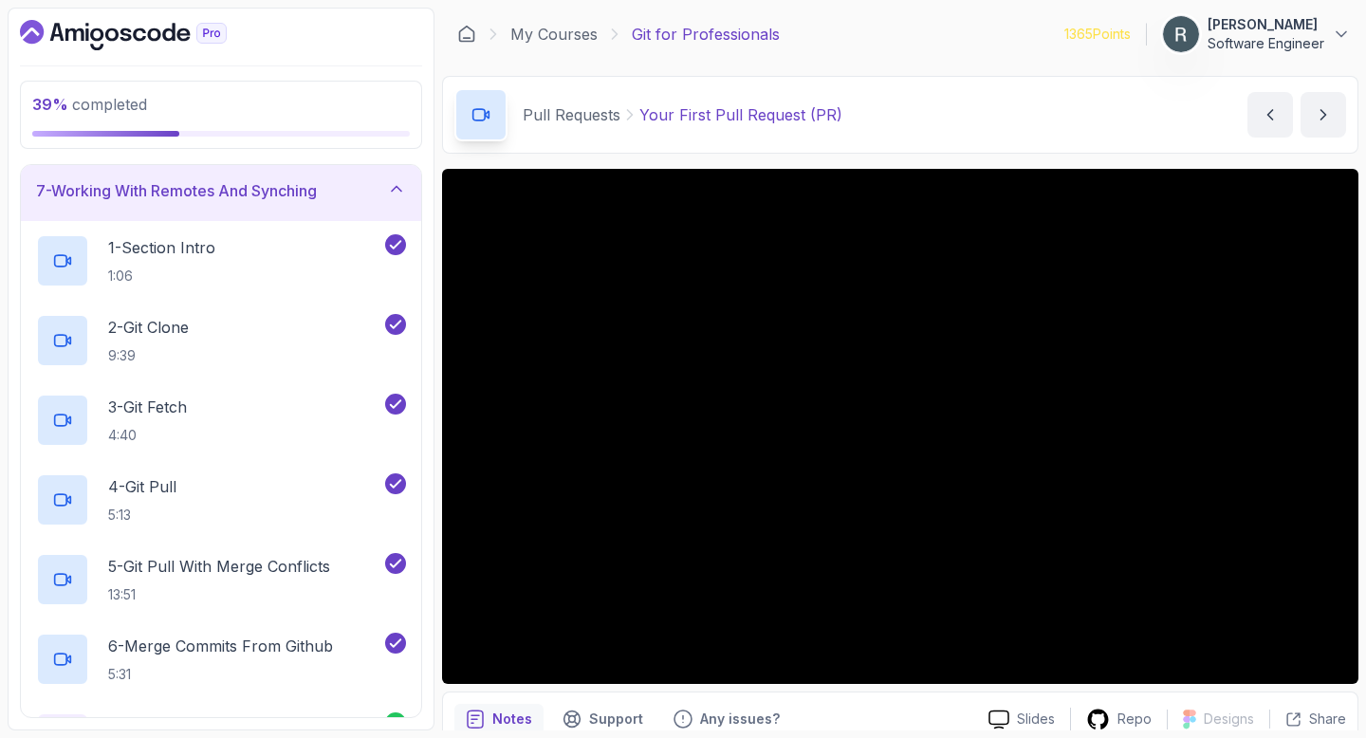
click at [317, 187] on h3 "7 - Working With Remotes And Synching" at bounding box center [176, 190] width 281 height 23
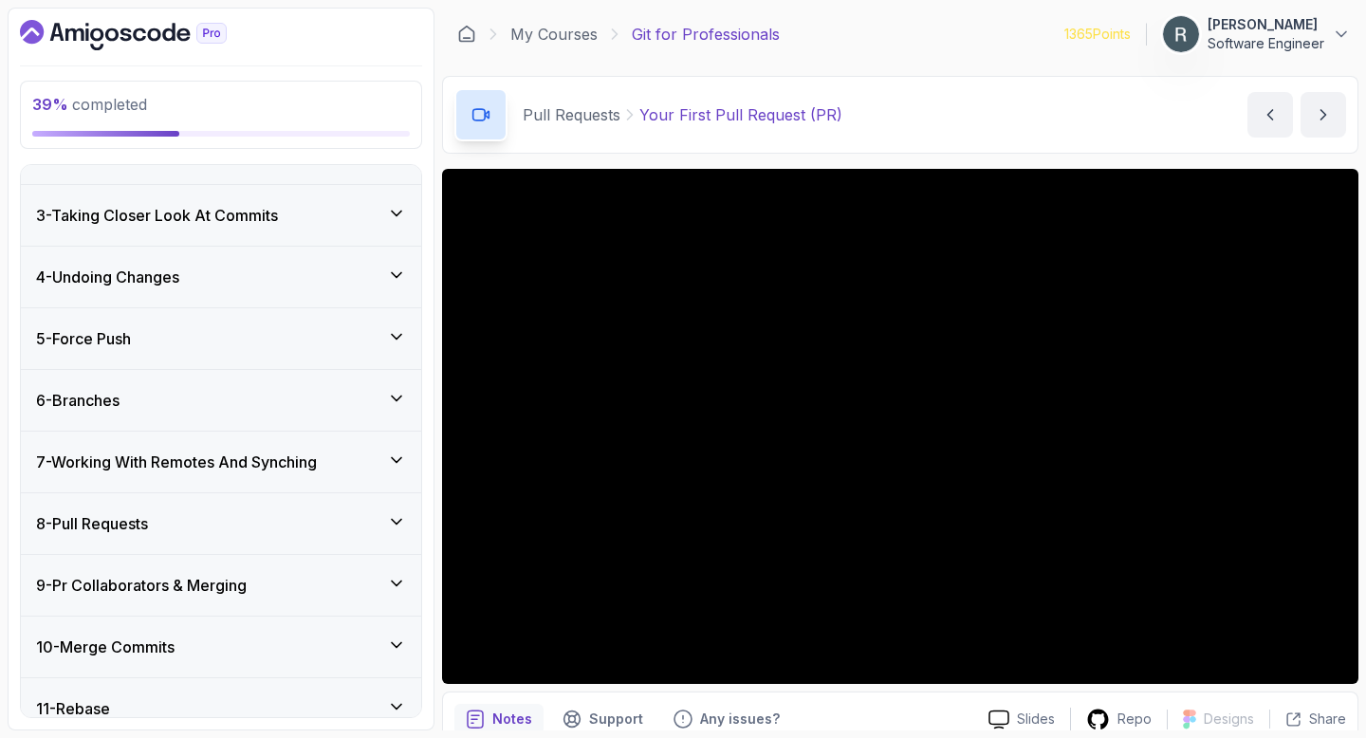
scroll to position [104, 0]
click at [276, 527] on div "8 - Pull Requests" at bounding box center [221, 522] width 370 height 23
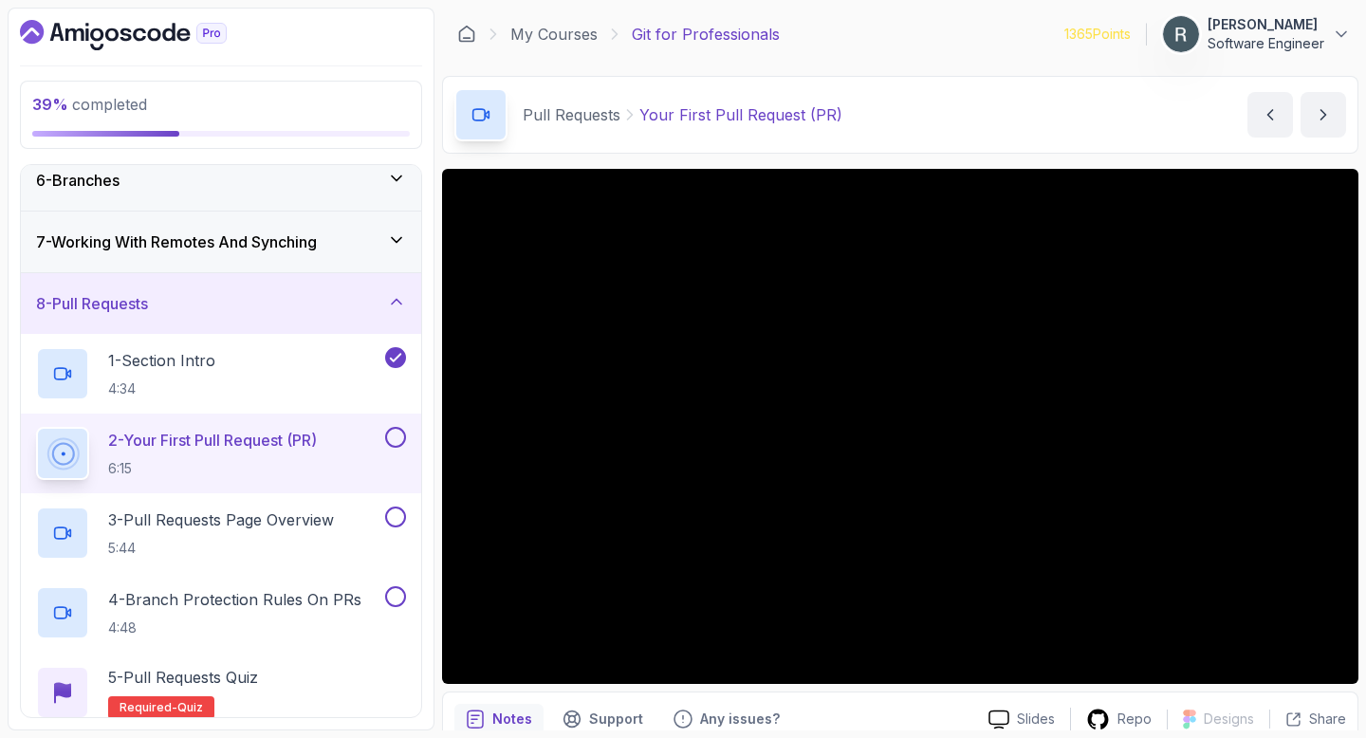
scroll to position [335, 0]
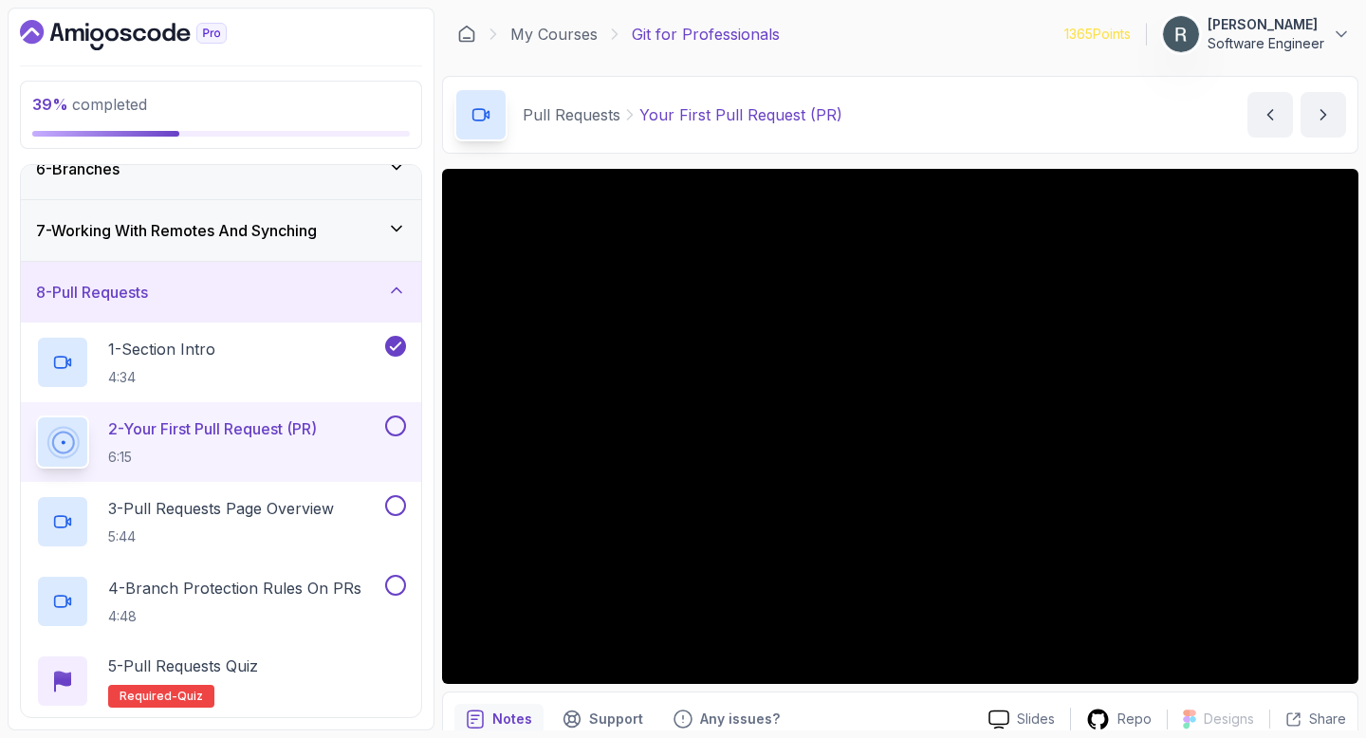
click at [393, 425] on button at bounding box center [395, 426] width 21 height 21
click at [393, 504] on button at bounding box center [395, 505] width 21 height 21
click at [374, 591] on div "4 - Branch Protection Rules On PRs 4:48" at bounding box center [208, 601] width 345 height 53
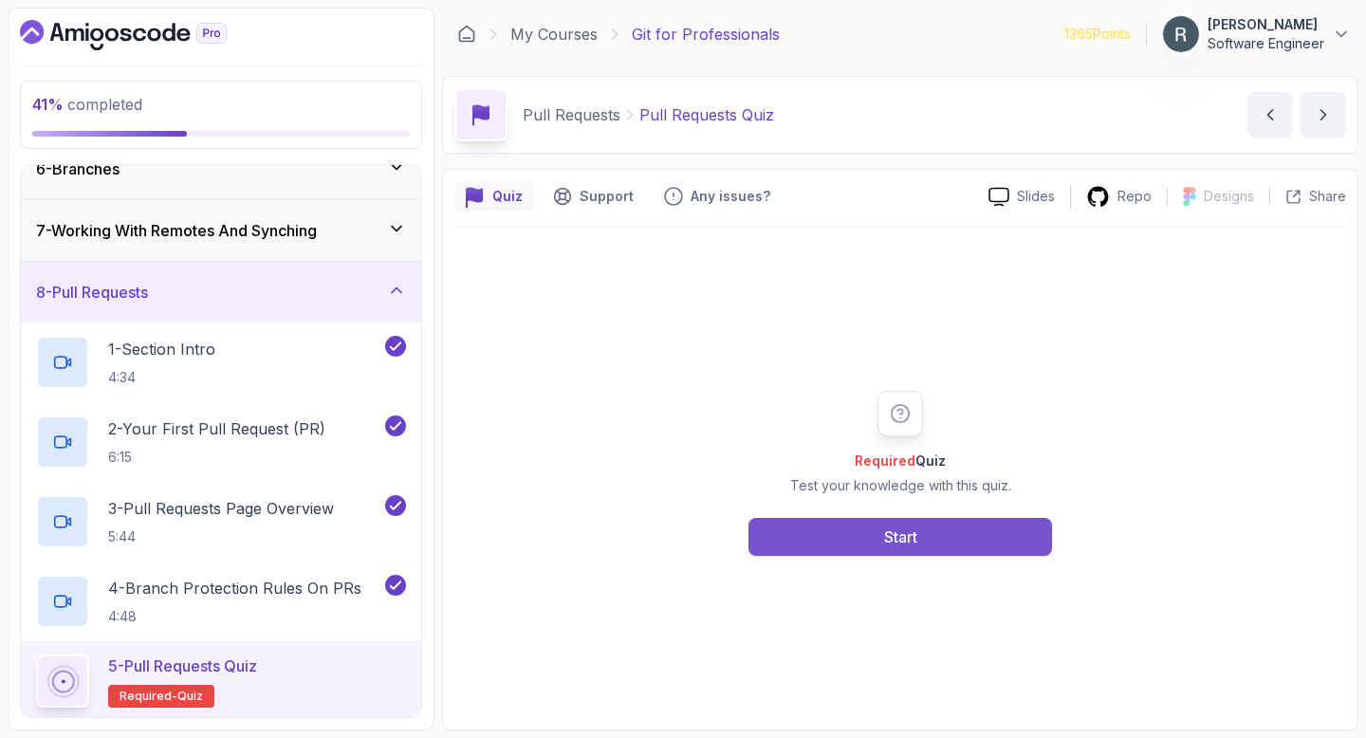
click at [950, 532] on button "Start" at bounding box center [901, 537] width 304 height 38
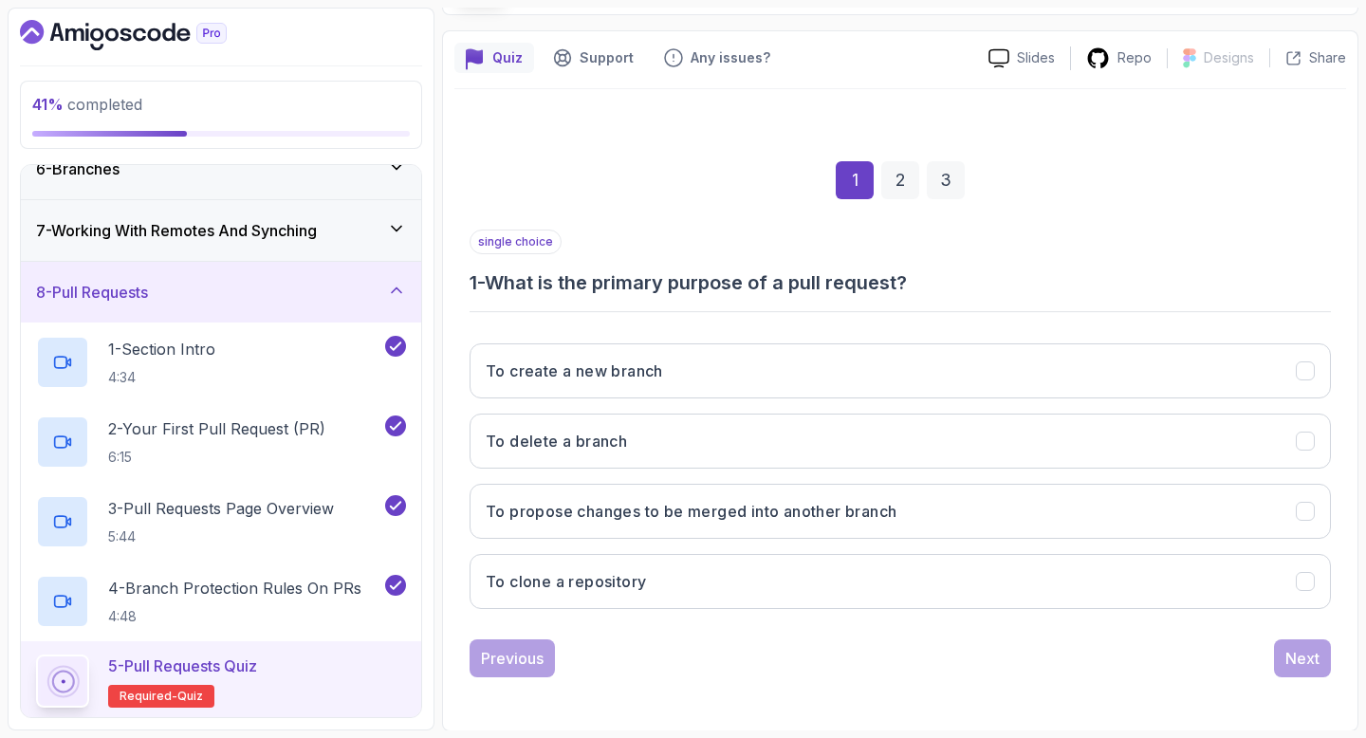
scroll to position [139, 0]
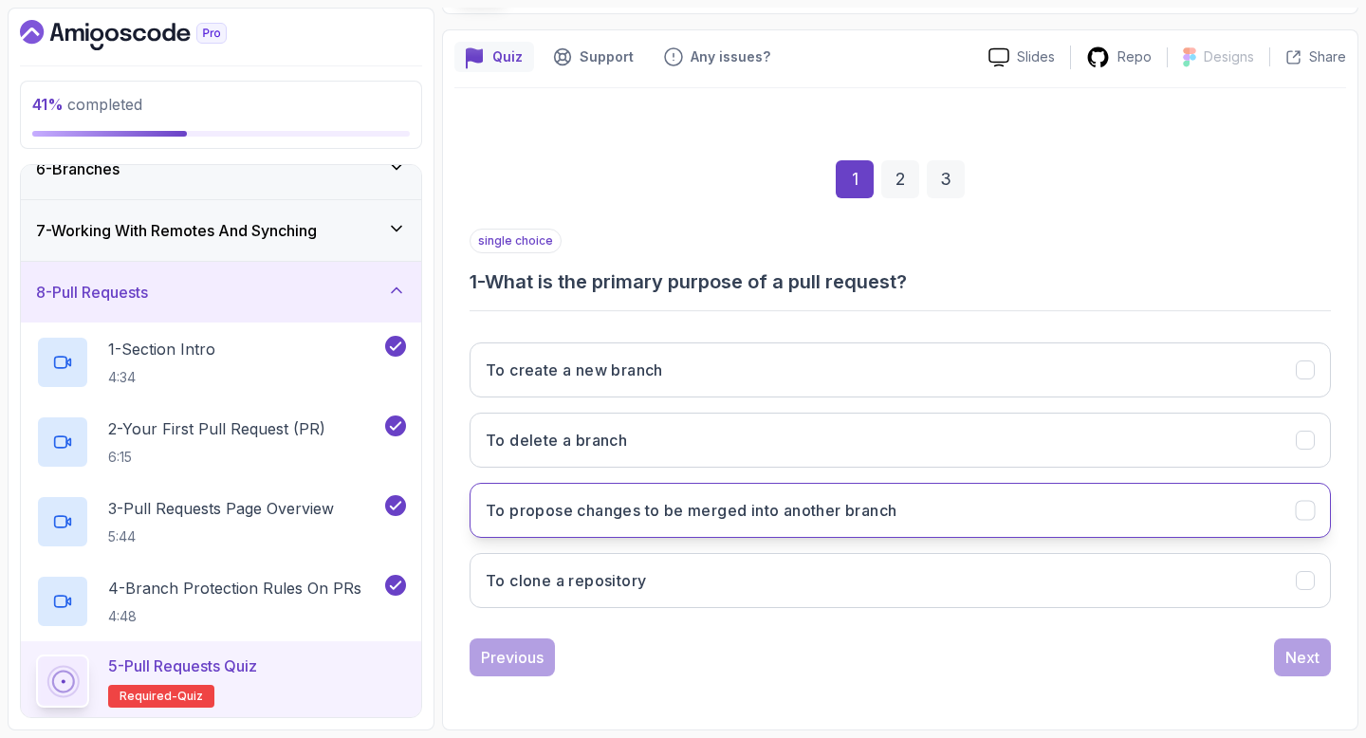
click at [919, 512] on button "To propose changes to be merged into another branch" at bounding box center [901, 510] width 862 height 55
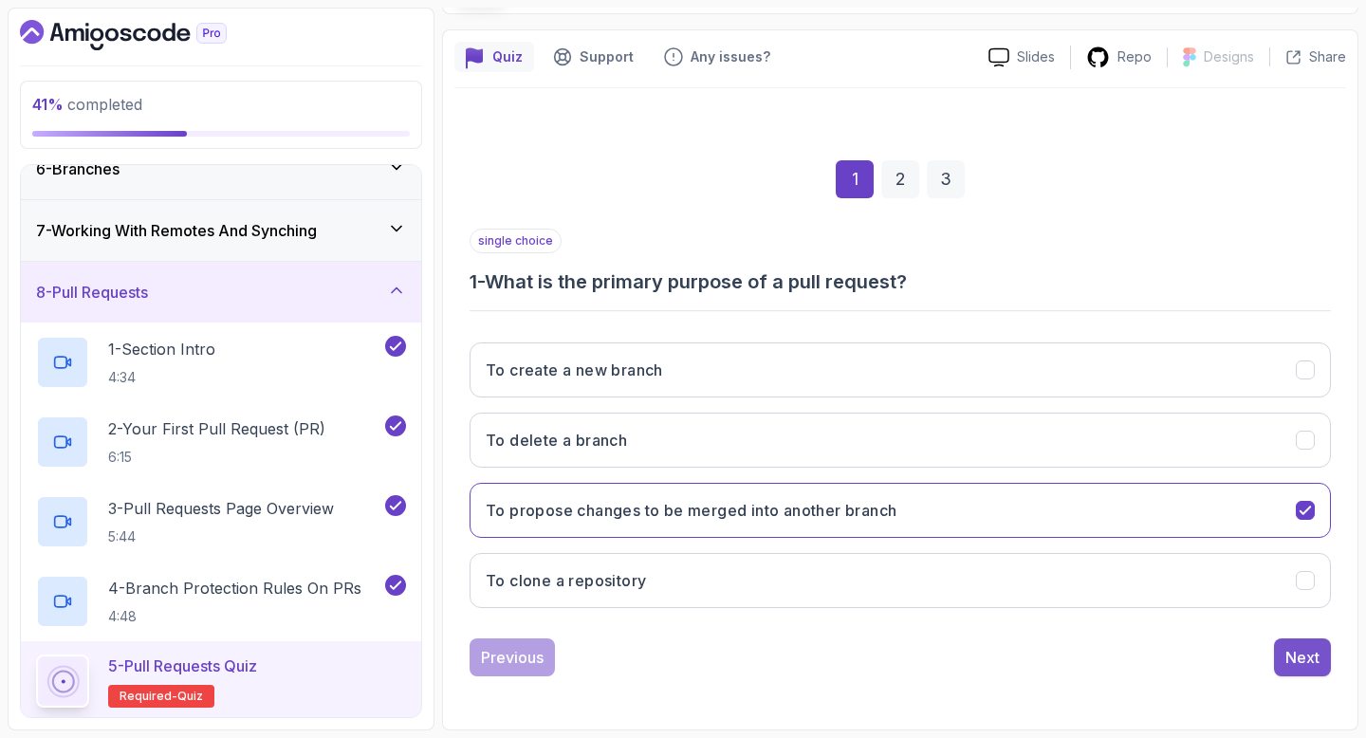
click at [1307, 660] on div "Next" at bounding box center [1303, 657] width 34 height 23
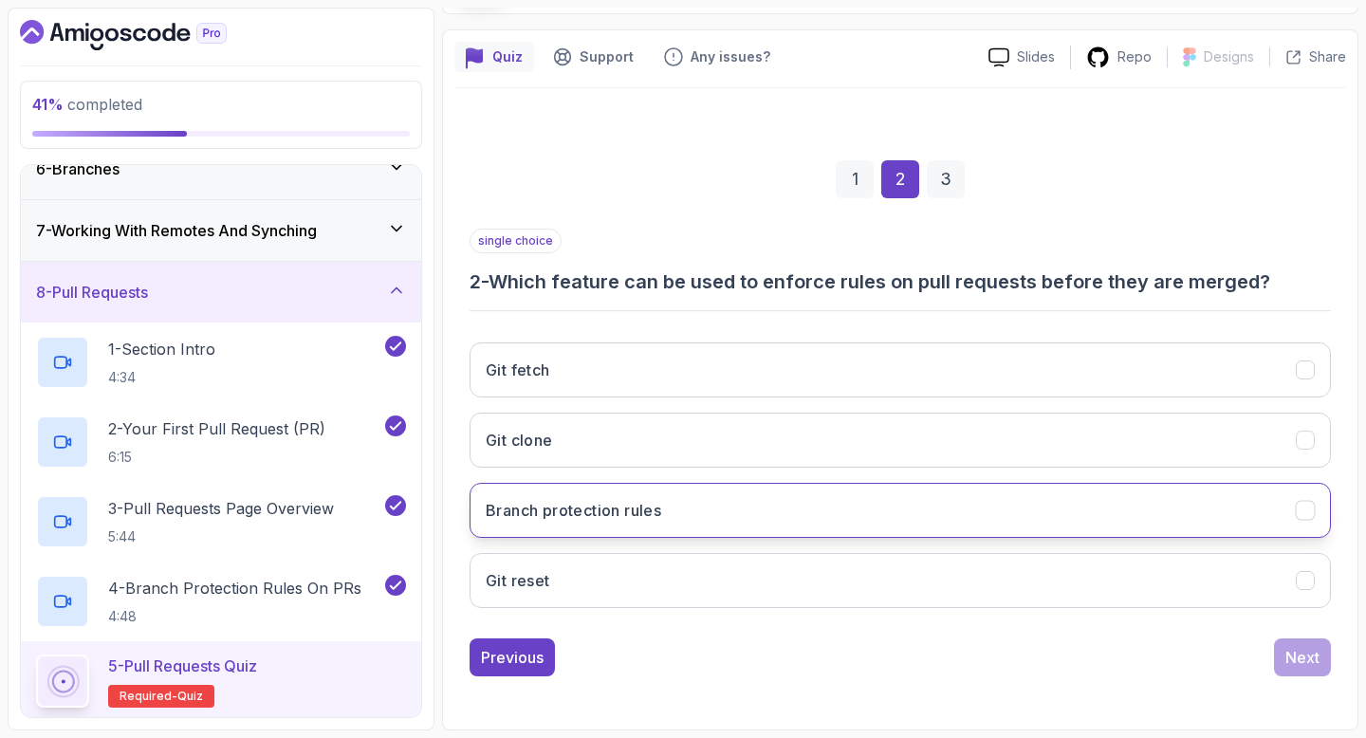
click at [1082, 517] on button "Branch protection rules" at bounding box center [901, 510] width 862 height 55
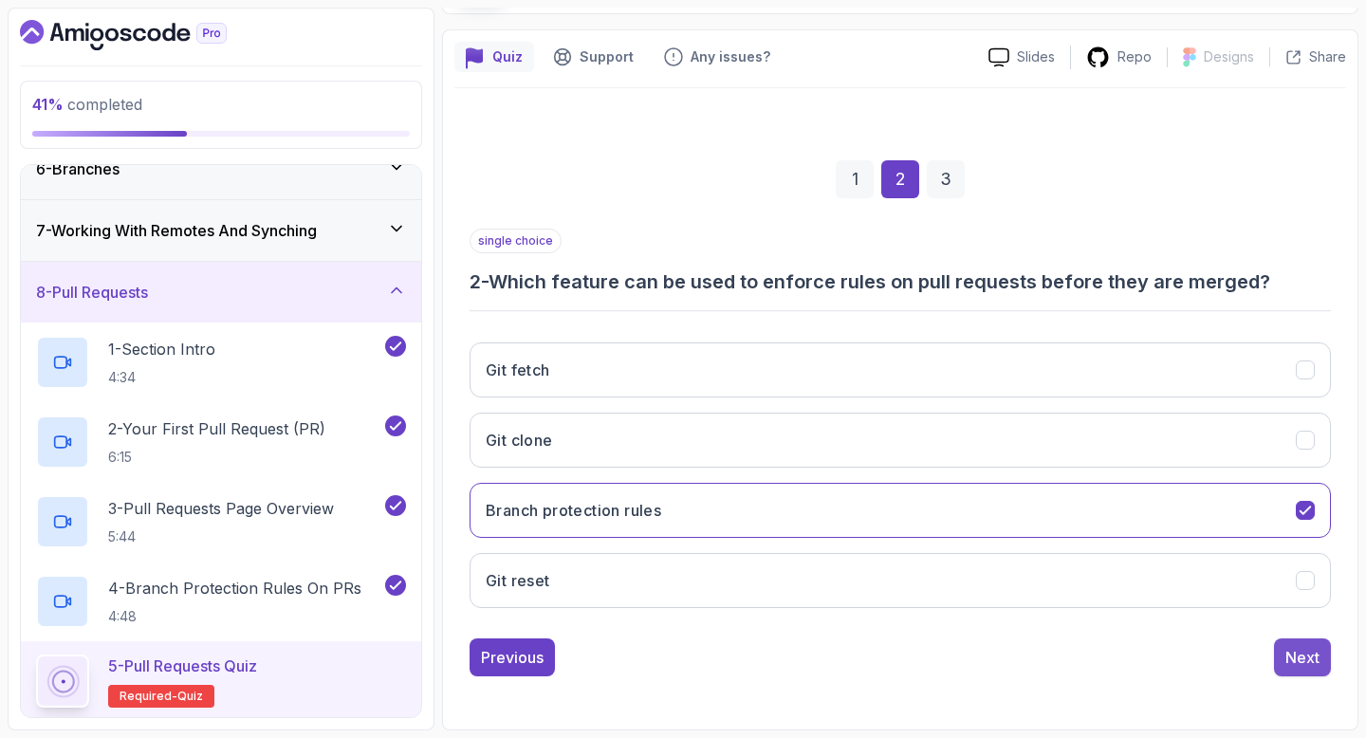
click at [1319, 665] on div "Next" at bounding box center [1303, 657] width 34 height 23
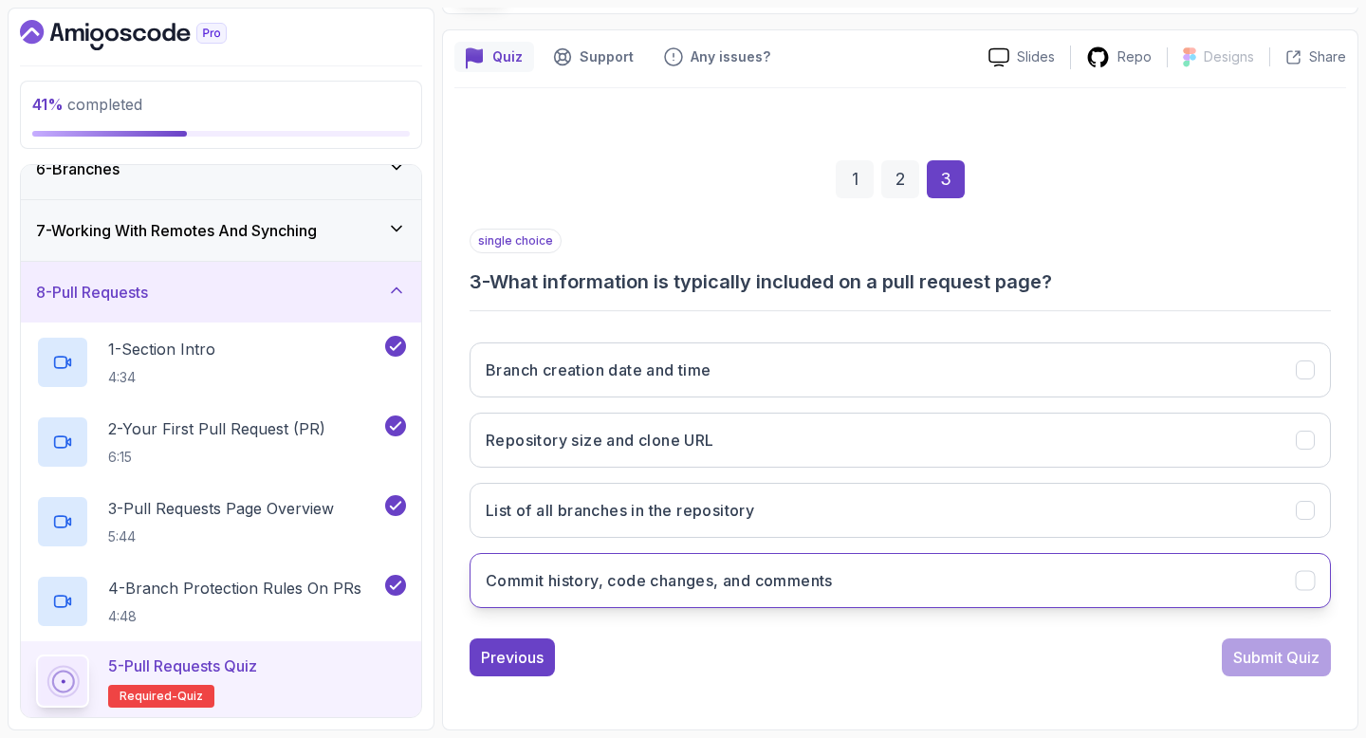
click at [1106, 584] on button "Commit history, code changes, and comments" at bounding box center [901, 580] width 862 height 55
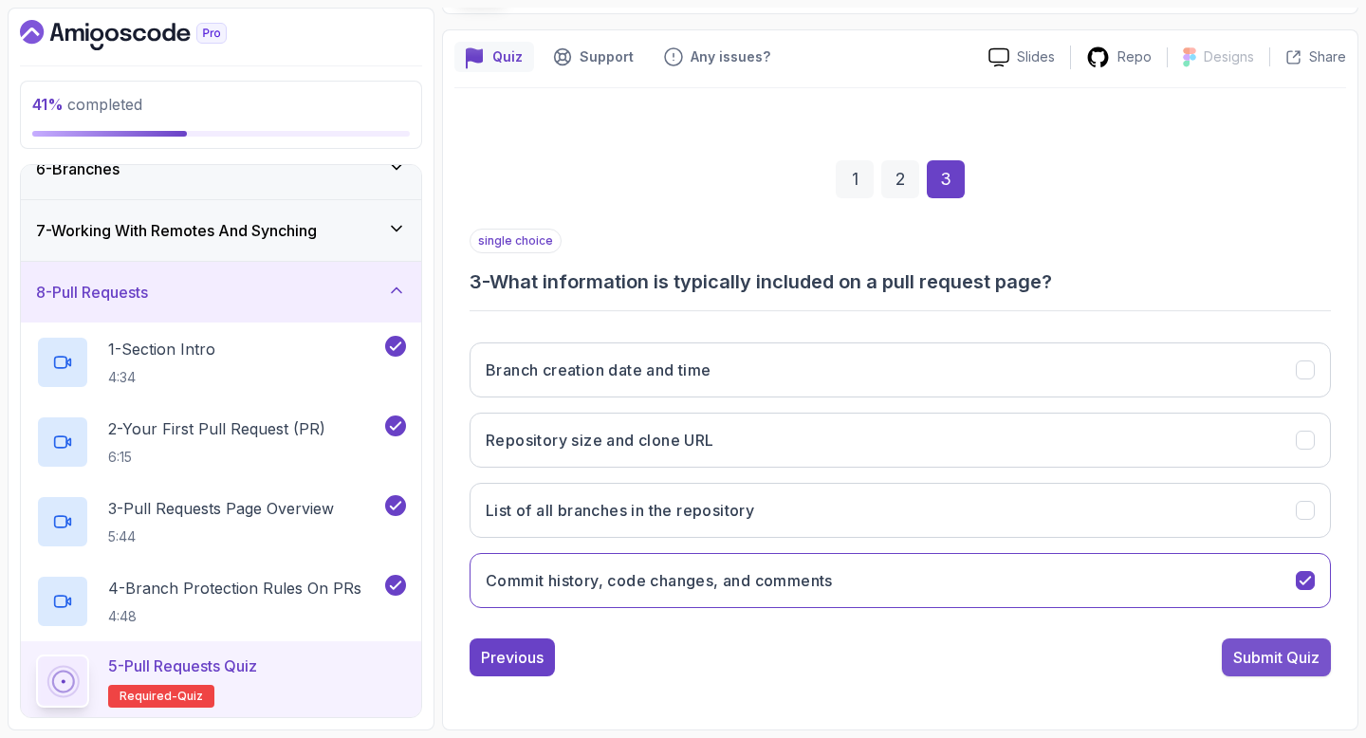
click at [1270, 663] on div "Submit Quiz" at bounding box center [1276, 657] width 86 height 23
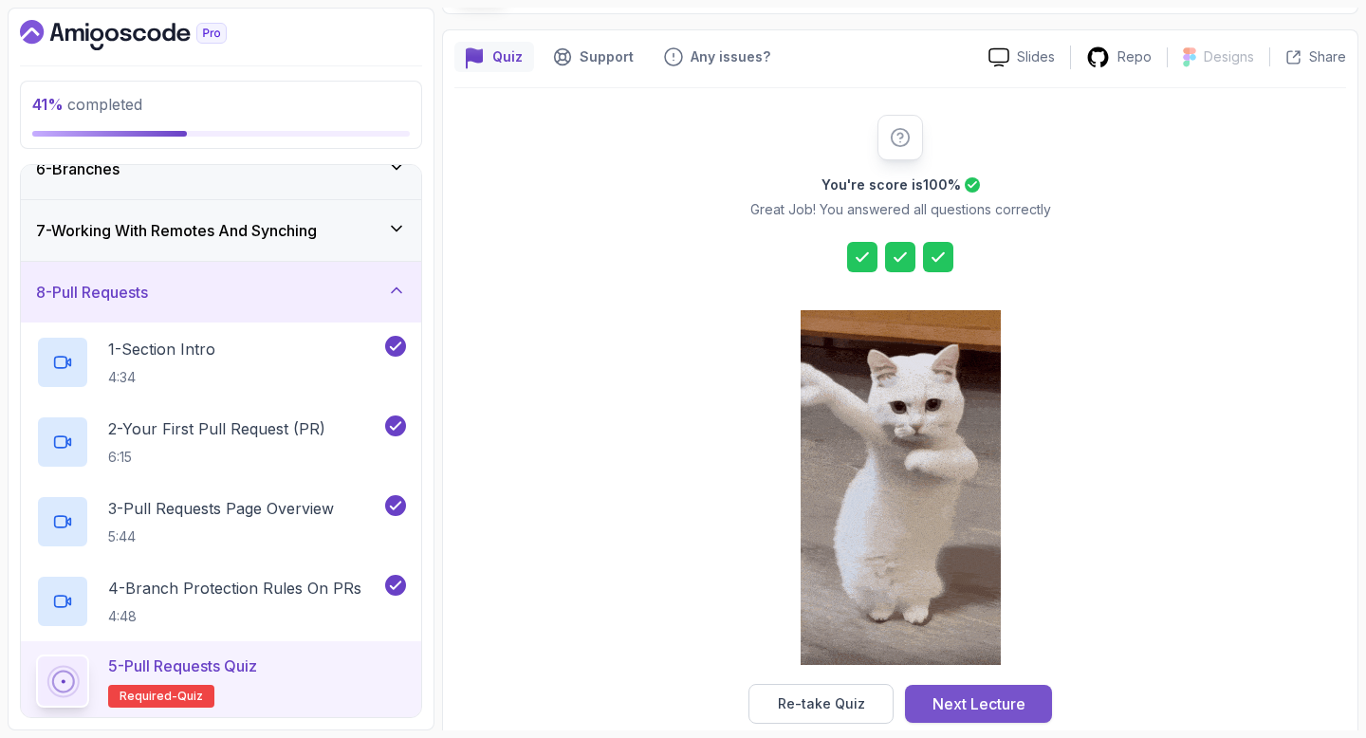
click at [1029, 698] on button "Next Lecture" at bounding box center [978, 704] width 147 height 38
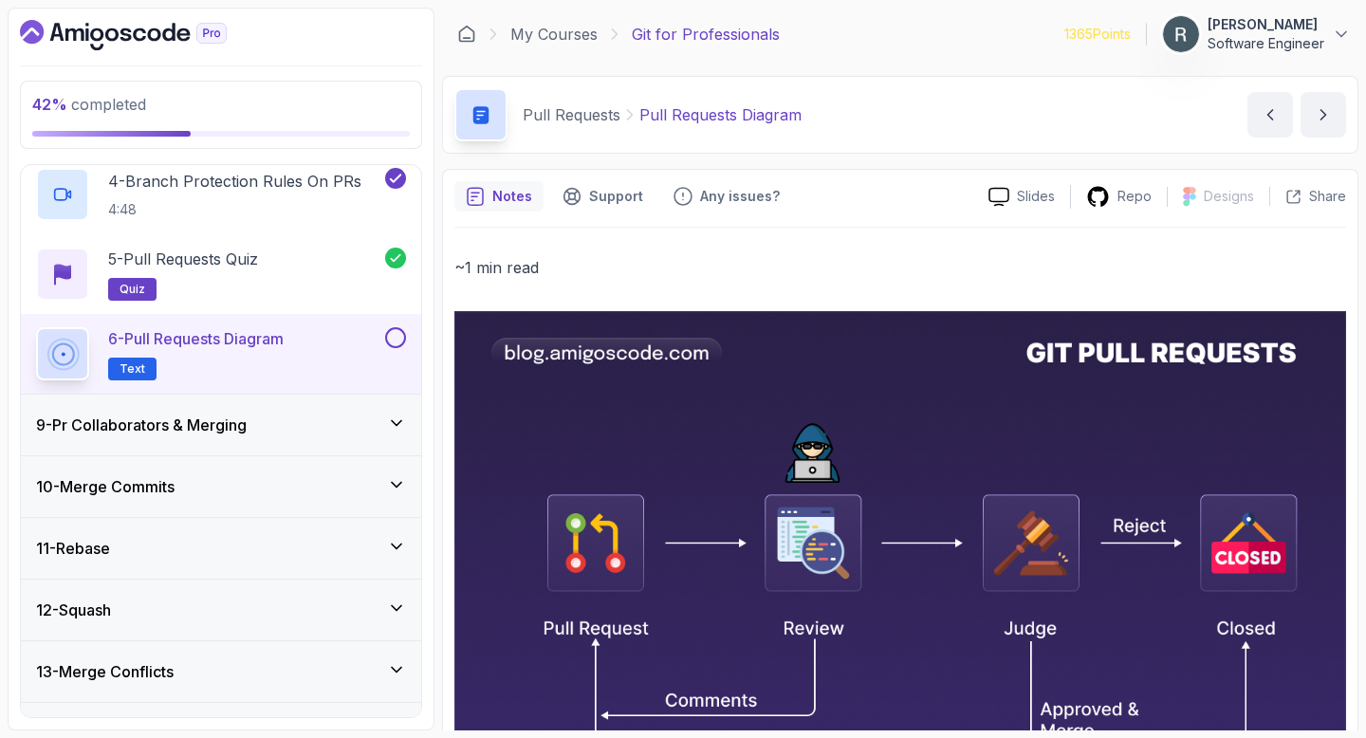
click at [174, 435] on h3 "9 - Pr Collaborators & Merging" at bounding box center [141, 425] width 211 height 23
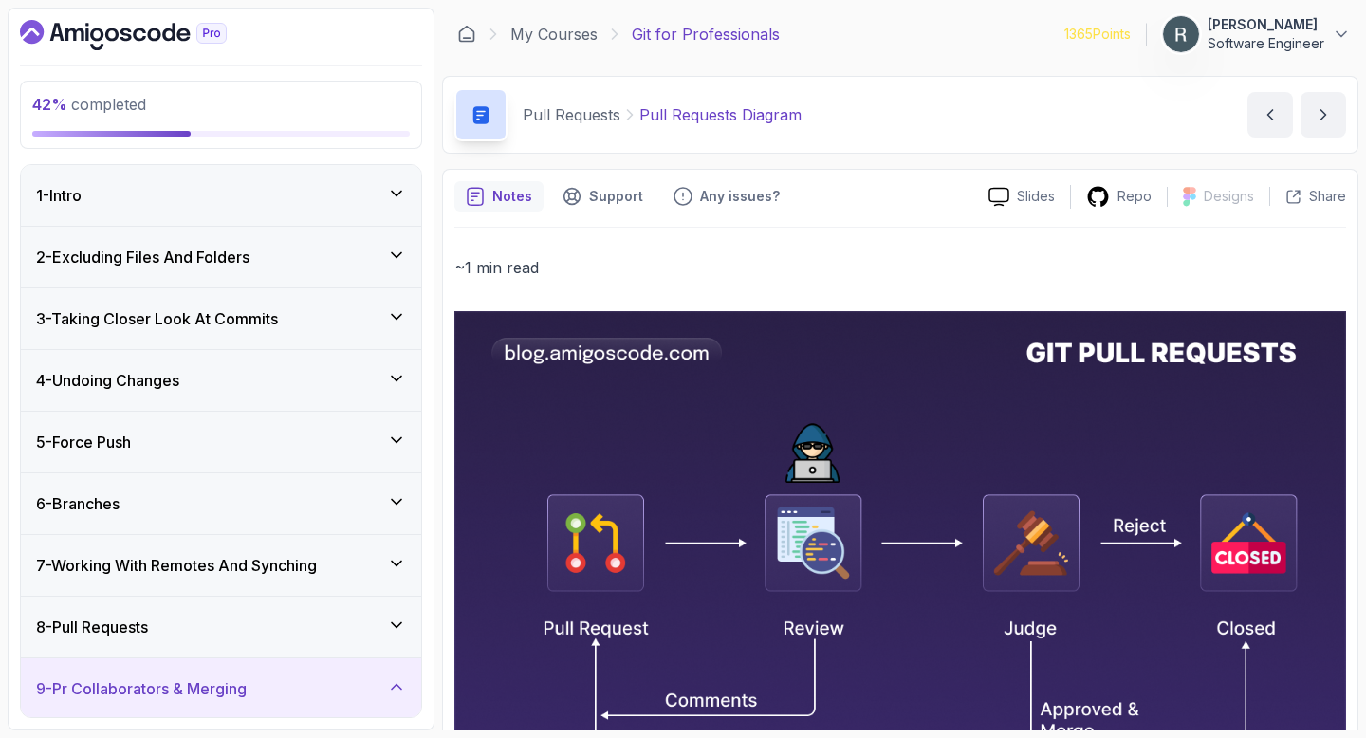
scroll to position [49, 0]
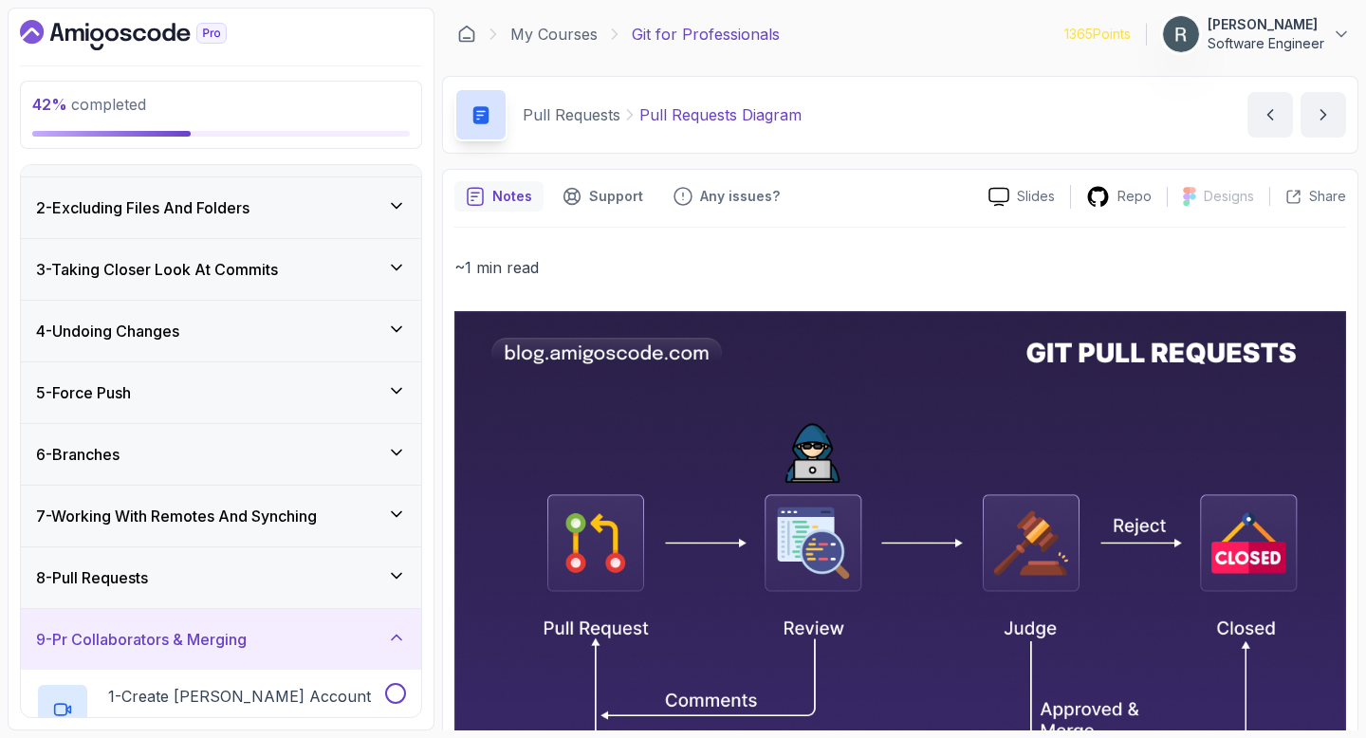
click at [186, 566] on div "8 - Pull Requests" at bounding box center [221, 577] width 400 height 61
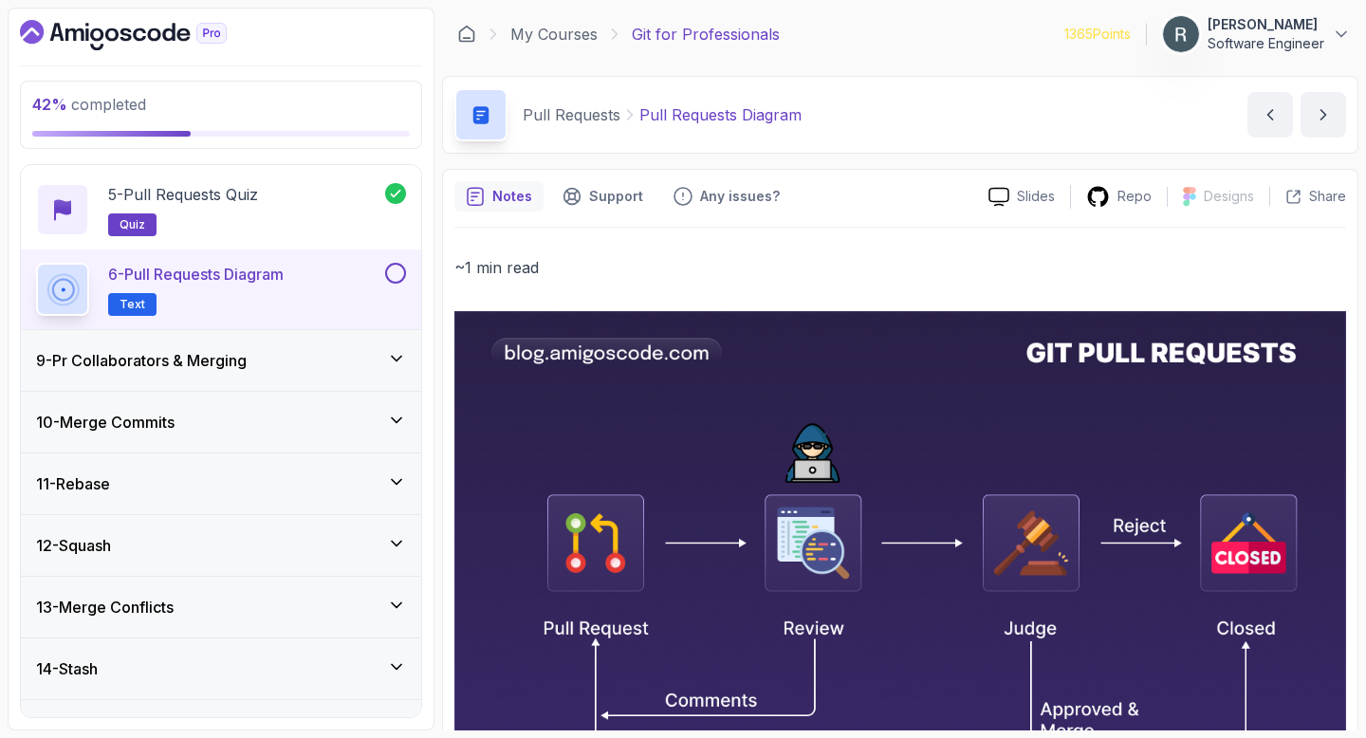
scroll to position [770, 0]
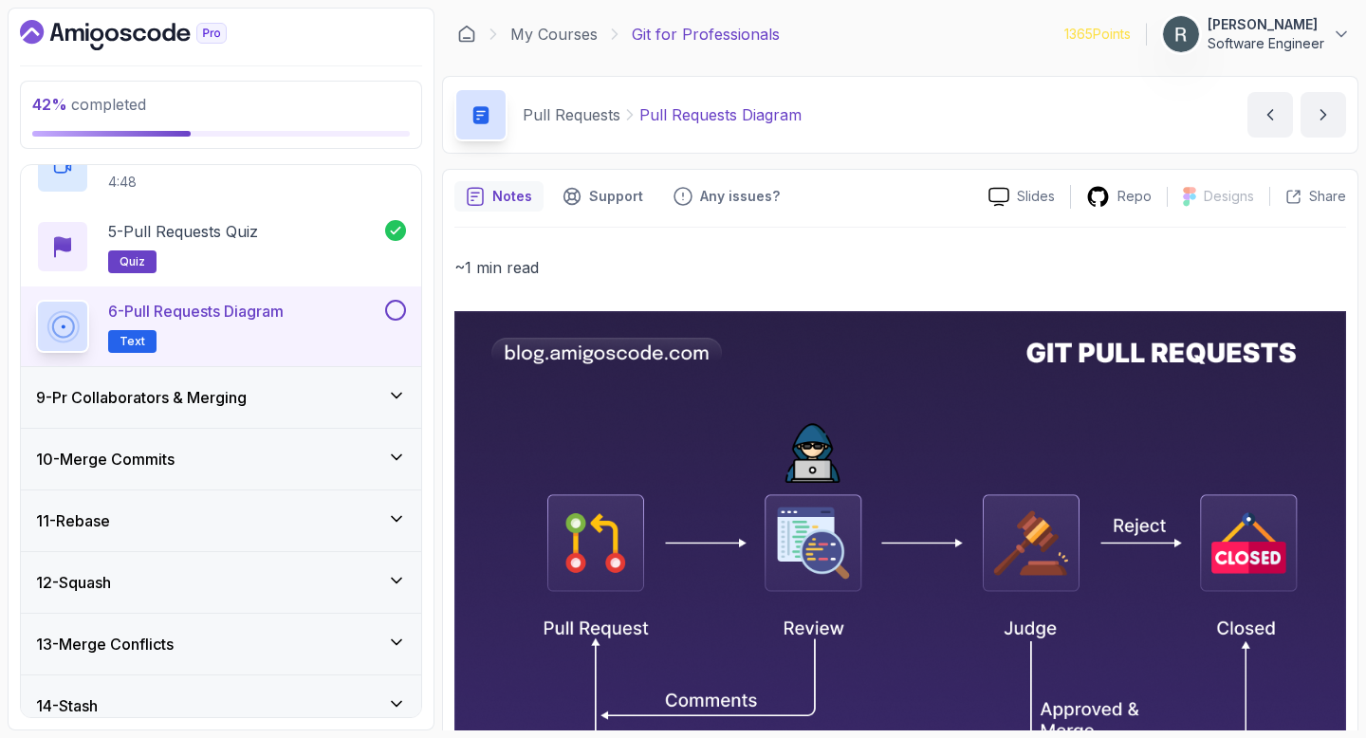
click at [398, 311] on button at bounding box center [395, 310] width 21 height 21
click at [312, 395] on div "9 - Pr Collaborators & Merging" at bounding box center [221, 397] width 370 height 23
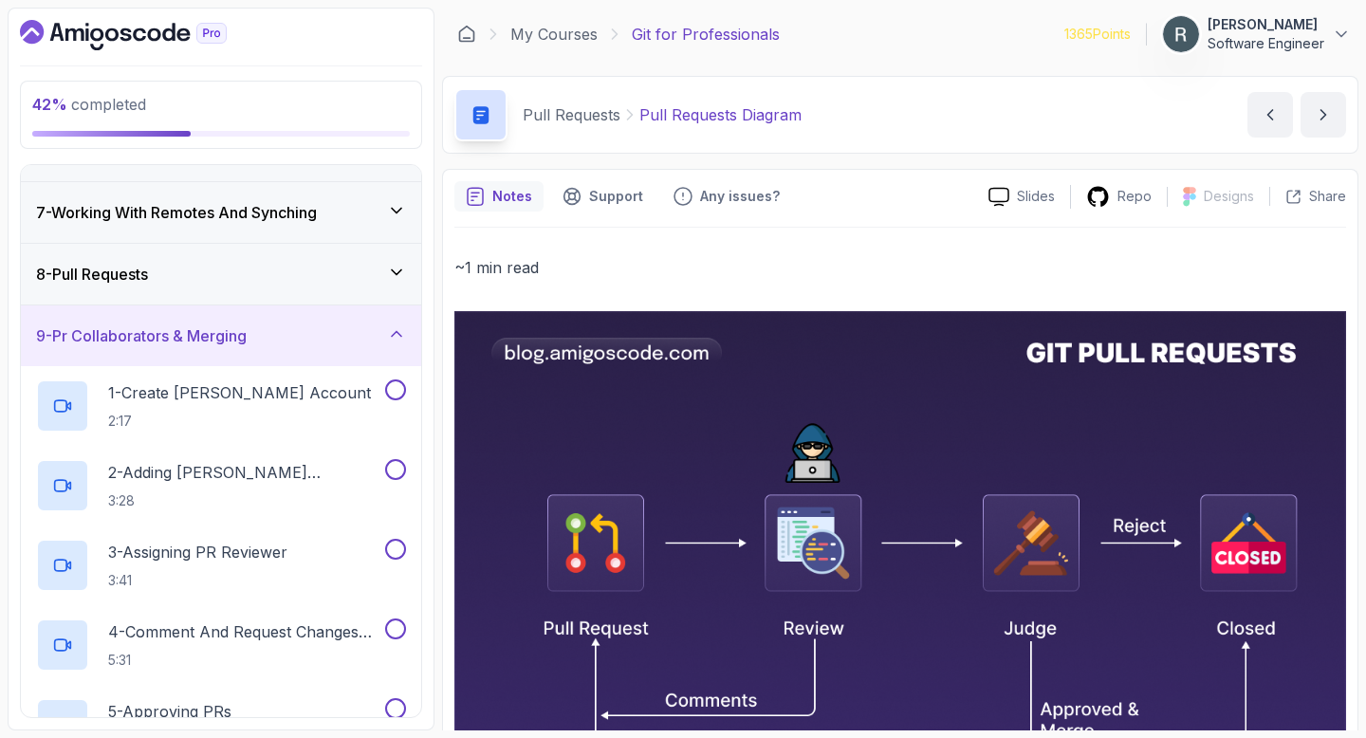
scroll to position [334, 0]
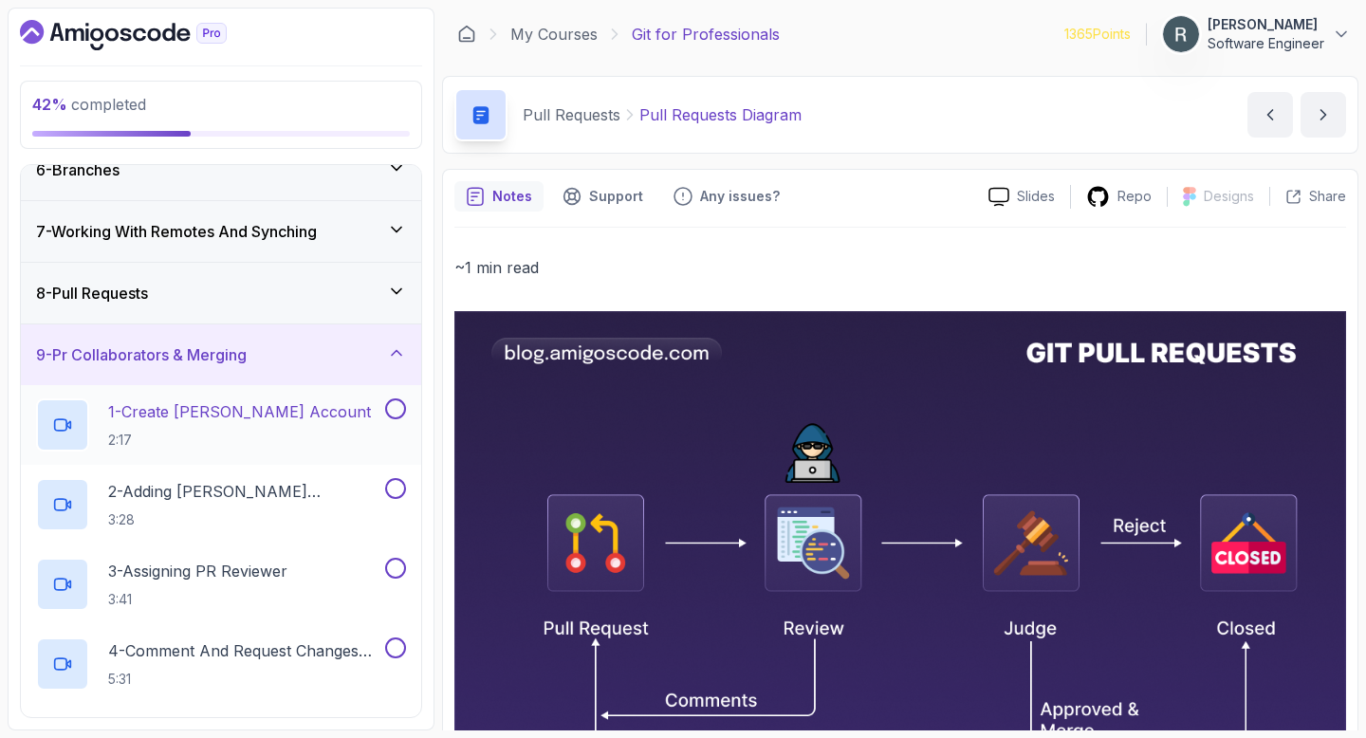
click at [288, 432] on p "2:17" at bounding box center [239, 440] width 263 height 19
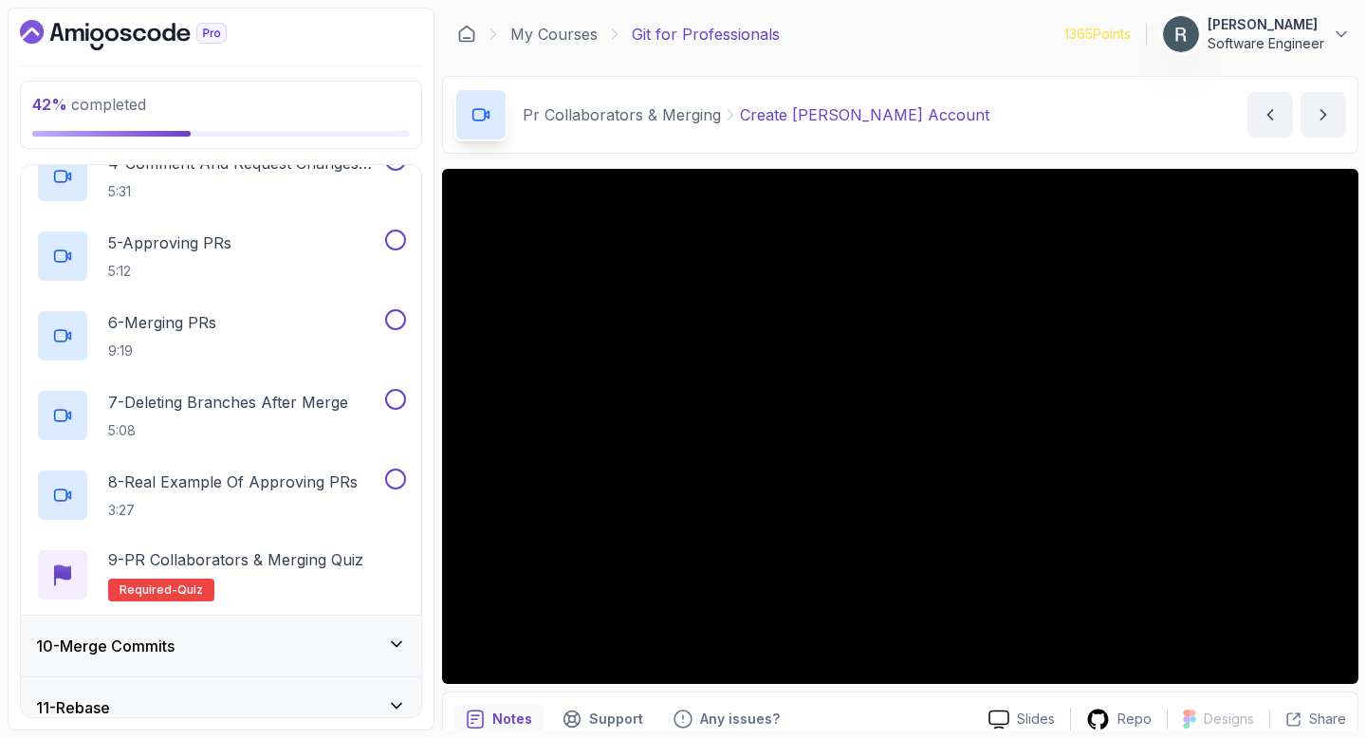
scroll to position [812, 0]
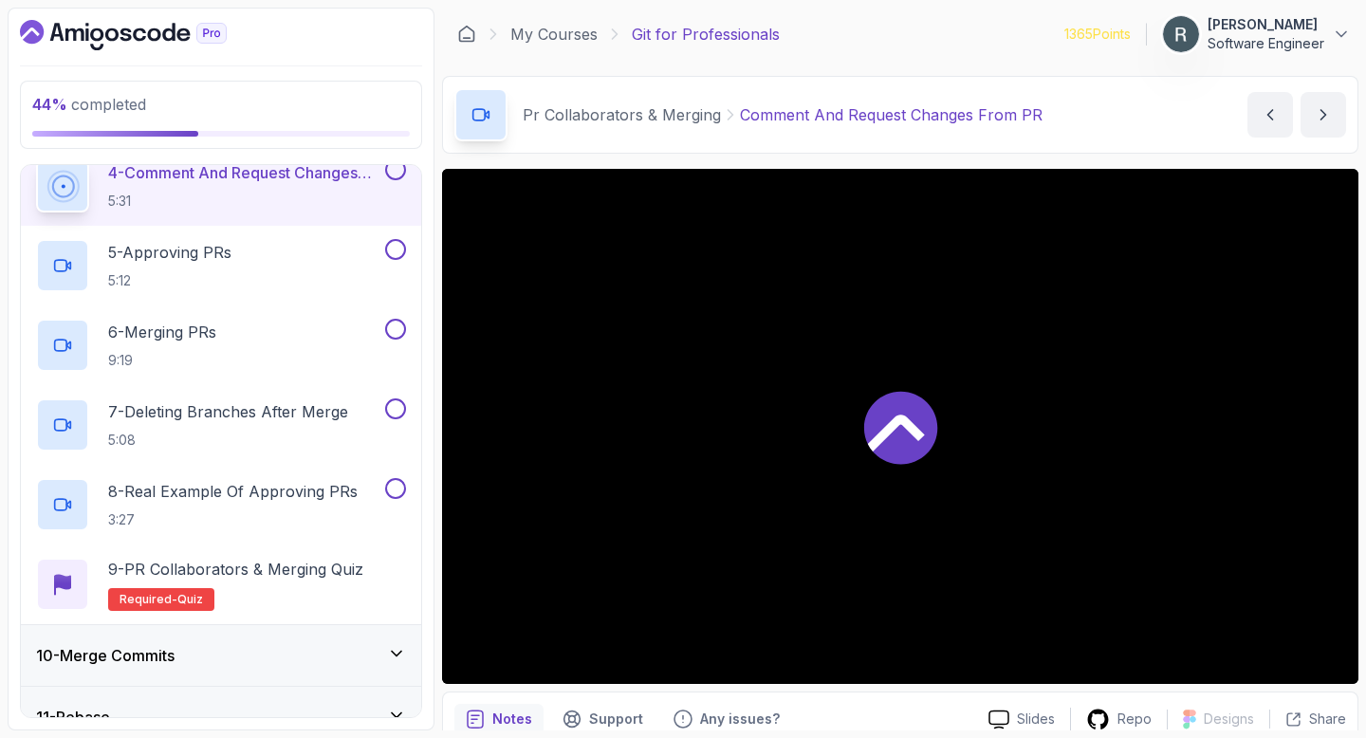
scroll to position [800, 0]
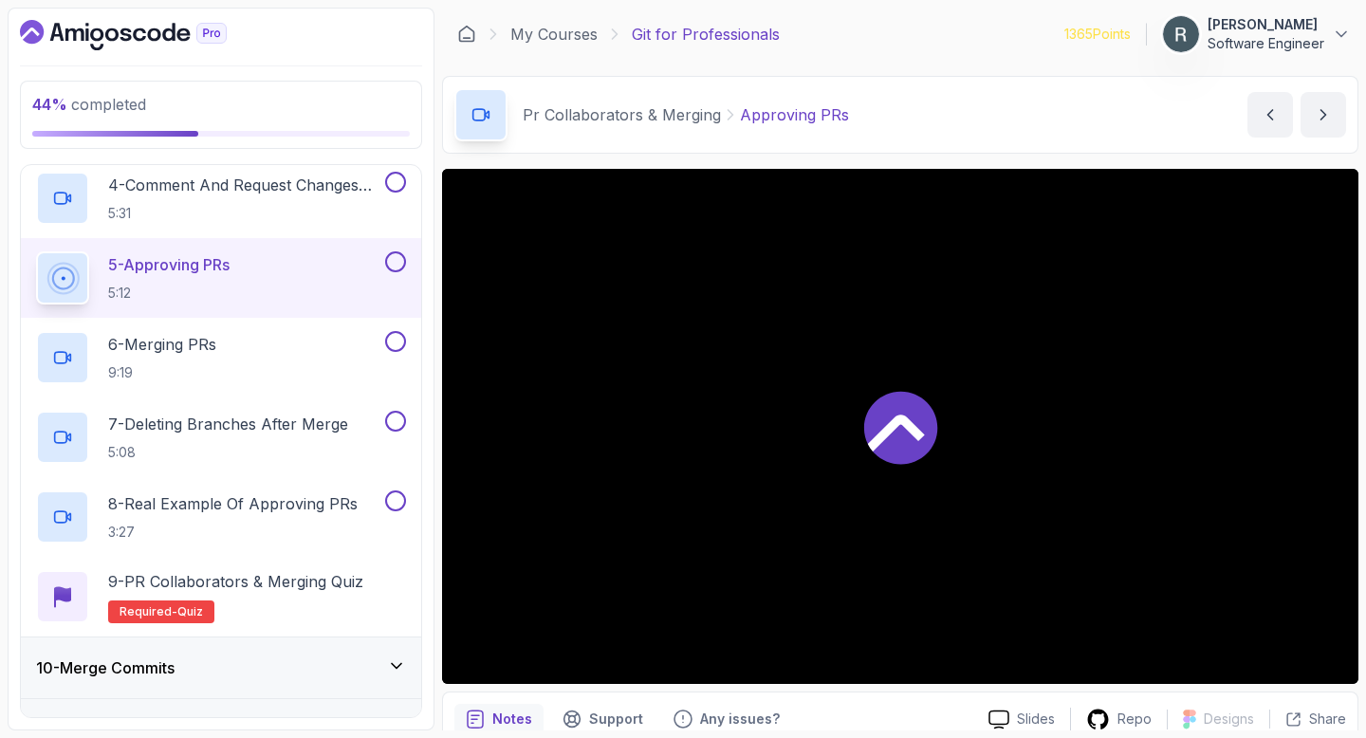
scroll to position [812, 0]
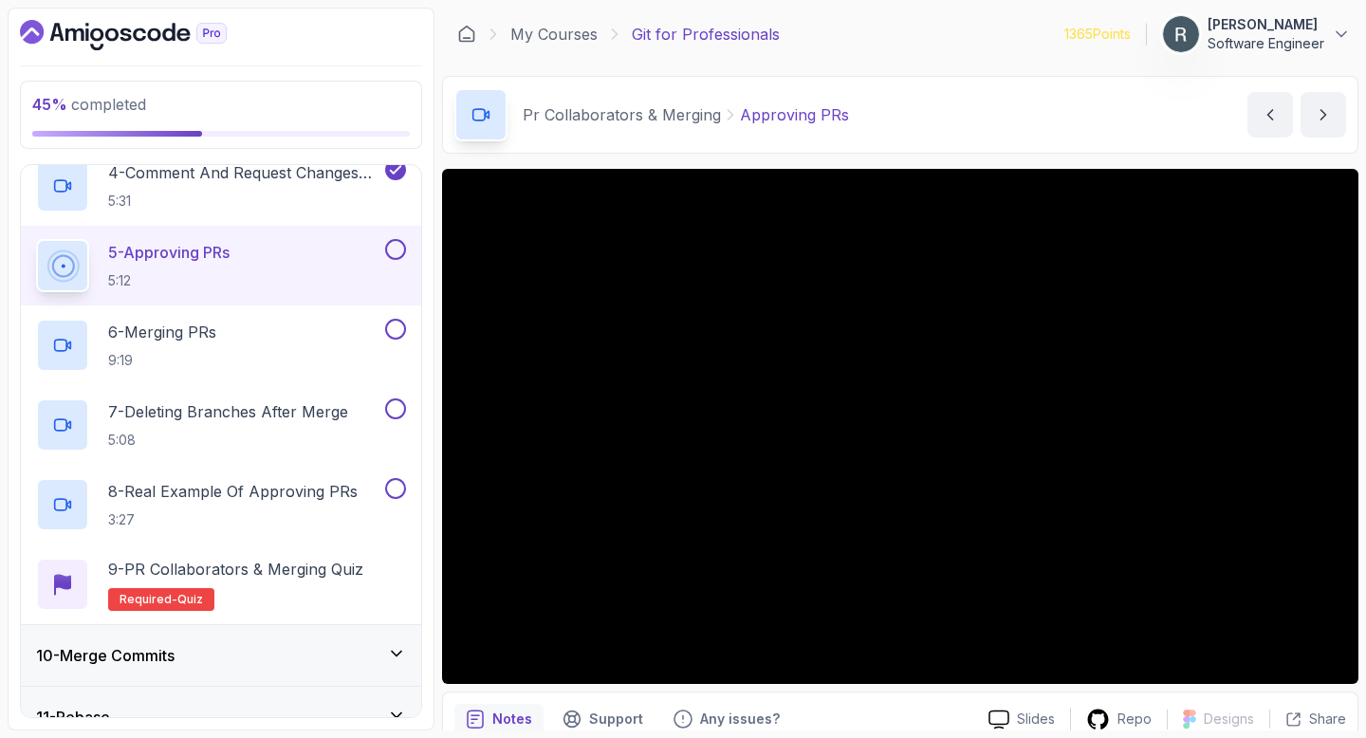
click at [391, 250] on button at bounding box center [395, 249] width 21 height 21
click at [408, 329] on div "6 - Merging PRs 9:19" at bounding box center [221, 346] width 400 height 80
click at [405, 329] on button at bounding box center [395, 329] width 21 height 21
click at [401, 408] on button at bounding box center [395, 409] width 21 height 21
click at [397, 492] on button at bounding box center [395, 488] width 21 height 21
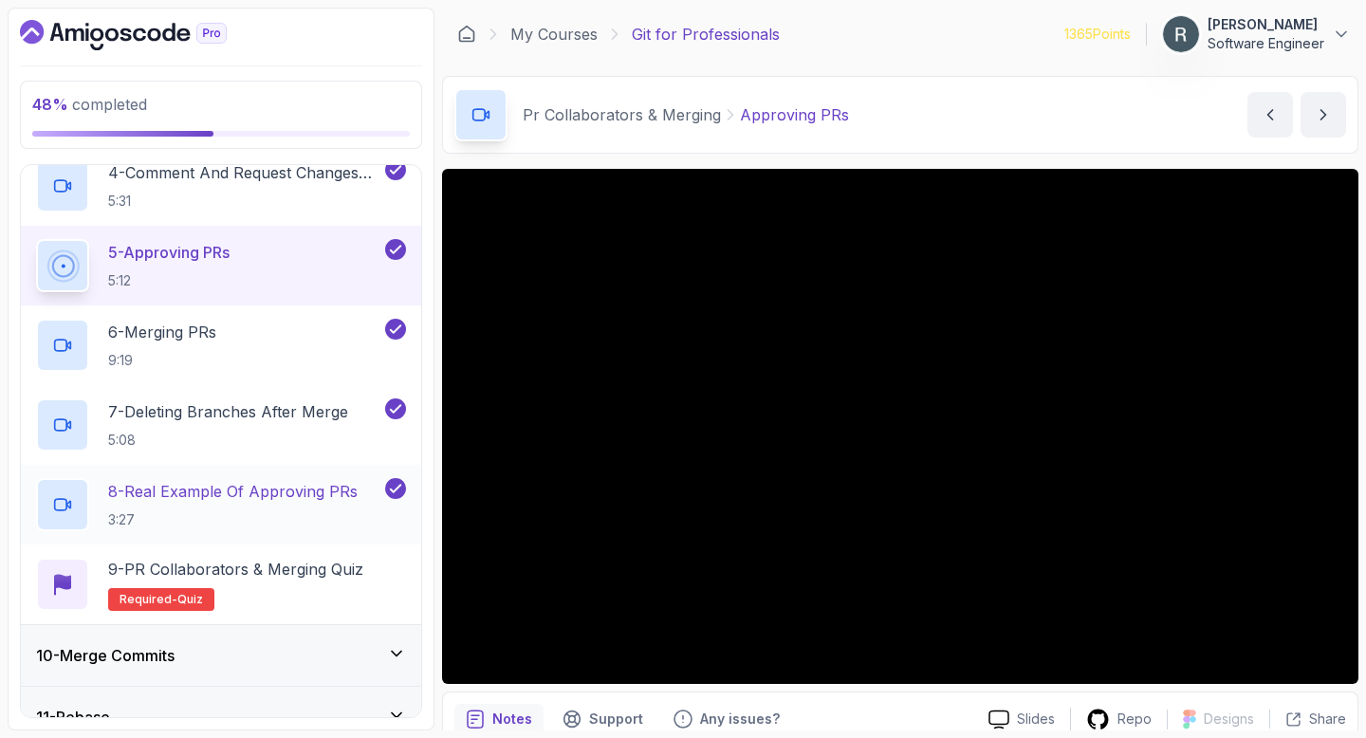
click at [335, 504] on h2 "8 - Real Example Of Approving PRs 3:27" at bounding box center [233, 504] width 250 height 49
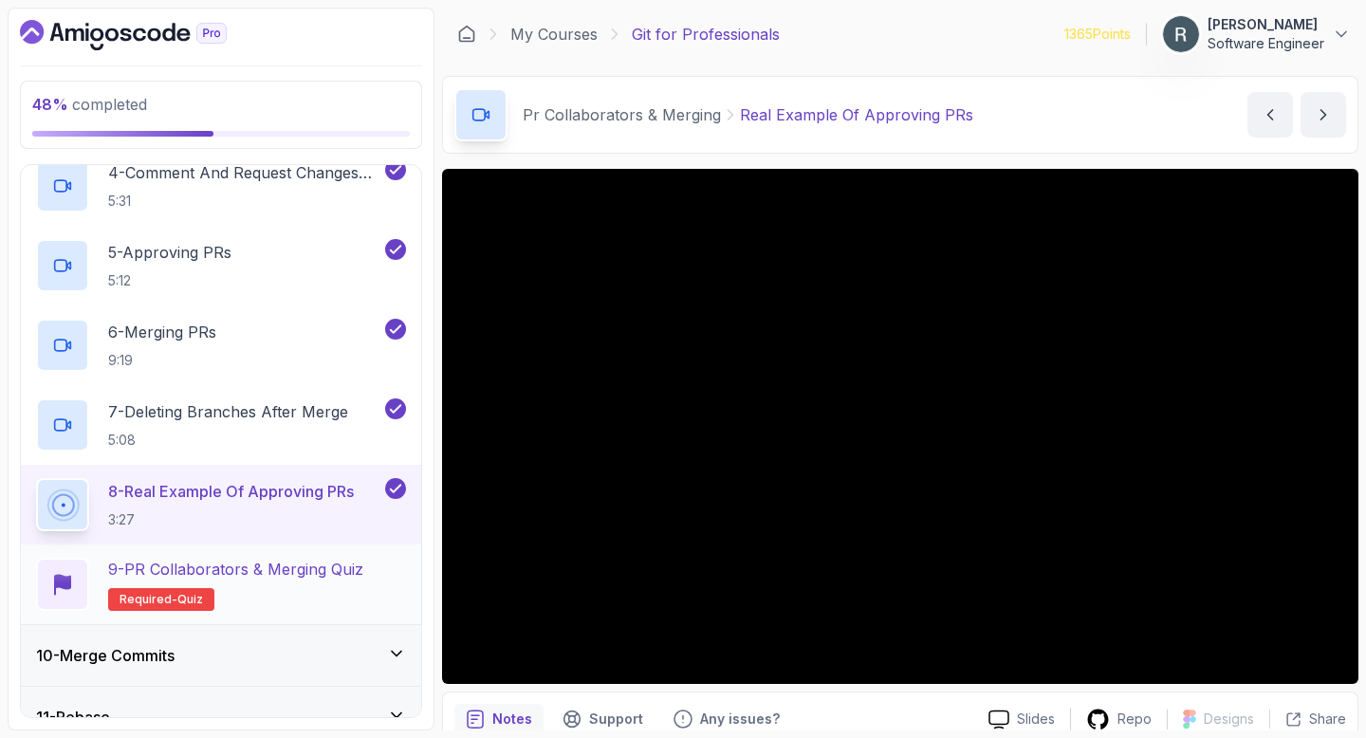
click at [283, 596] on h2 "9 - PR Collaborators & Merging Quiz Required- quiz" at bounding box center [235, 584] width 255 height 53
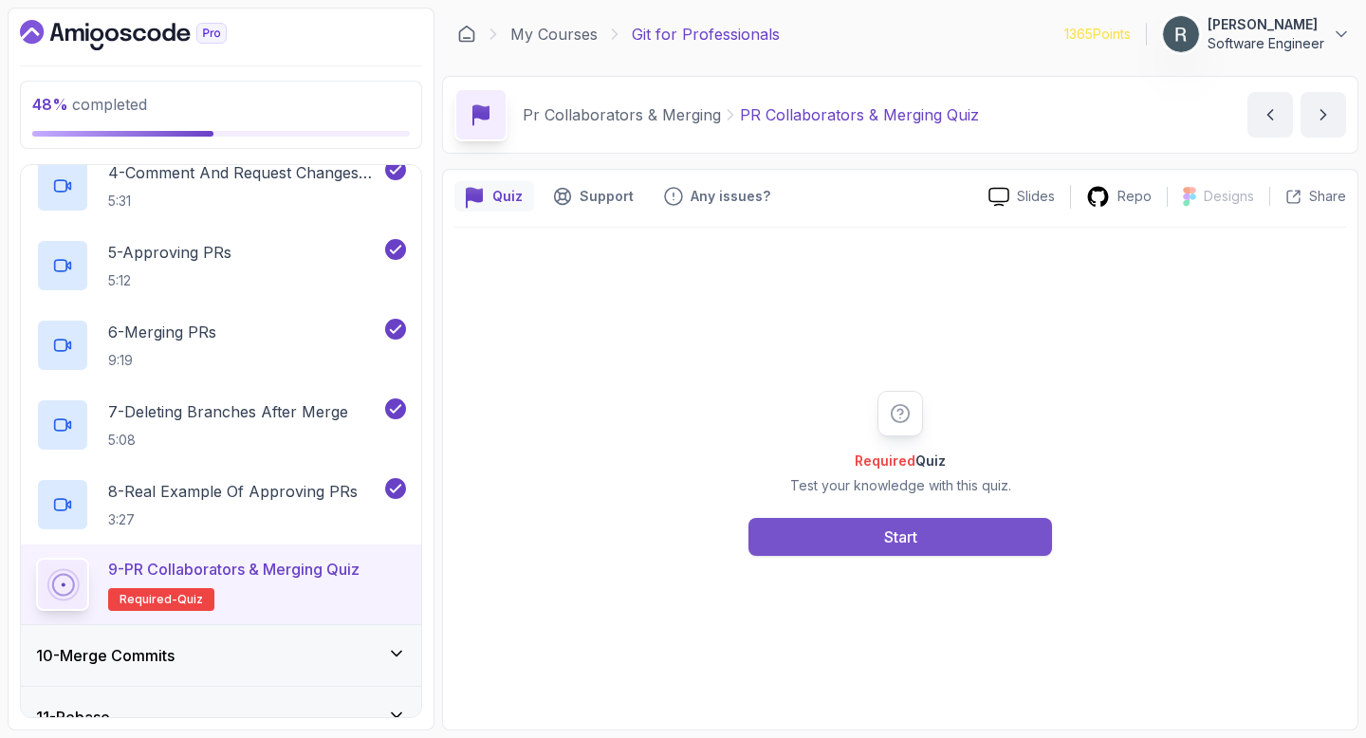
click at [828, 544] on button "Start" at bounding box center [901, 537] width 304 height 38
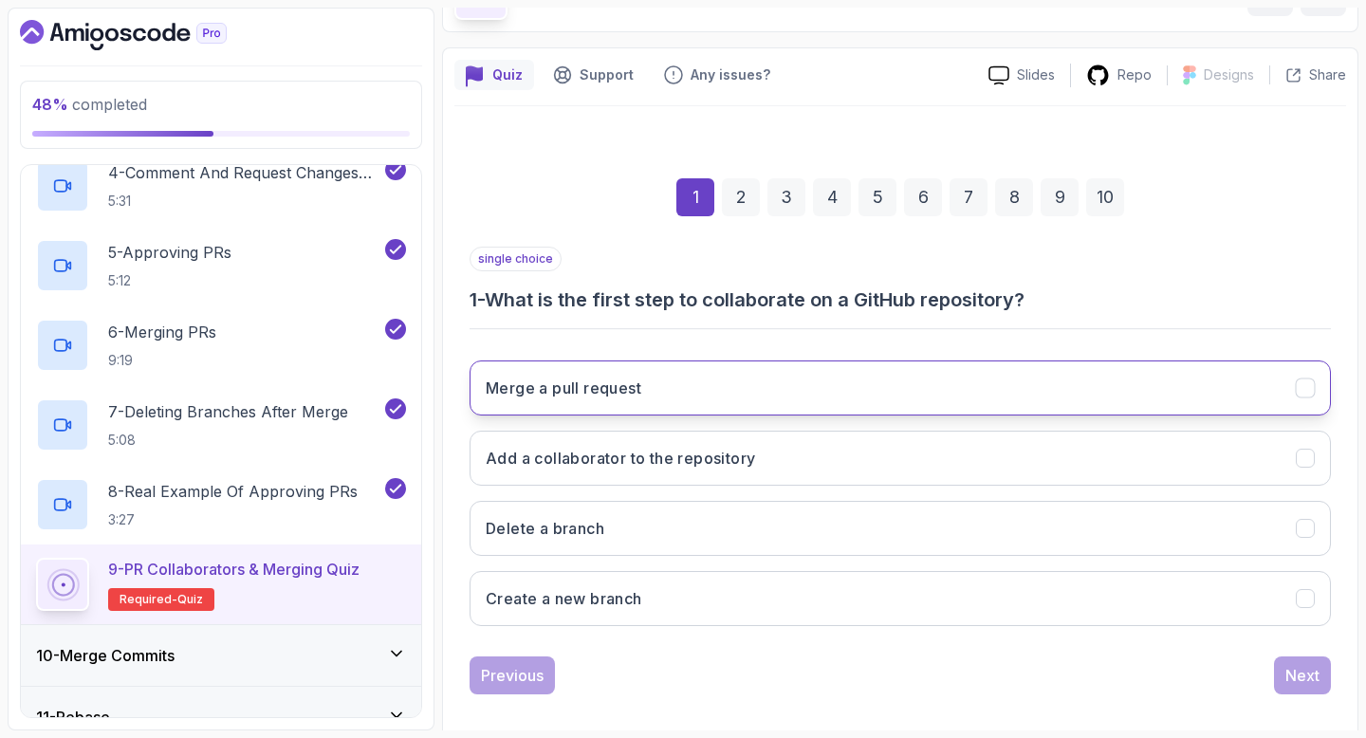
scroll to position [139, 0]
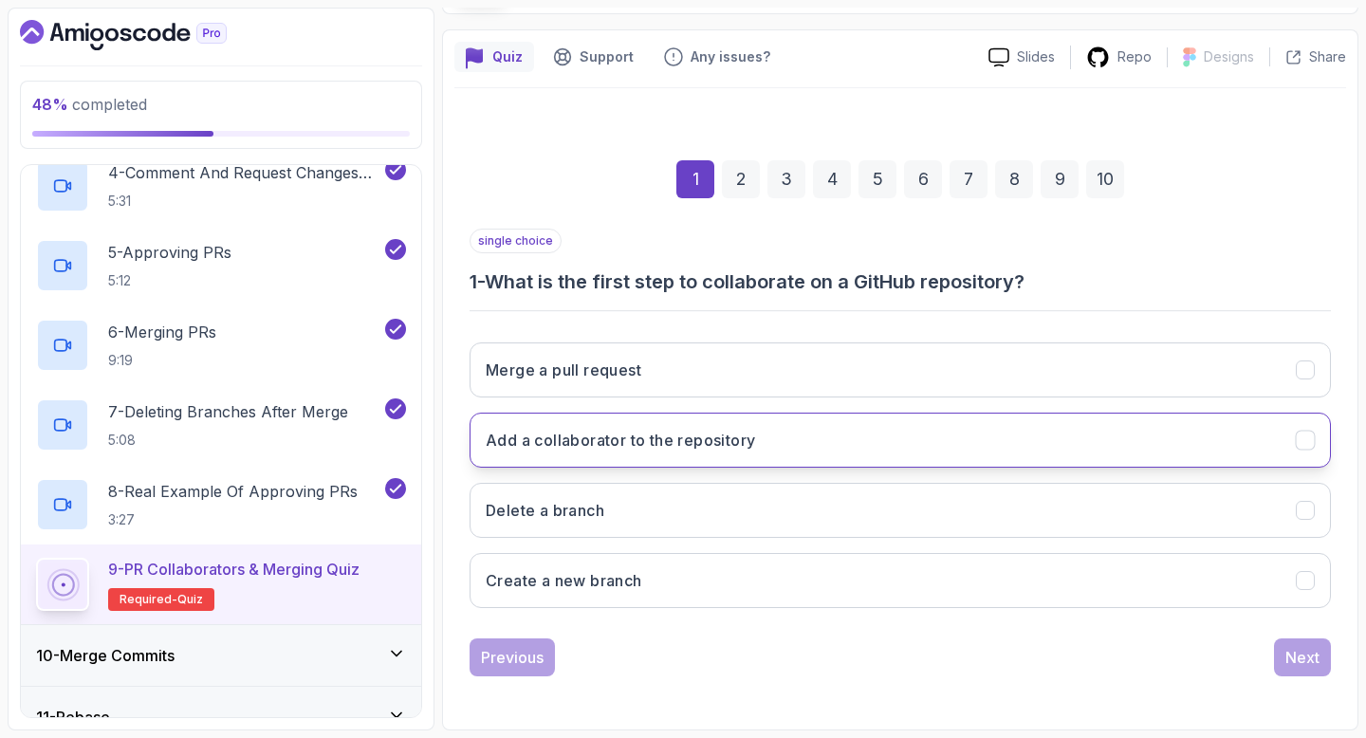
click at [1062, 447] on button "Add a collaborator to the repository" at bounding box center [901, 440] width 862 height 55
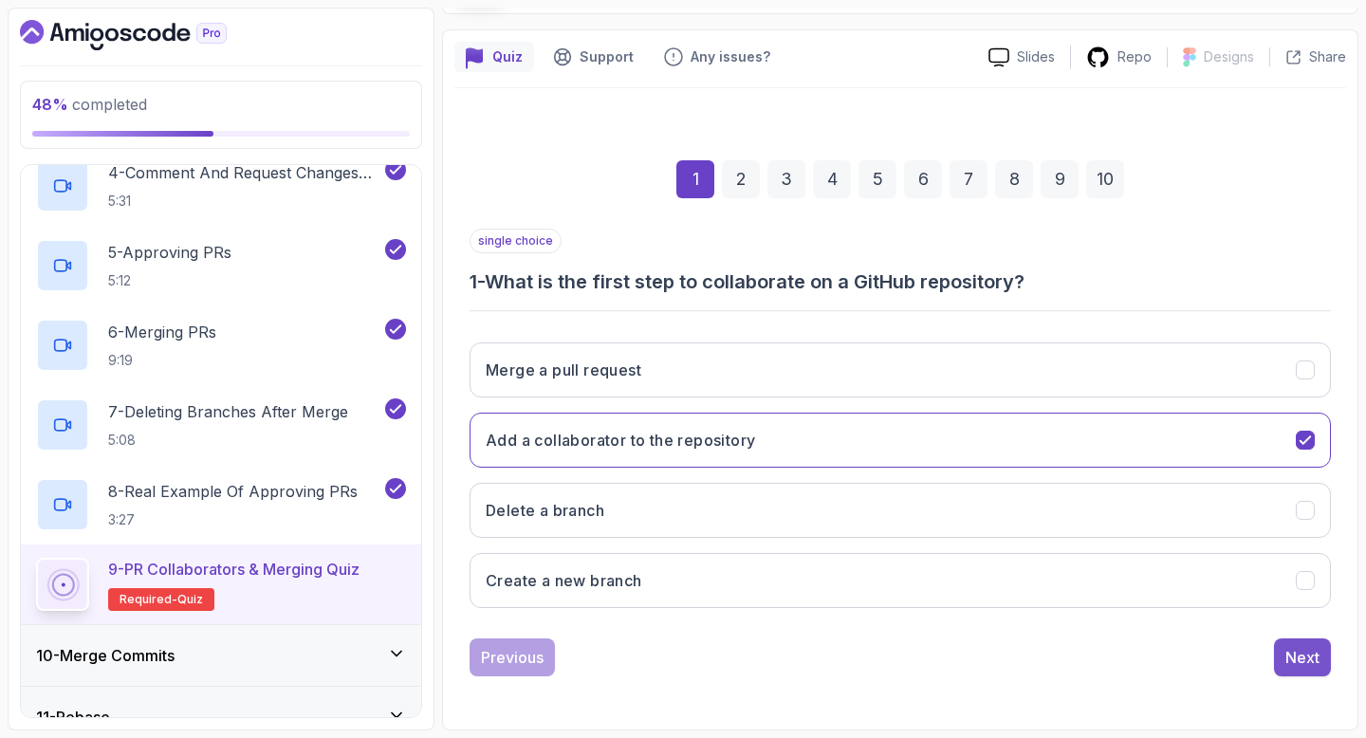
click at [1310, 653] on div "Next" at bounding box center [1303, 657] width 34 height 23
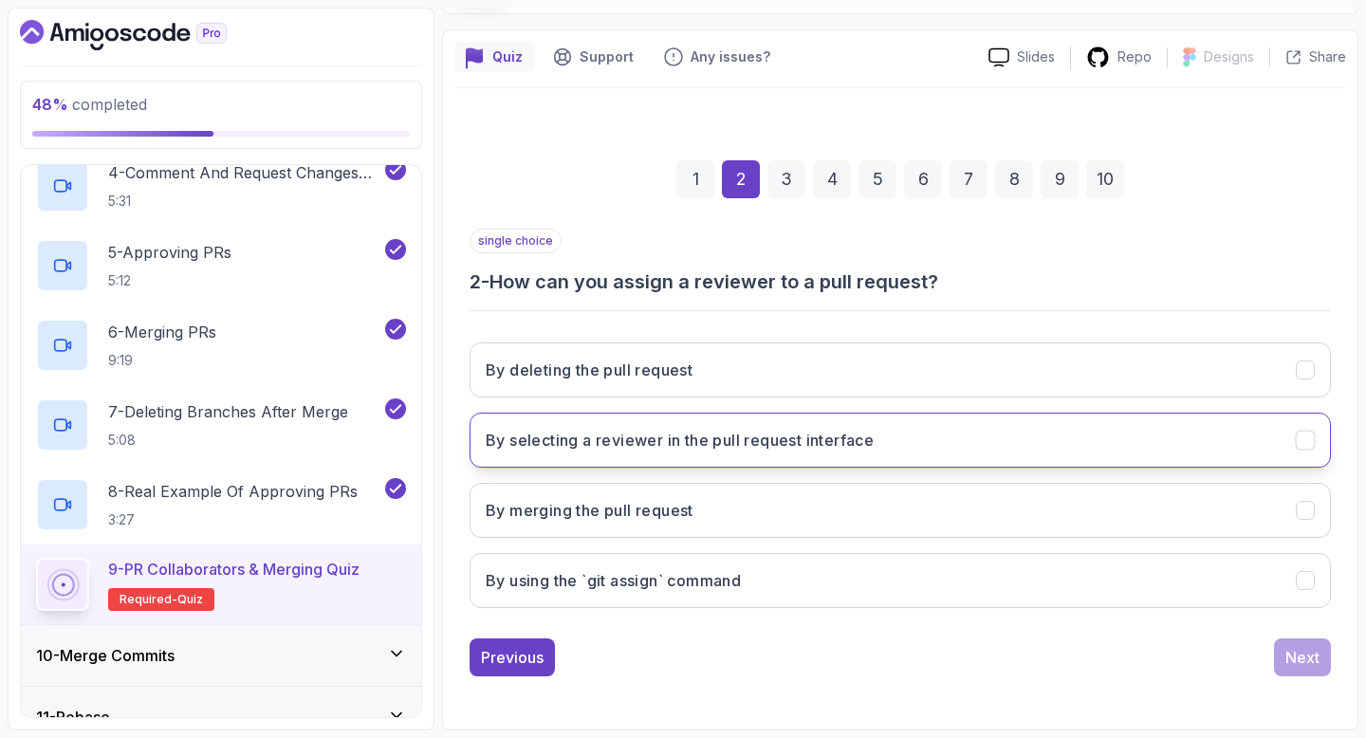
click at [1149, 454] on button "By selecting a reviewer in the pull request interface" at bounding box center [901, 440] width 862 height 55
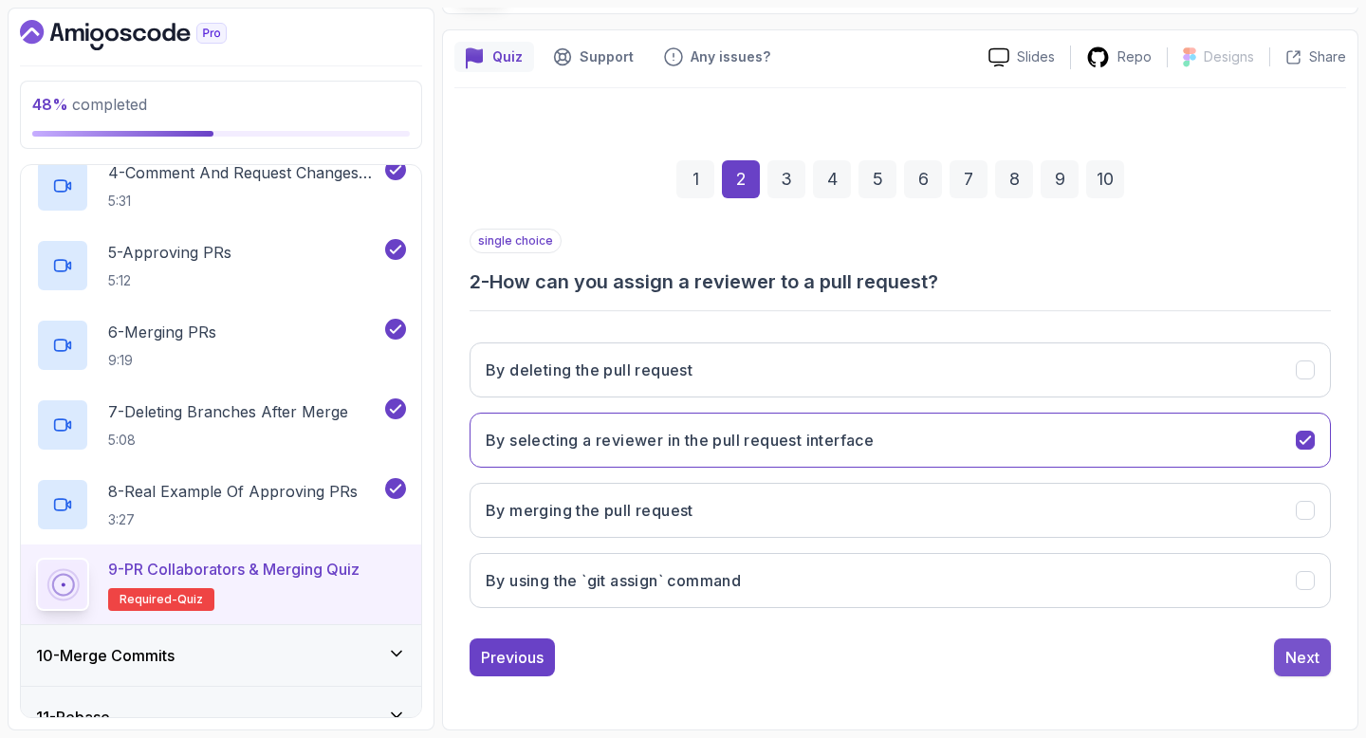
click at [1289, 659] on div "Next" at bounding box center [1303, 657] width 34 height 23
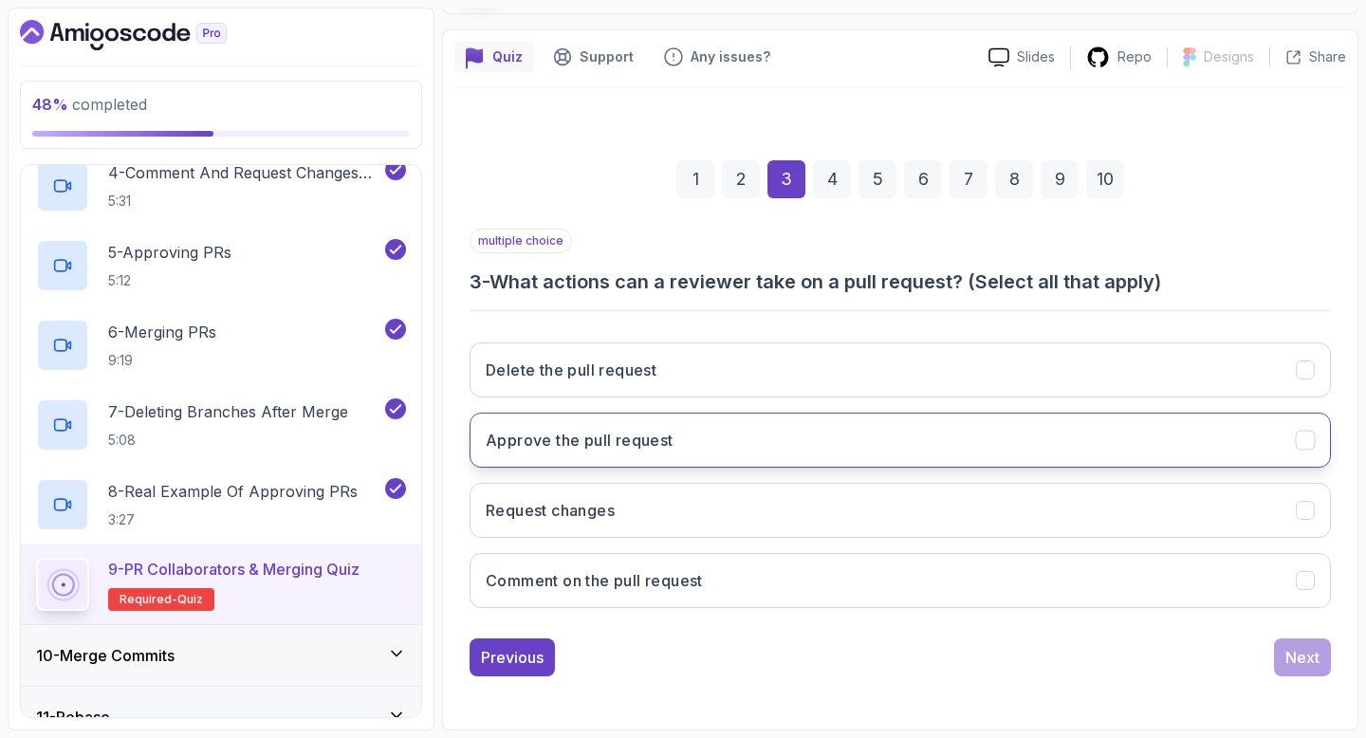
click at [1147, 441] on button "Approve the pull request" at bounding box center [901, 440] width 862 height 55
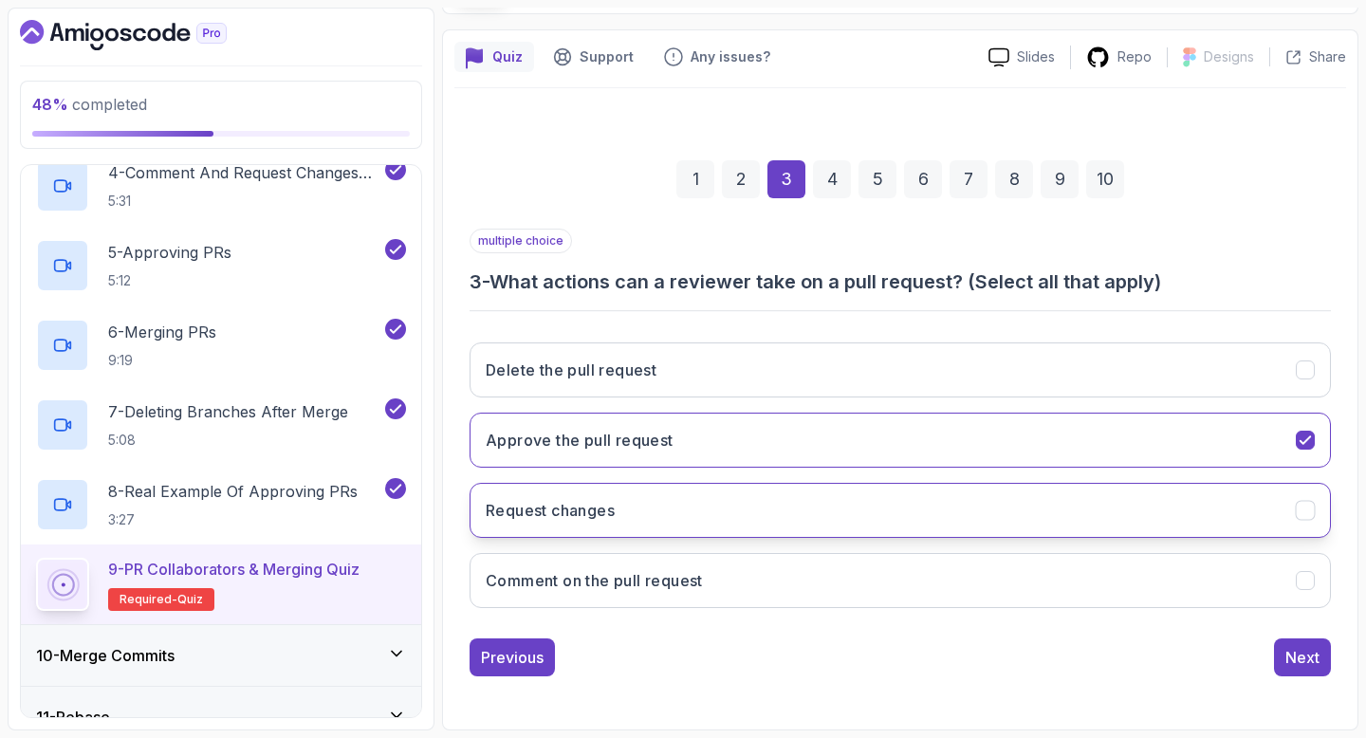
click at [1122, 505] on button "Request changes" at bounding box center [901, 510] width 862 height 55
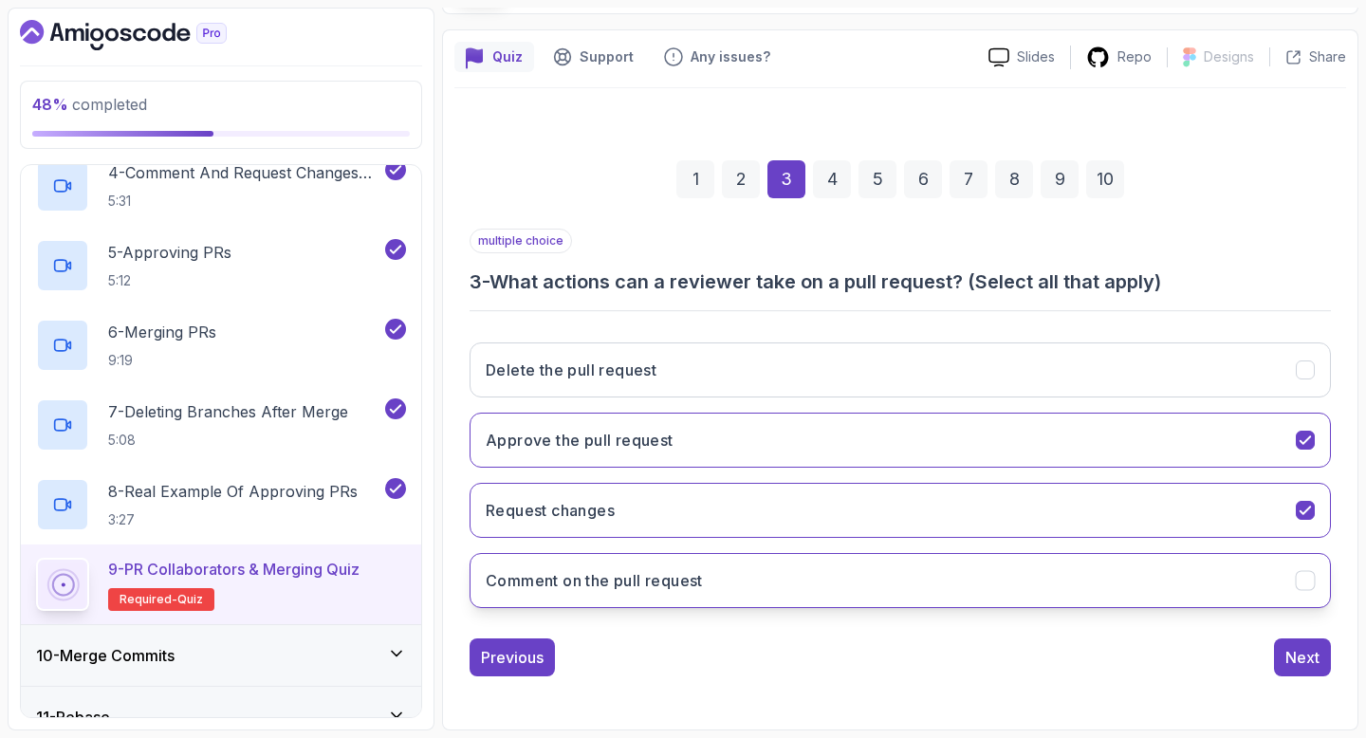
click at [1119, 592] on button "Comment on the pull request" at bounding box center [901, 580] width 862 height 55
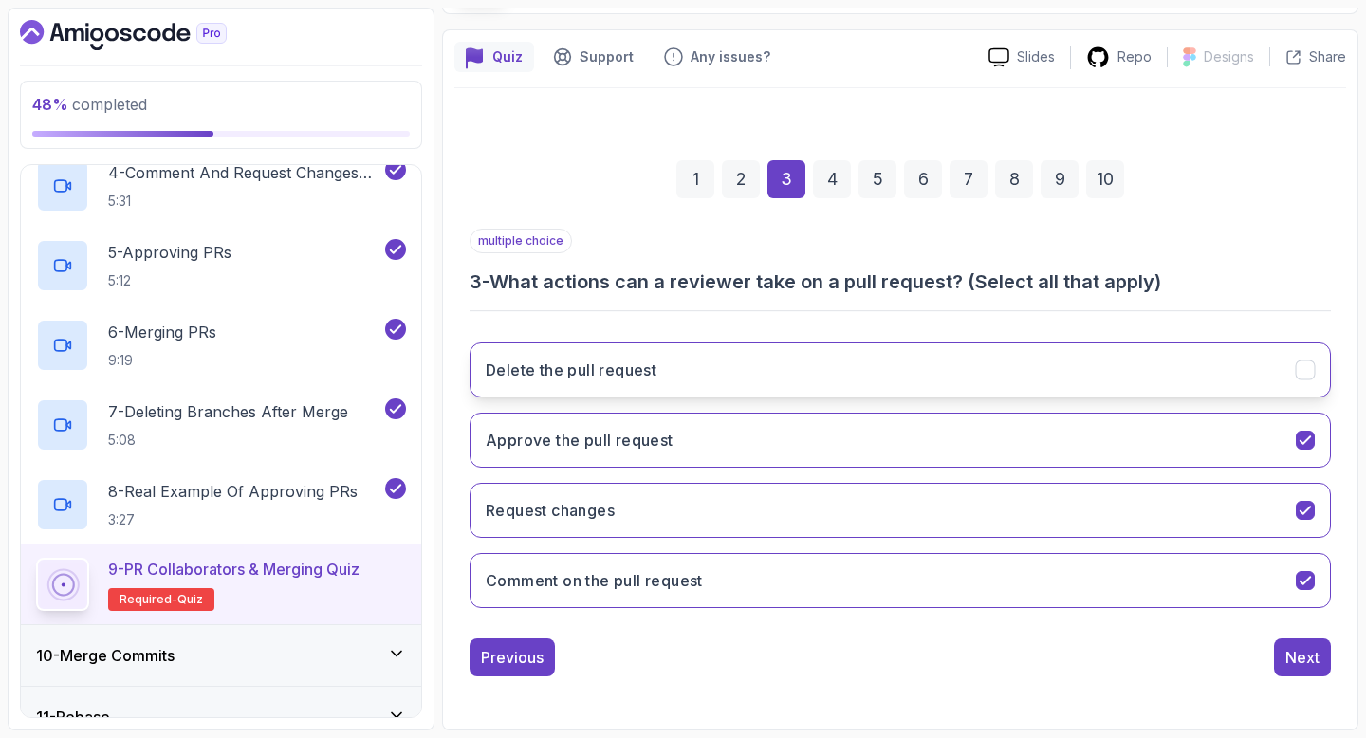
click at [1297, 362] on icon "Delete the pull request" at bounding box center [1306, 371] width 18 height 18
click at [1319, 662] on div "Next" at bounding box center [1303, 657] width 34 height 23
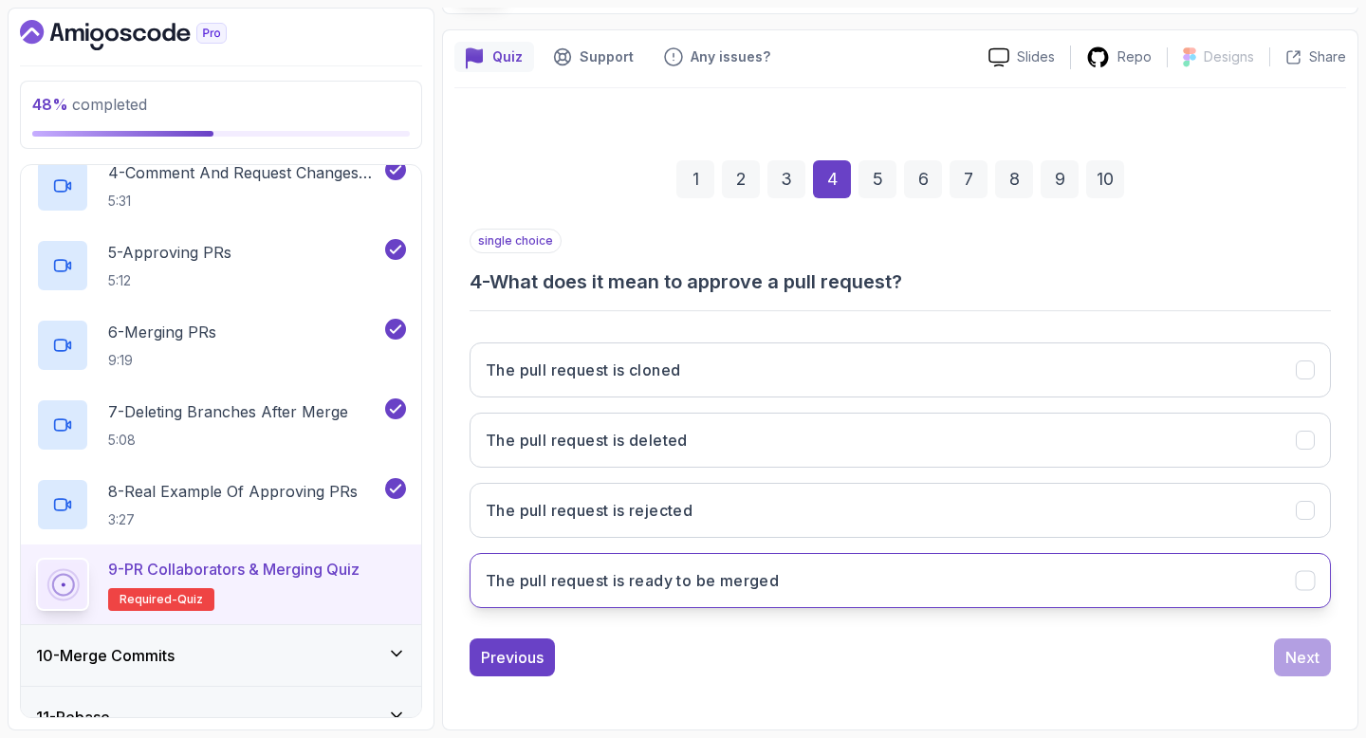
click at [1223, 557] on button "The pull request is ready to be merged" at bounding box center [901, 580] width 862 height 55
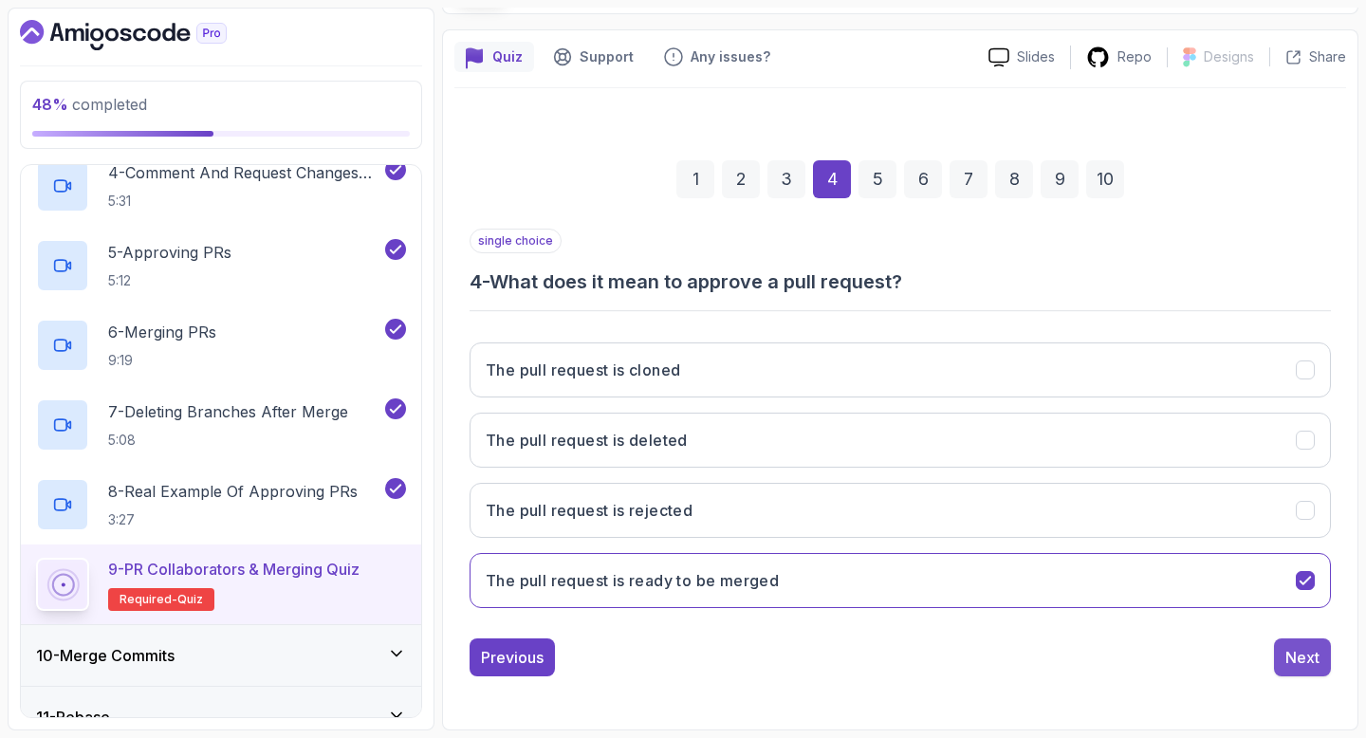
click at [1305, 641] on button "Next" at bounding box center [1302, 658] width 57 height 38
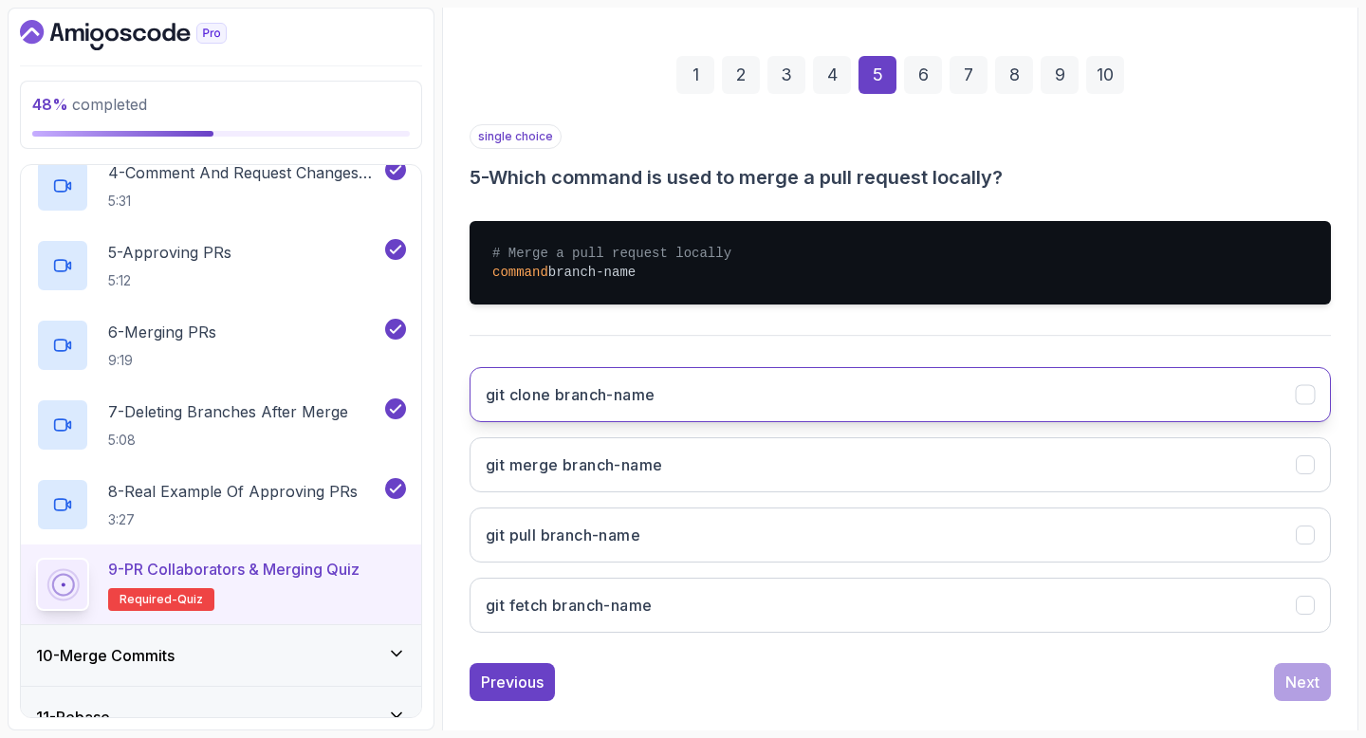
scroll to position [269, 0]
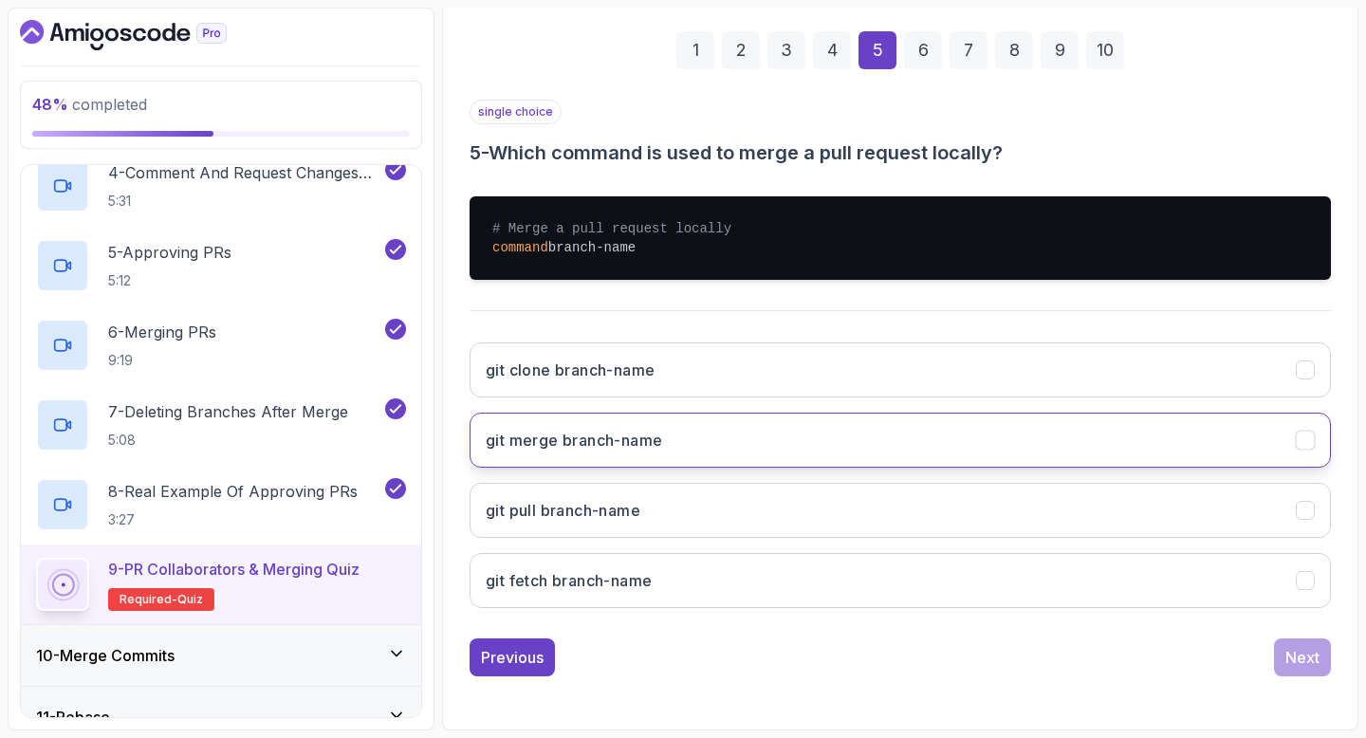
click at [1172, 417] on button "git merge branch-name" at bounding box center [901, 440] width 862 height 55
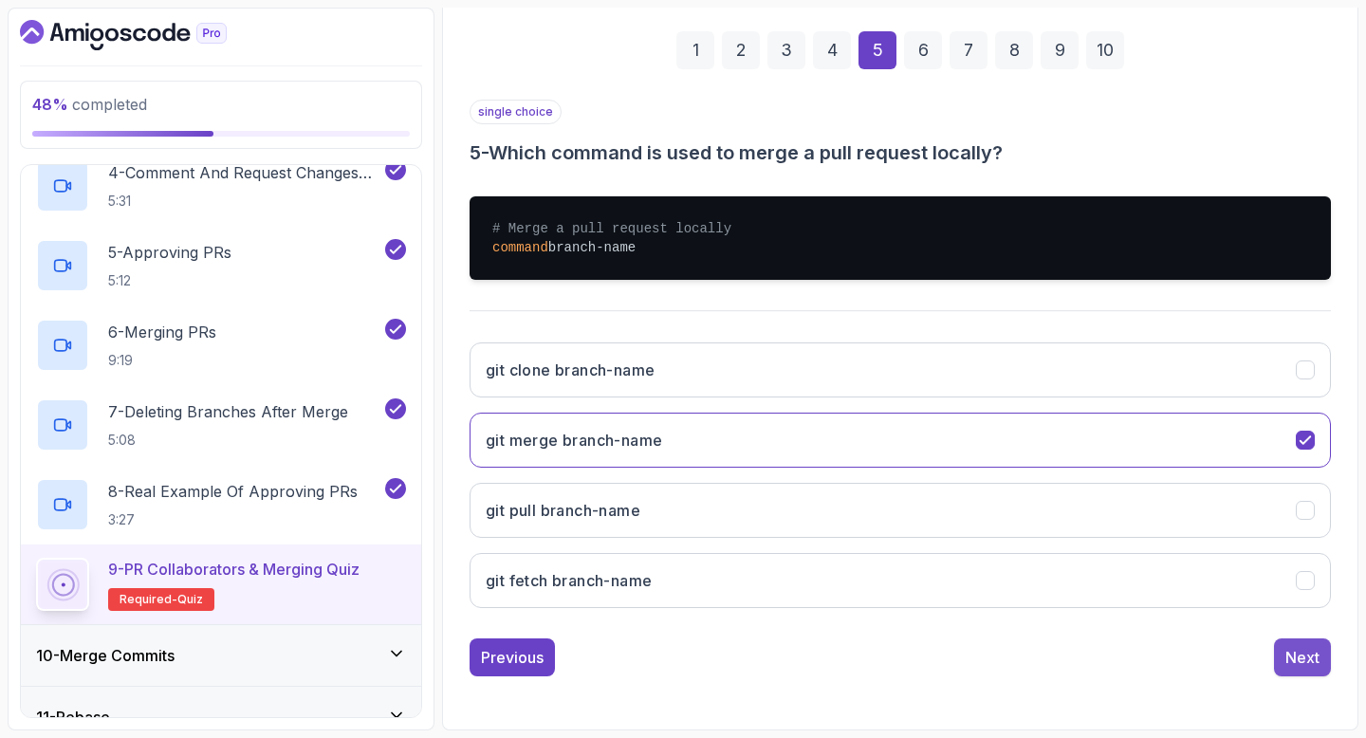
click at [1324, 658] on button "Next" at bounding box center [1302, 658] width 57 height 38
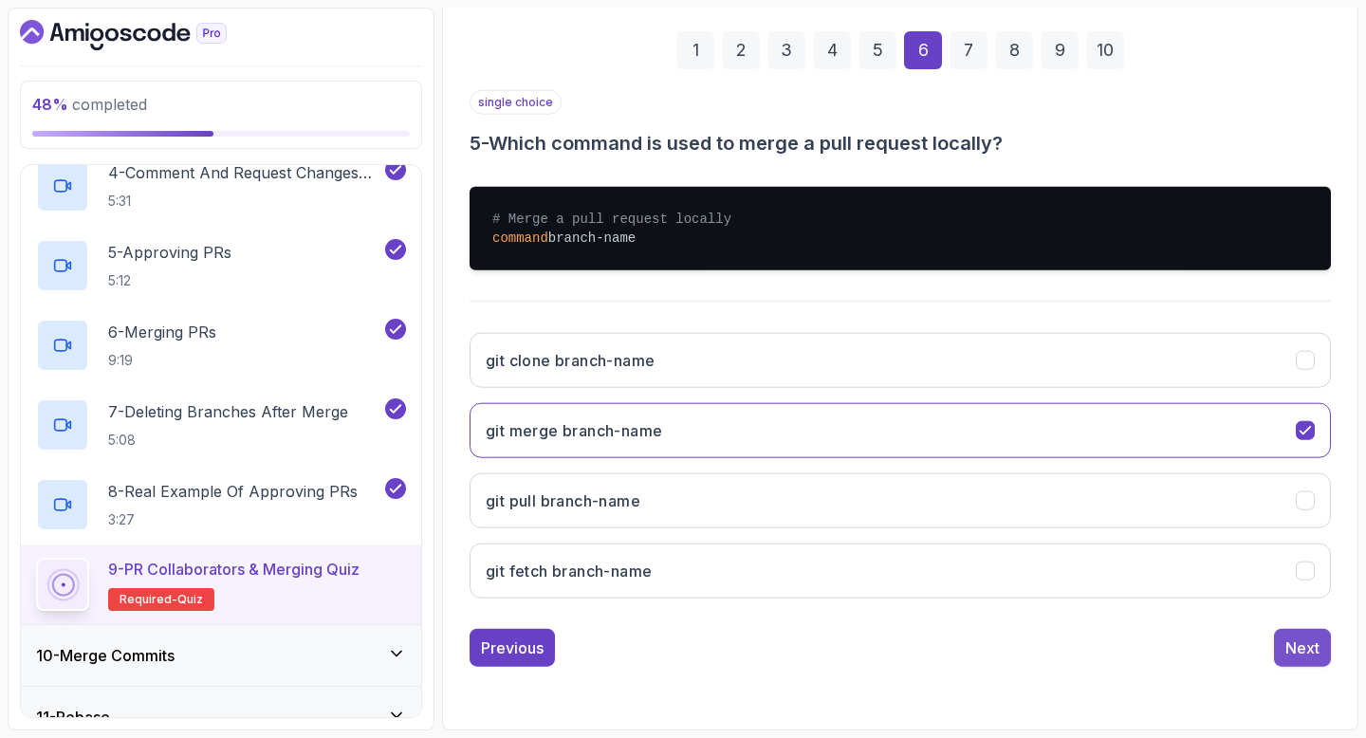
scroll to position [139, 0]
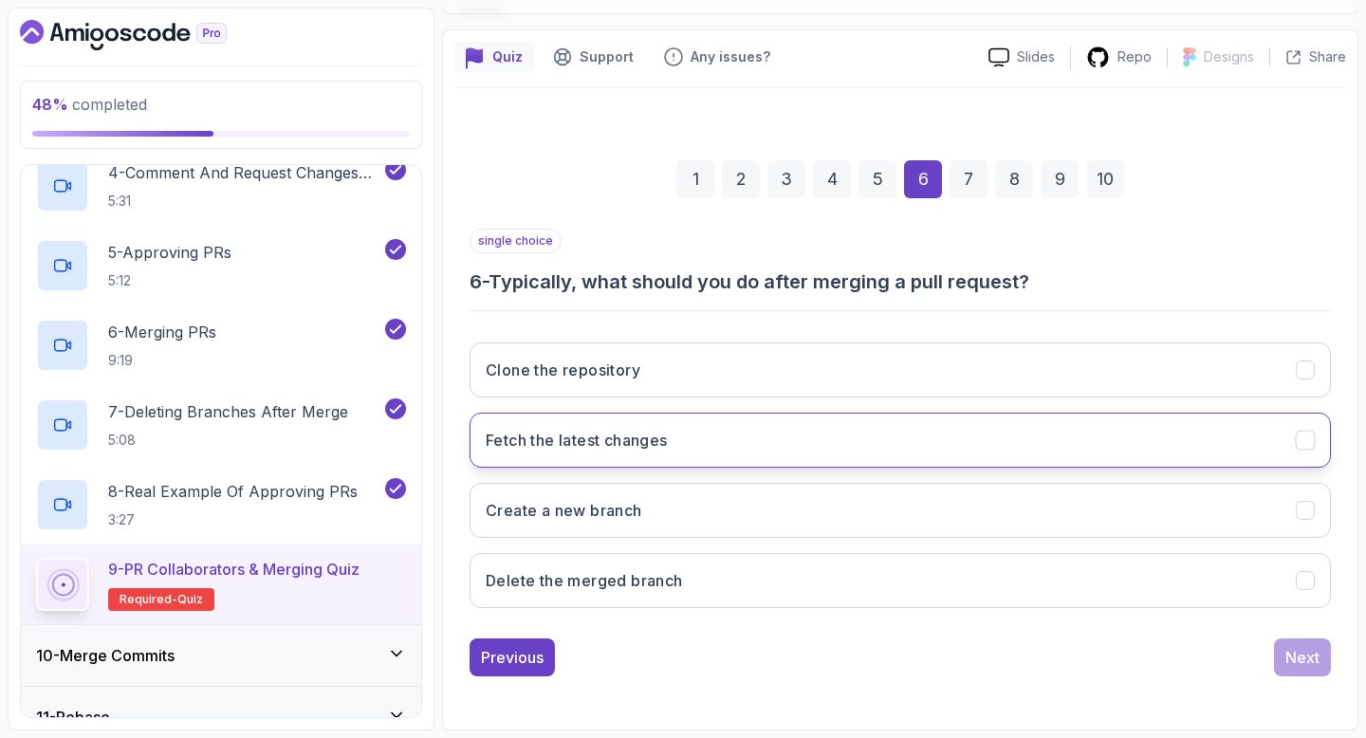
click at [1194, 437] on button "Fetch the latest changes" at bounding box center [901, 440] width 862 height 55
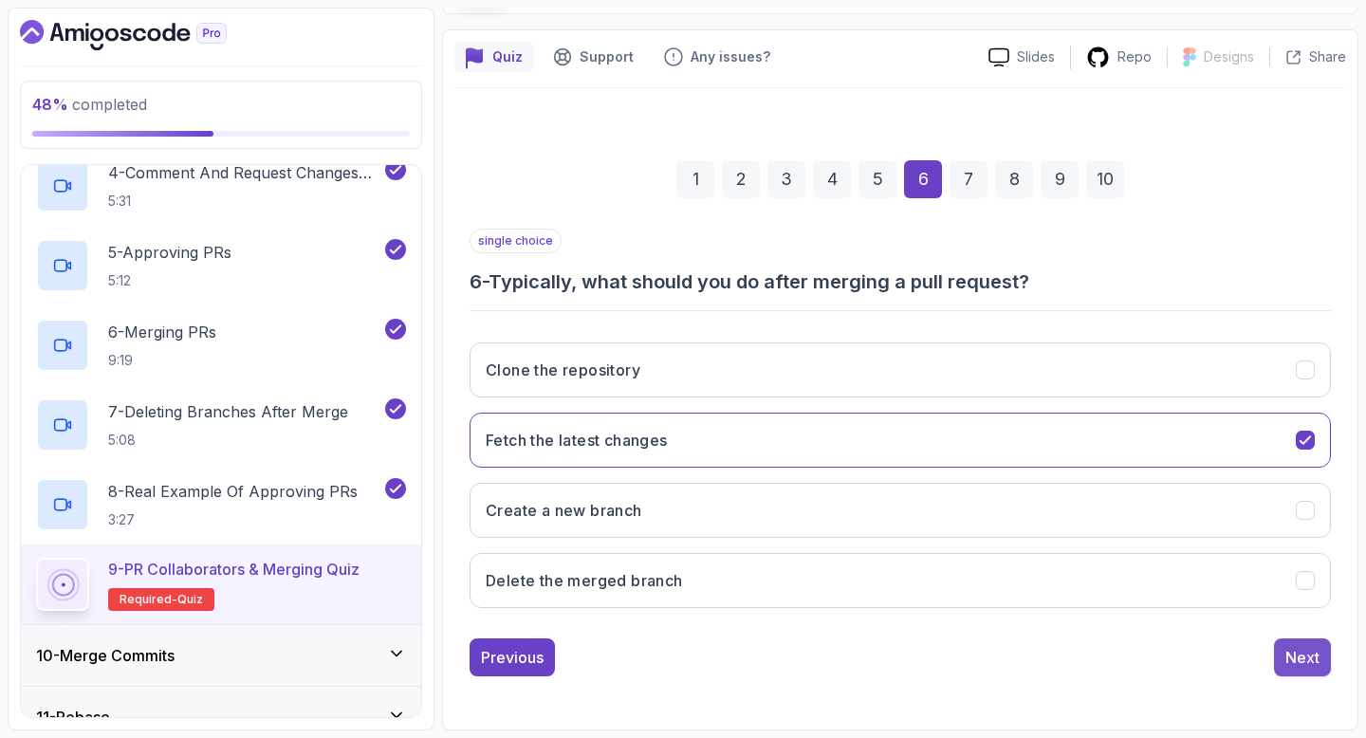
click at [1308, 640] on button "Next" at bounding box center [1302, 658] width 57 height 38
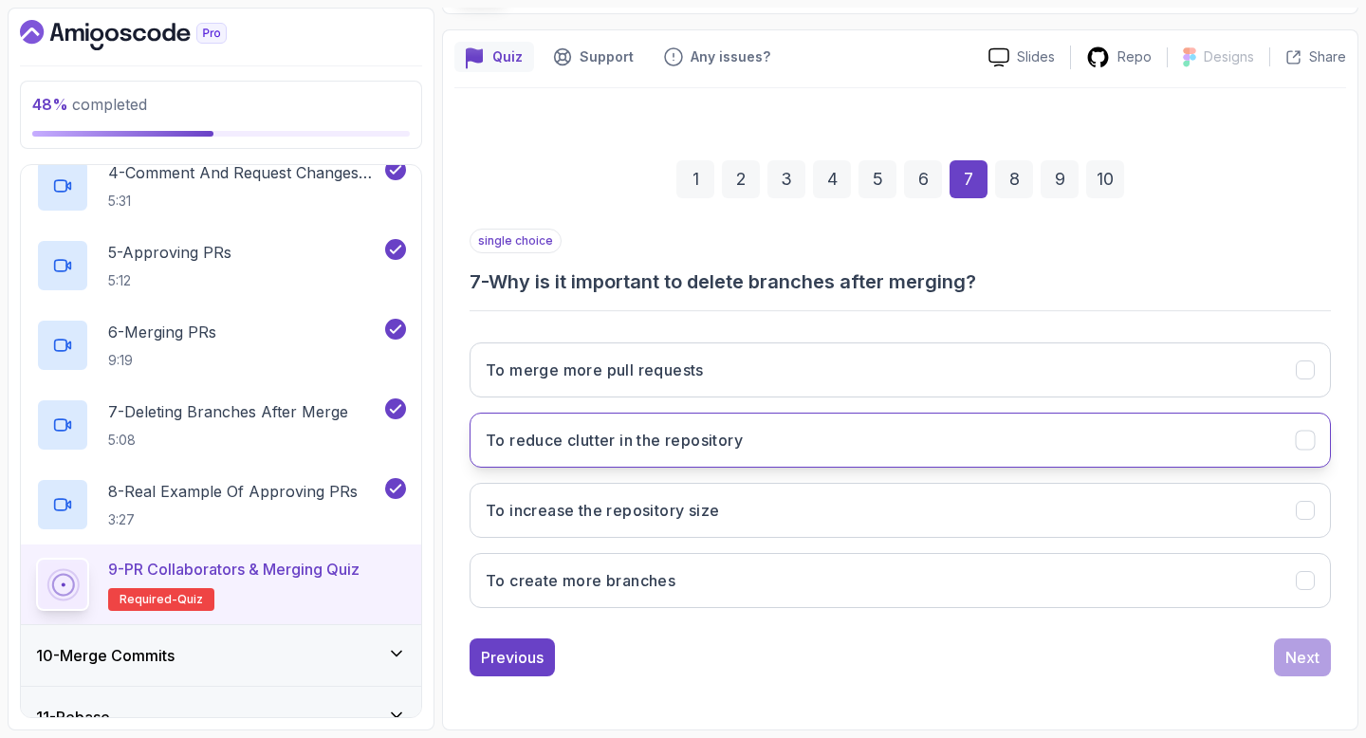
click at [1253, 457] on button "To reduce clutter in the repository" at bounding box center [901, 440] width 862 height 55
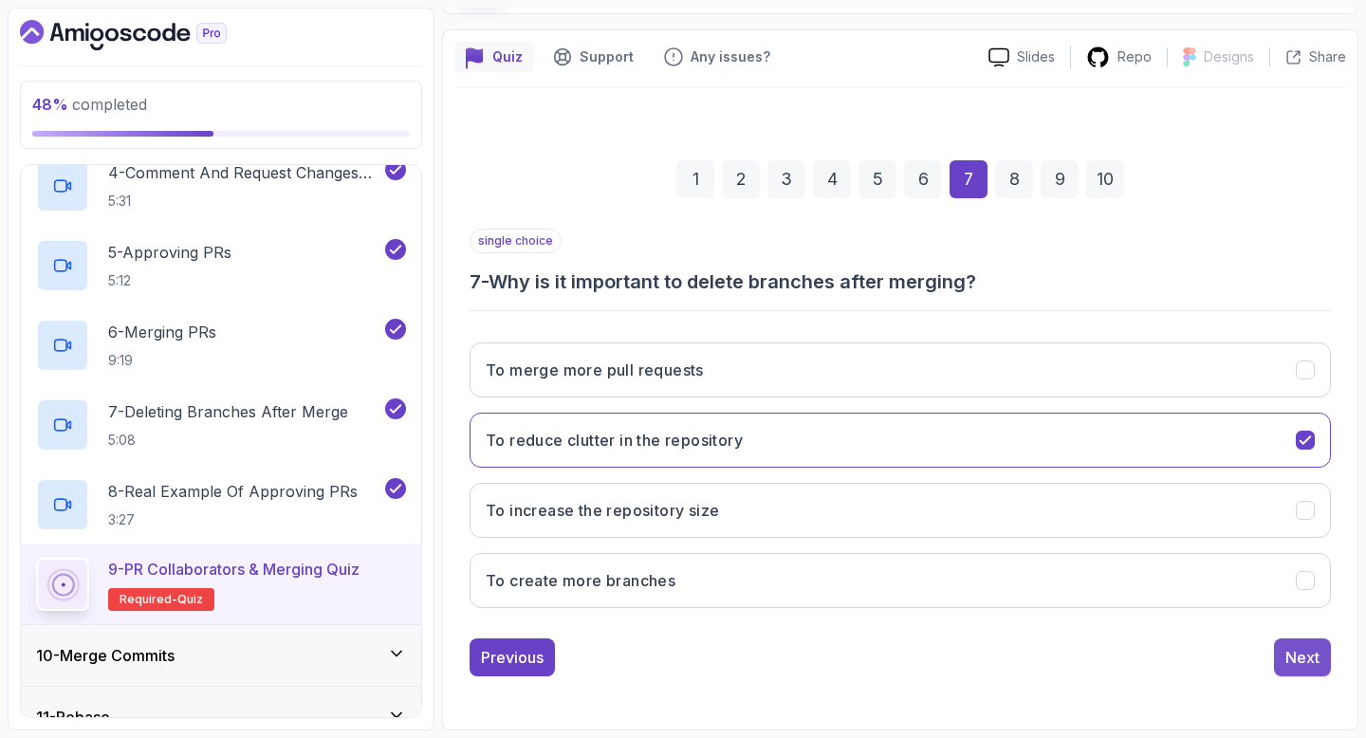
click at [1312, 645] on button "Next" at bounding box center [1302, 658] width 57 height 38
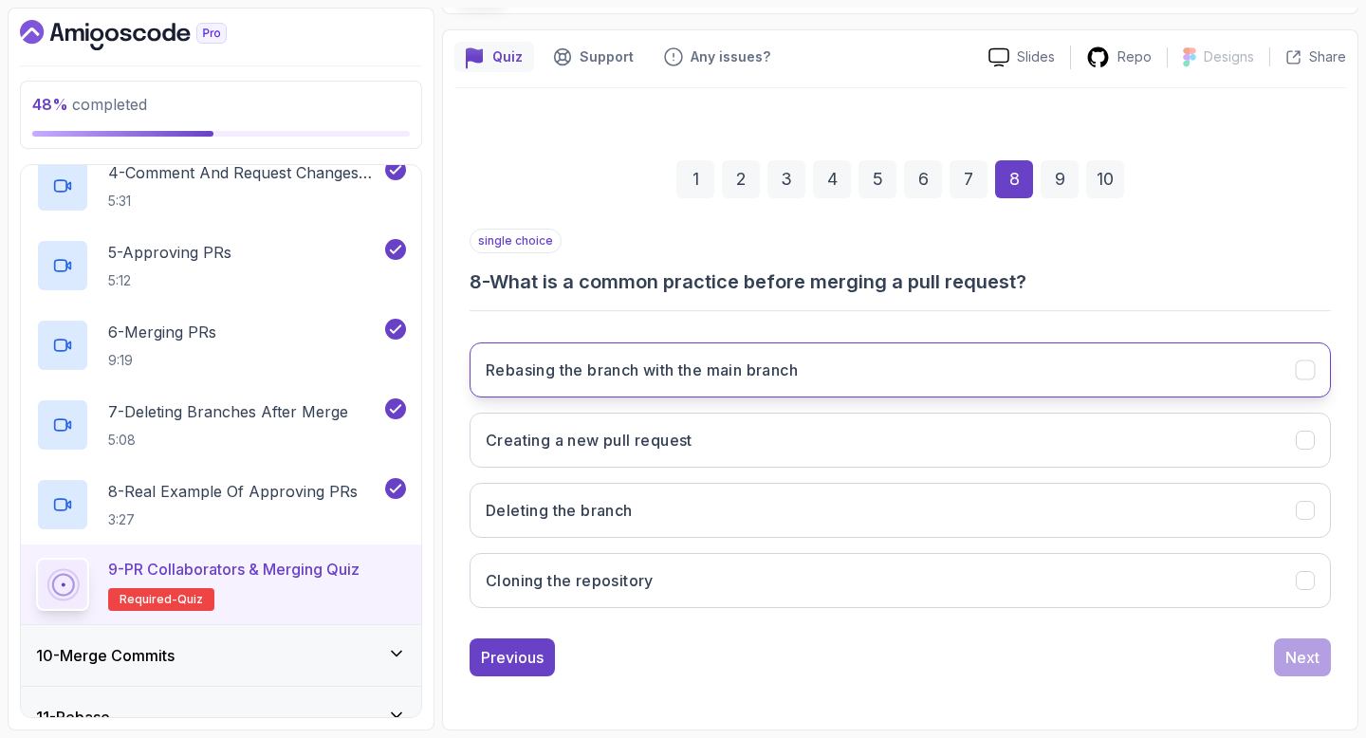
click at [1223, 374] on button "Rebasing the branch with the main branch" at bounding box center [901, 370] width 862 height 55
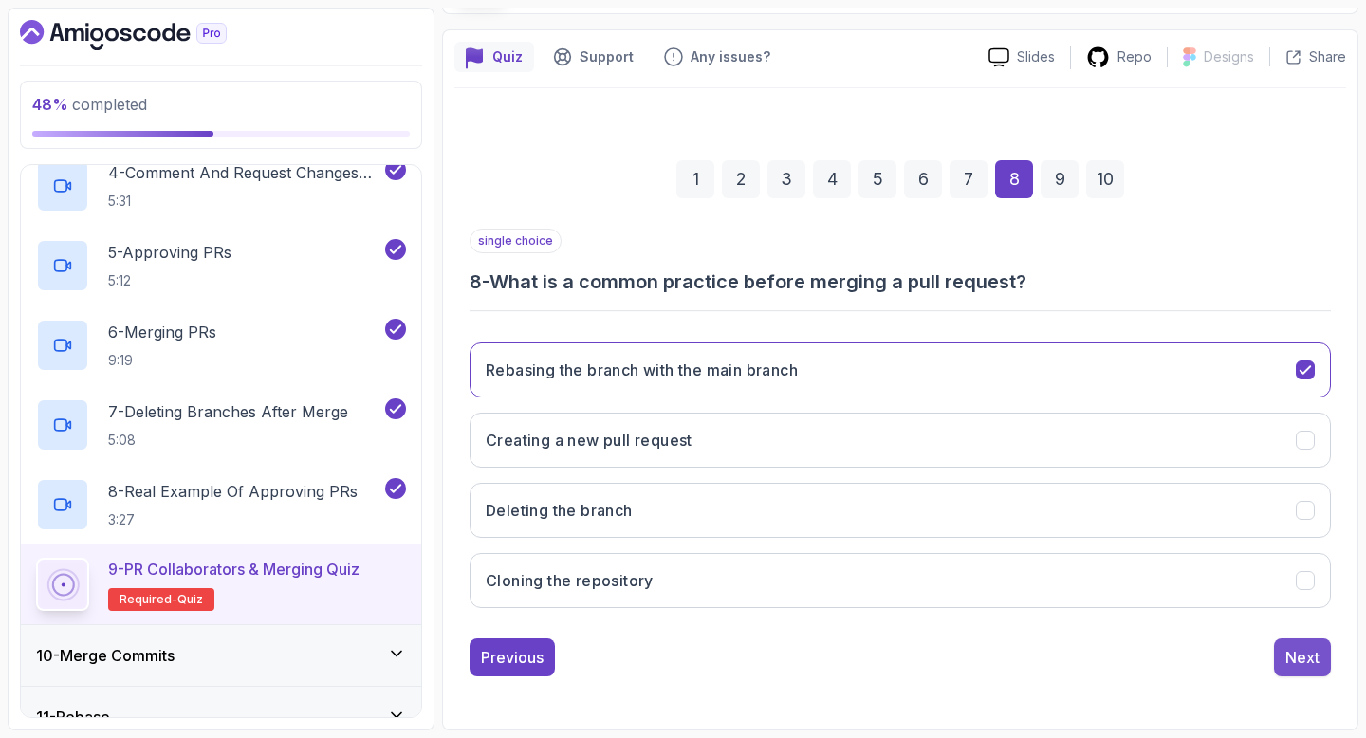
click at [1302, 657] on div "Next" at bounding box center [1303, 657] width 34 height 23
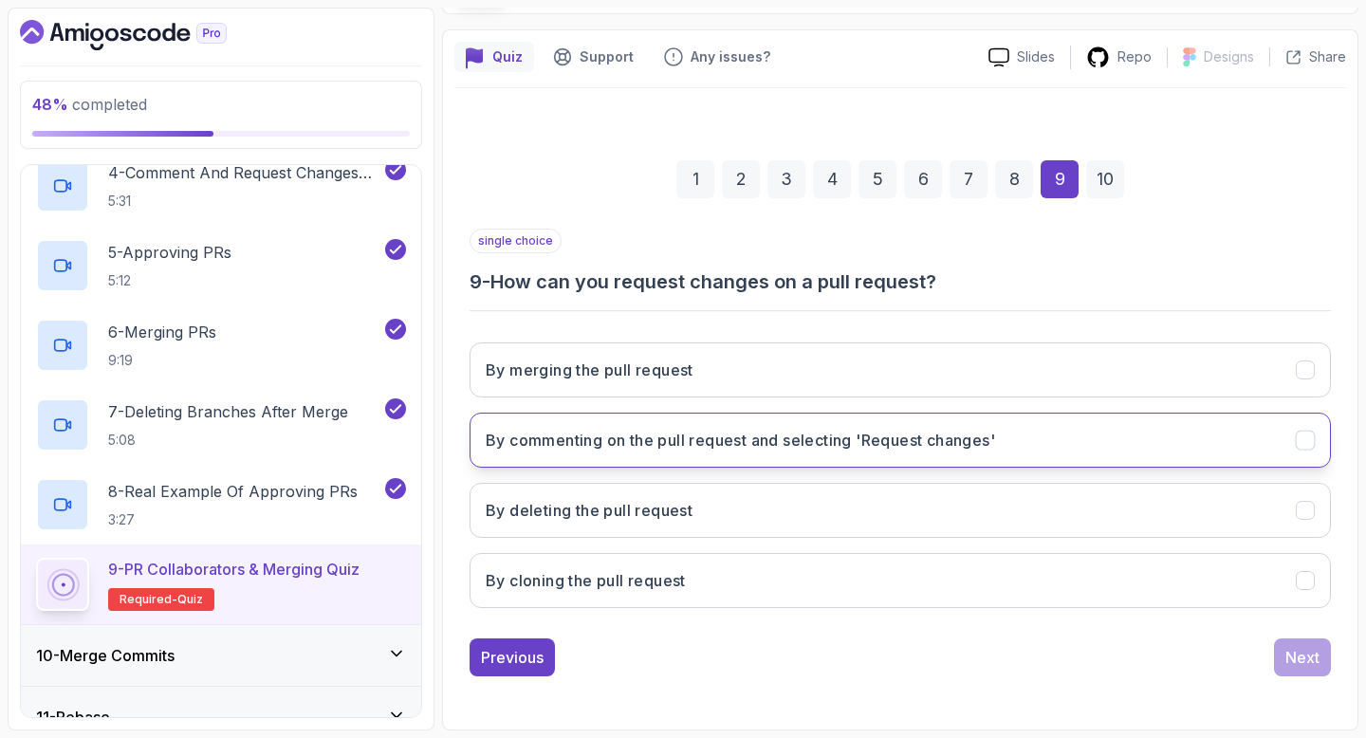
click at [1114, 446] on button "By commenting on the pull request and selecting 'Request changes'" at bounding box center [901, 440] width 862 height 55
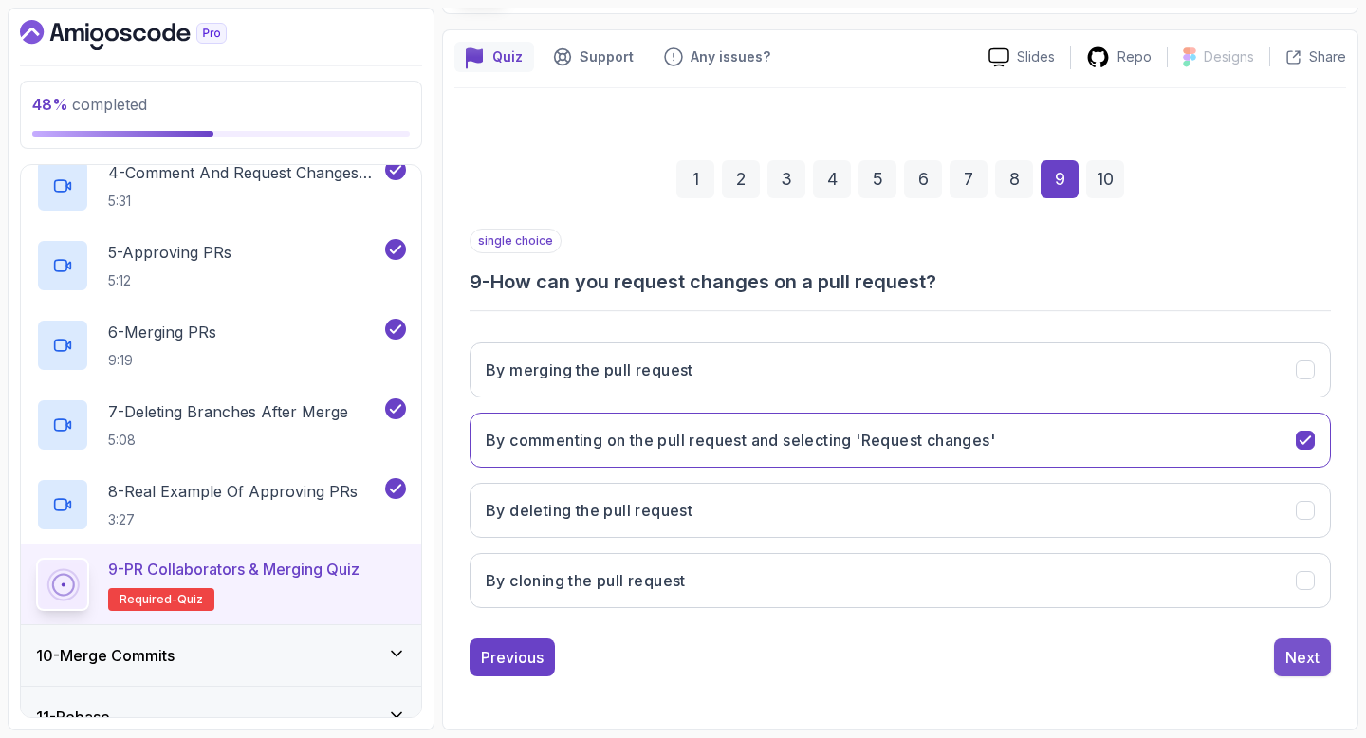
click at [1289, 665] on div "Next" at bounding box center [1303, 657] width 34 height 23
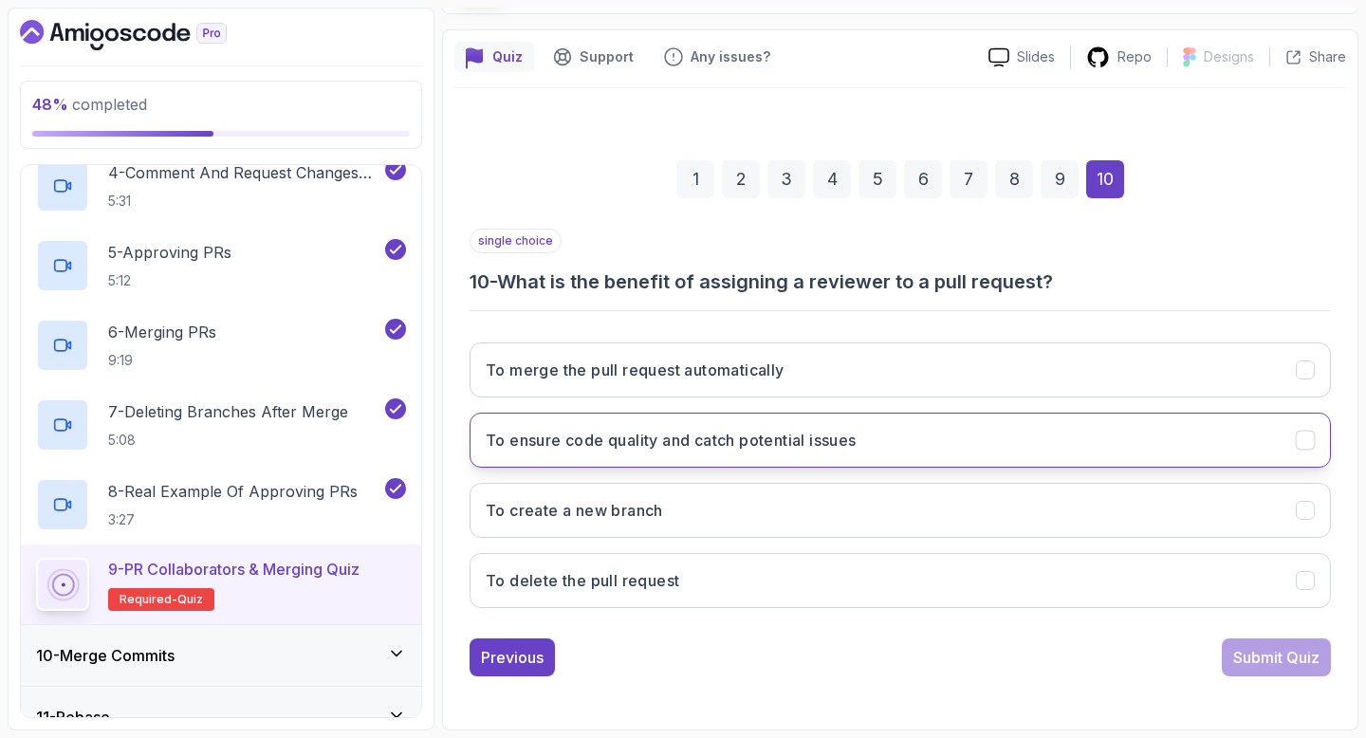
click at [1205, 448] on button "To ensure code quality and catch potential issues" at bounding box center [901, 440] width 862 height 55
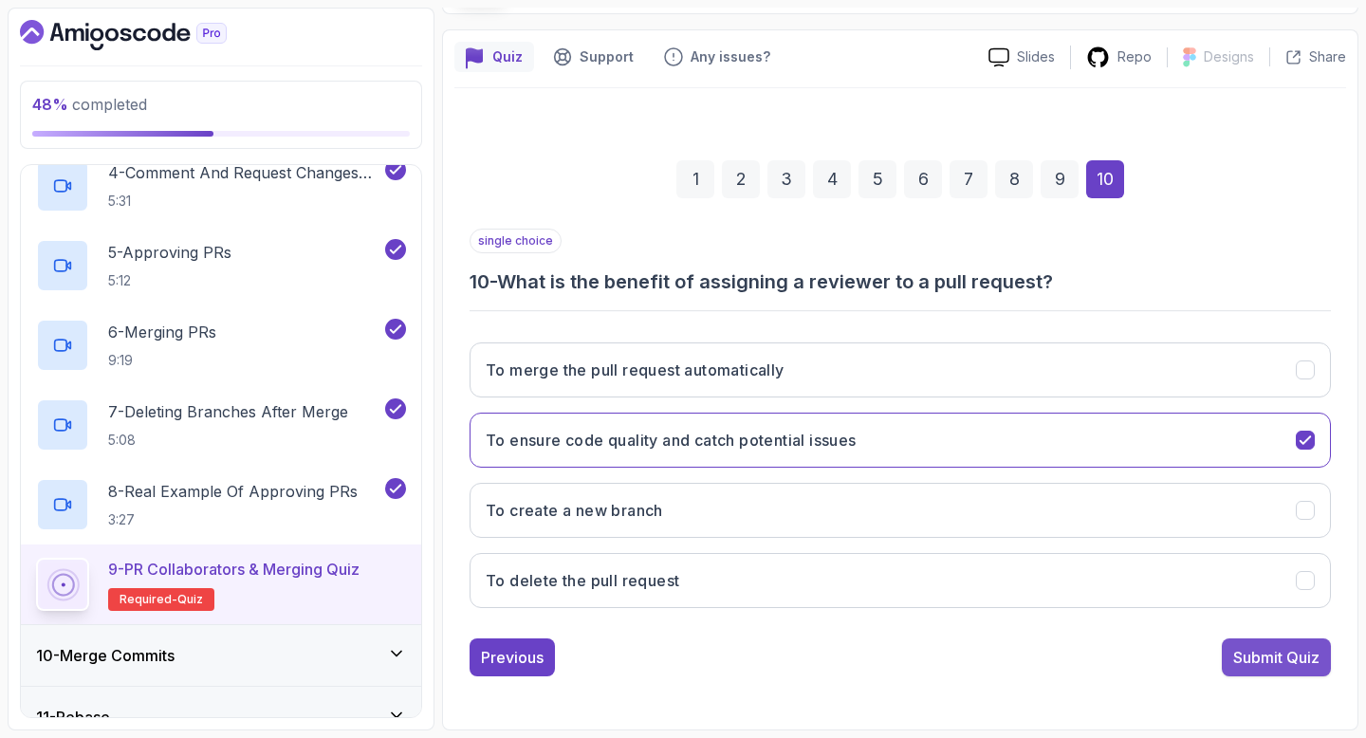
click at [1284, 655] on div "Submit Quiz" at bounding box center [1276, 657] width 86 height 23
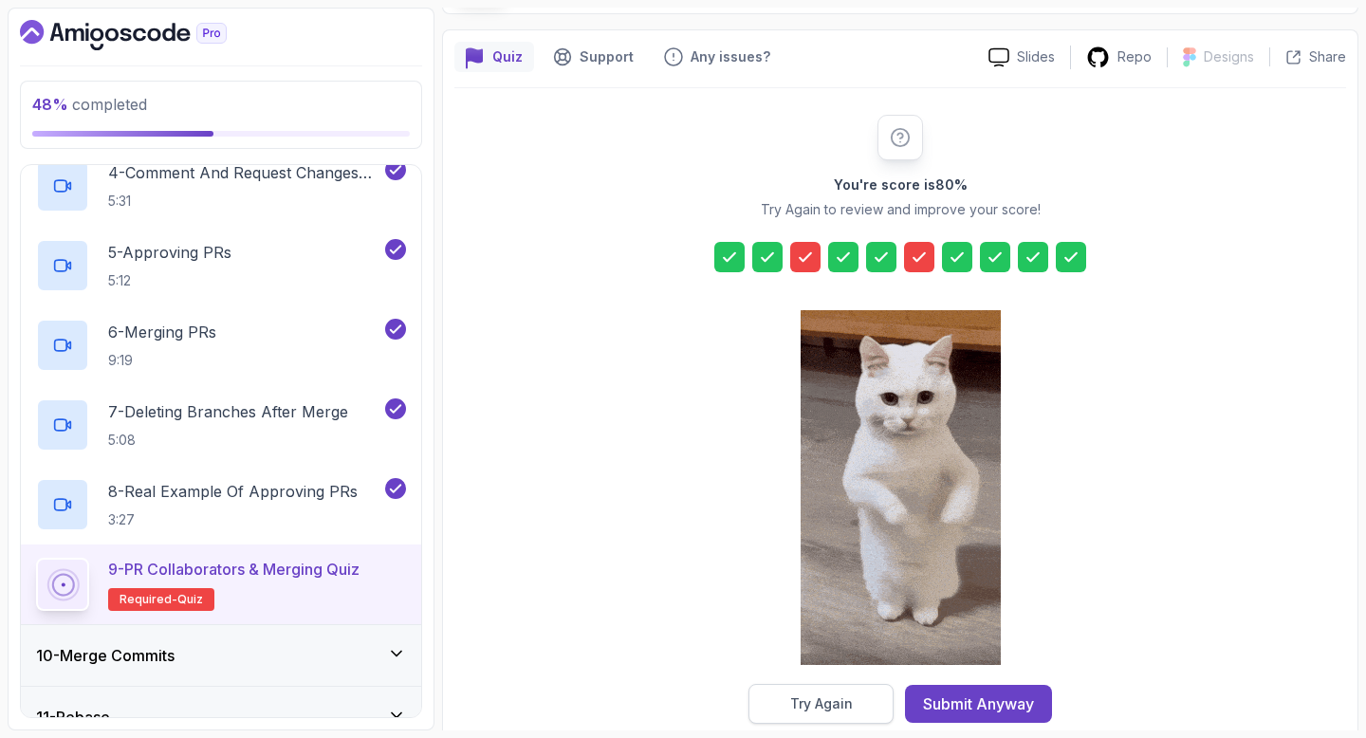
click at [839, 689] on button "Try Again" at bounding box center [821, 704] width 145 height 40
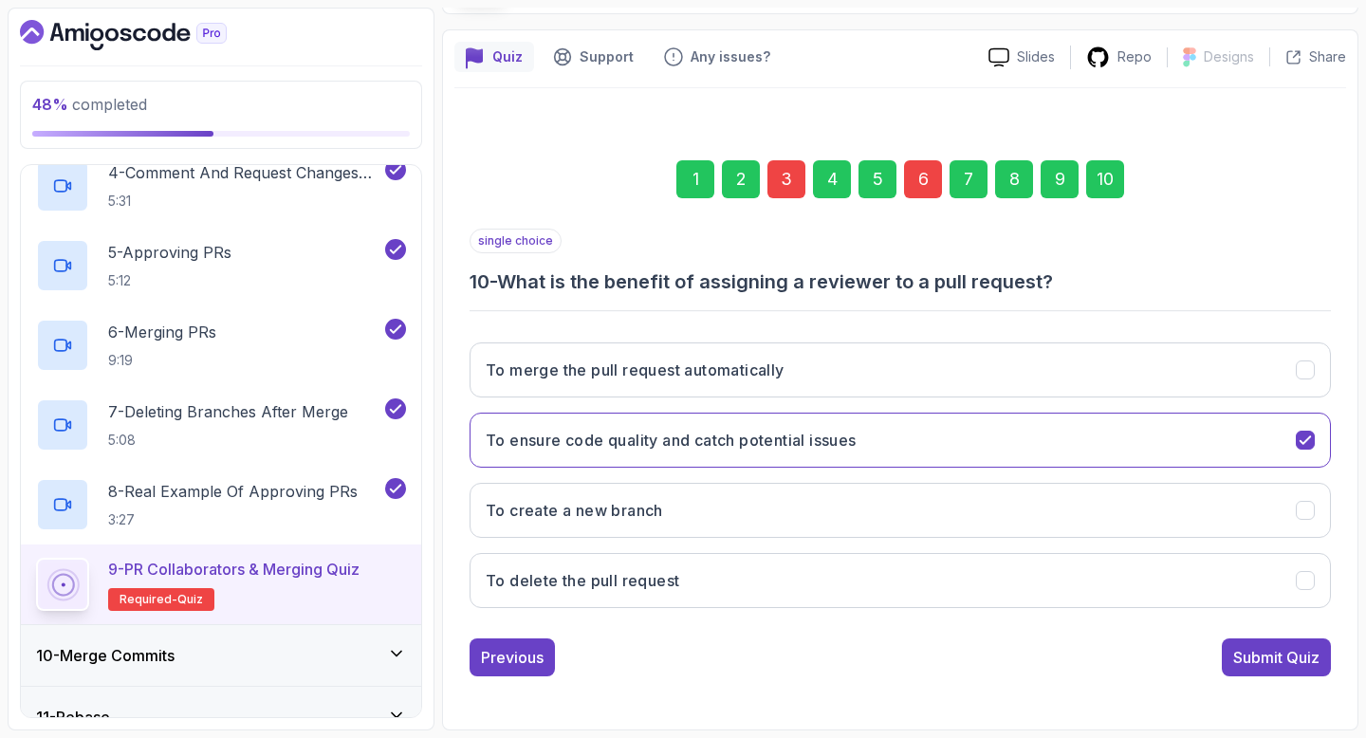
click at [785, 169] on div "3" at bounding box center [787, 179] width 38 height 38
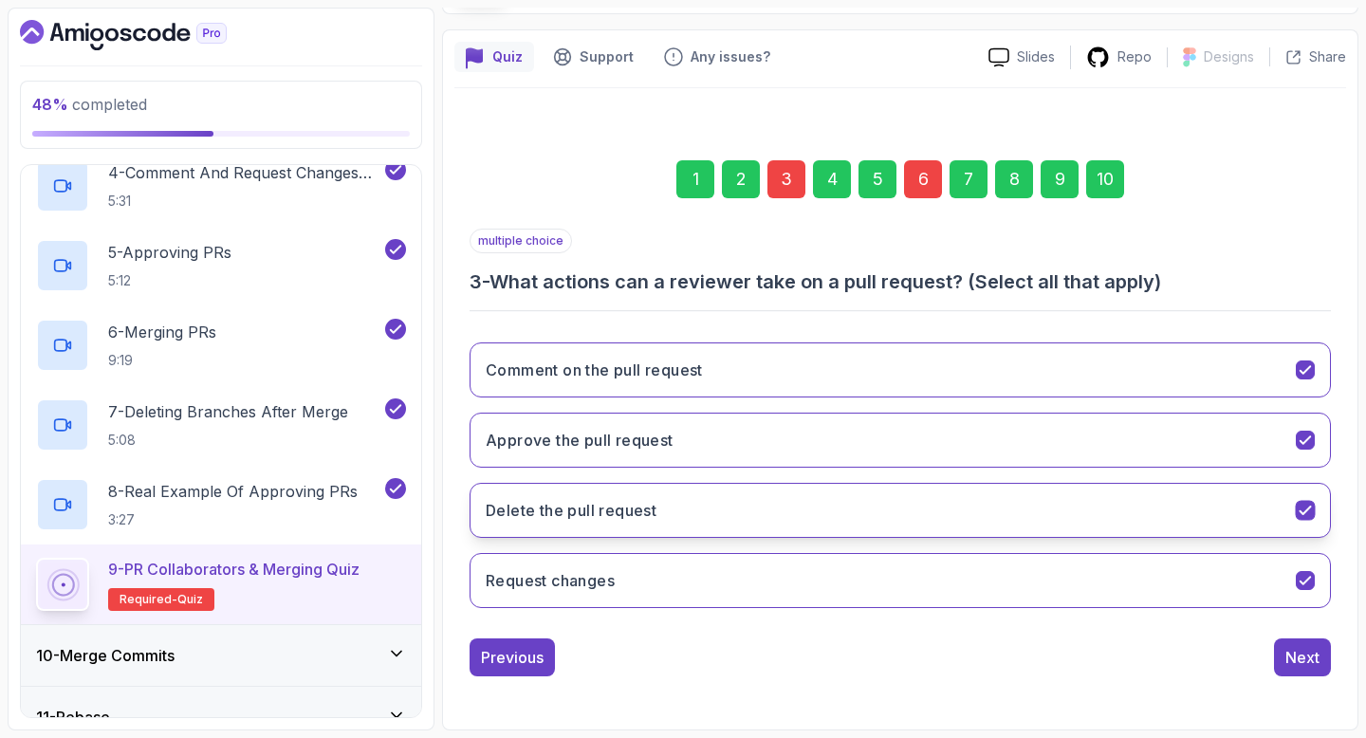
click at [1121, 510] on button "Delete the pull request" at bounding box center [901, 510] width 862 height 55
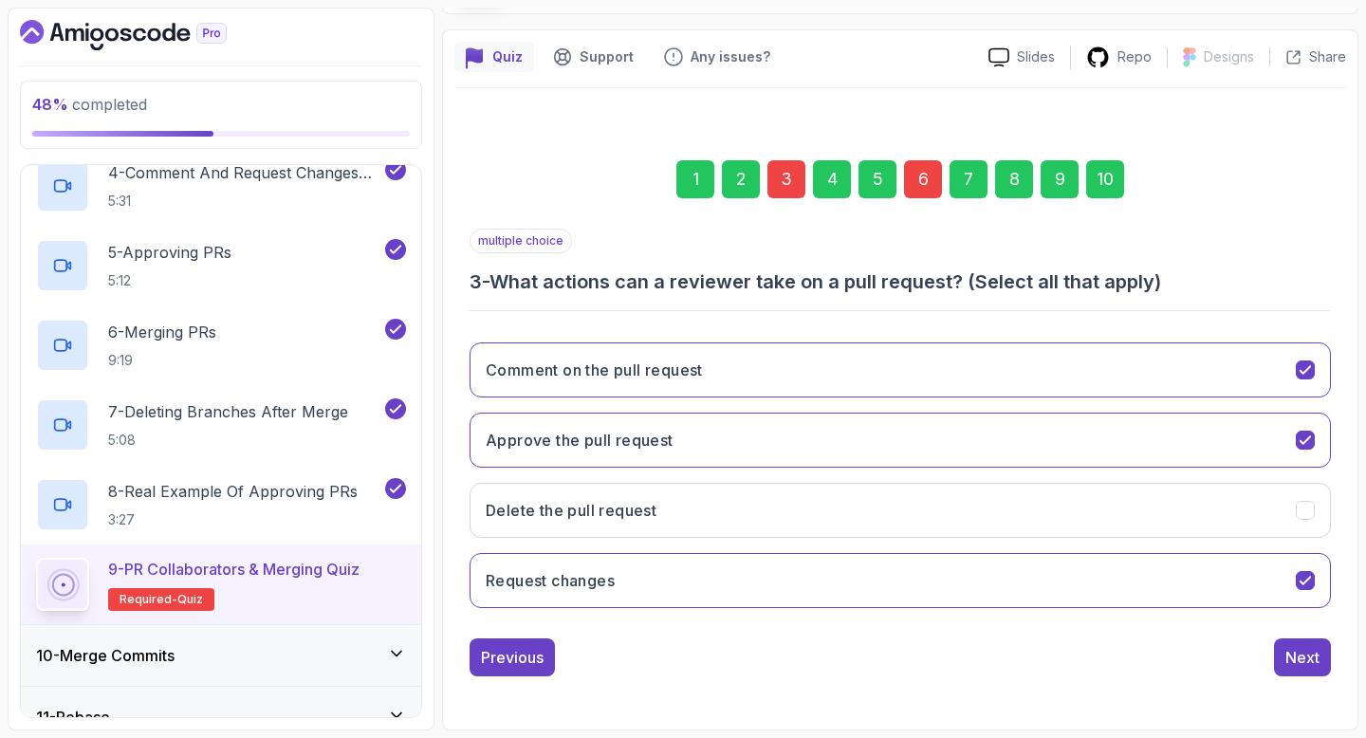
click at [926, 187] on div "6" at bounding box center [923, 179] width 38 height 38
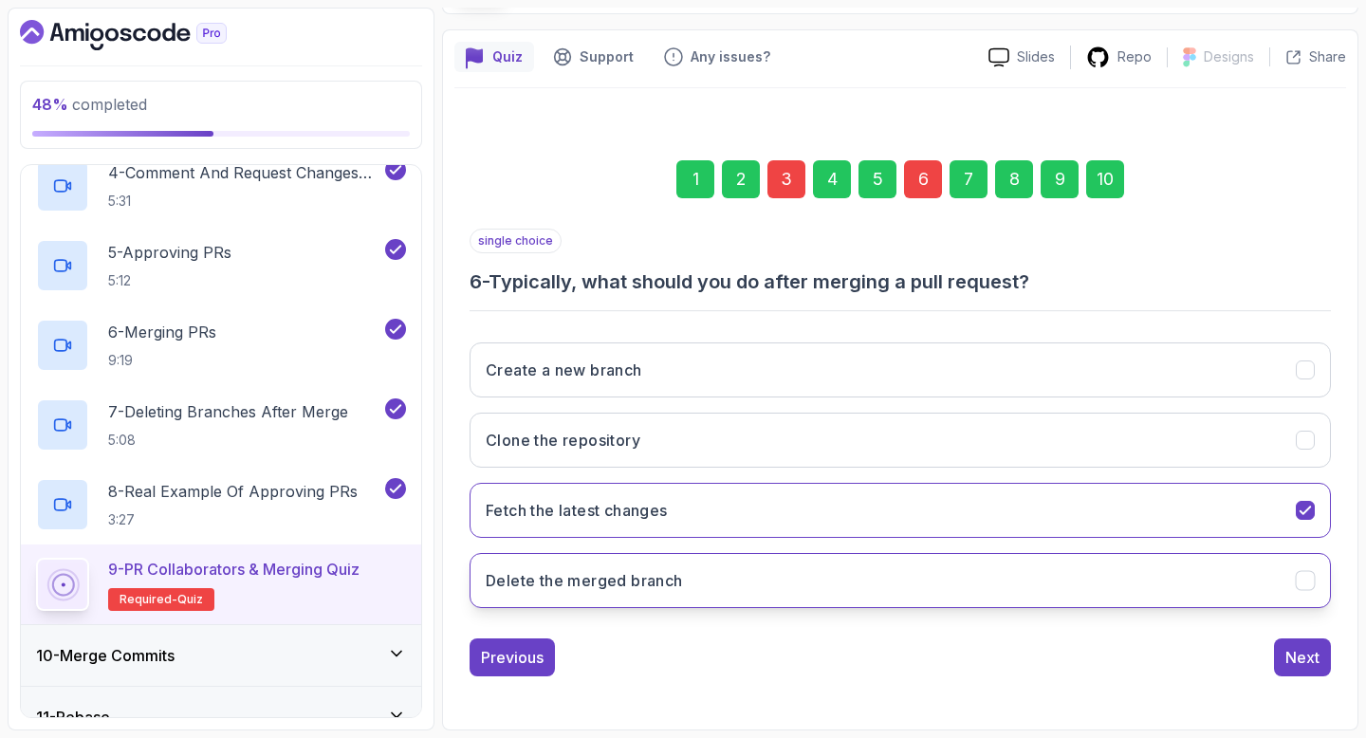
click at [964, 568] on button "Delete the merged branch" at bounding box center [901, 580] width 862 height 55
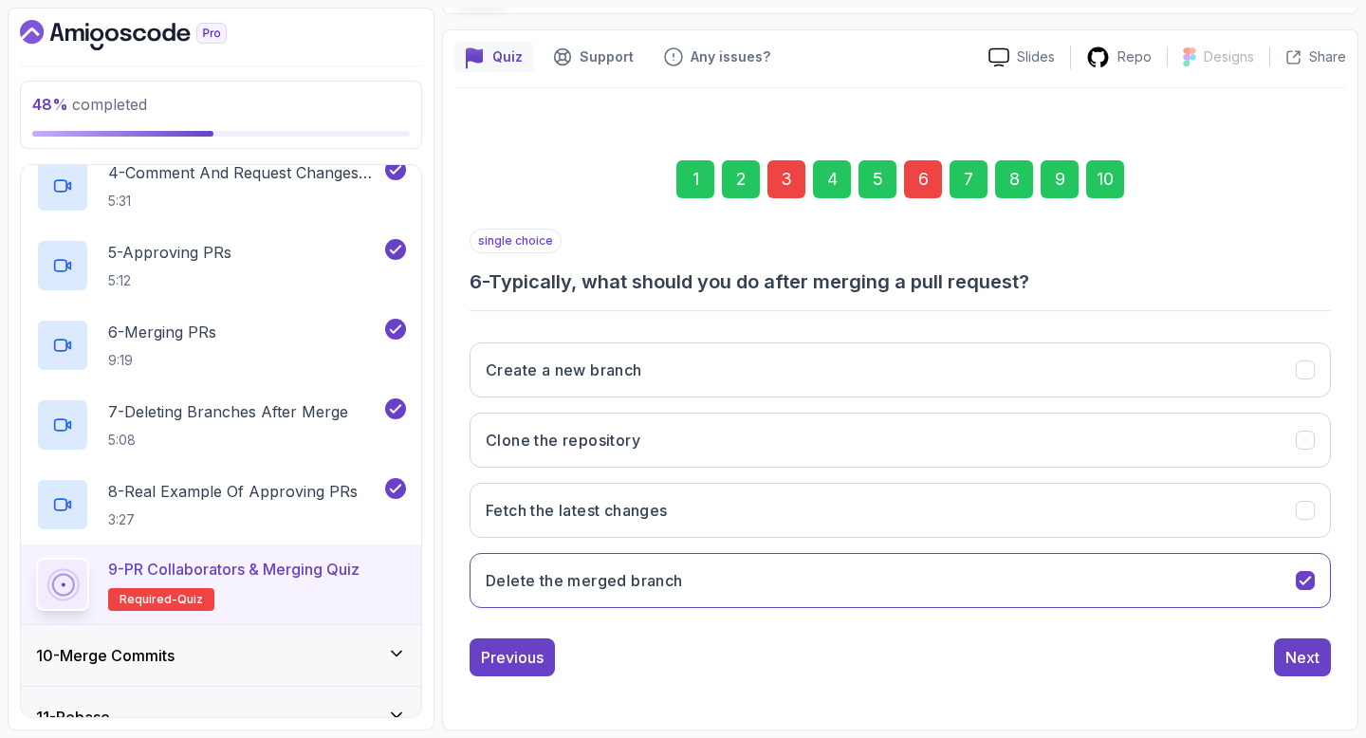
click at [1099, 183] on div "10" at bounding box center [1105, 179] width 38 height 38
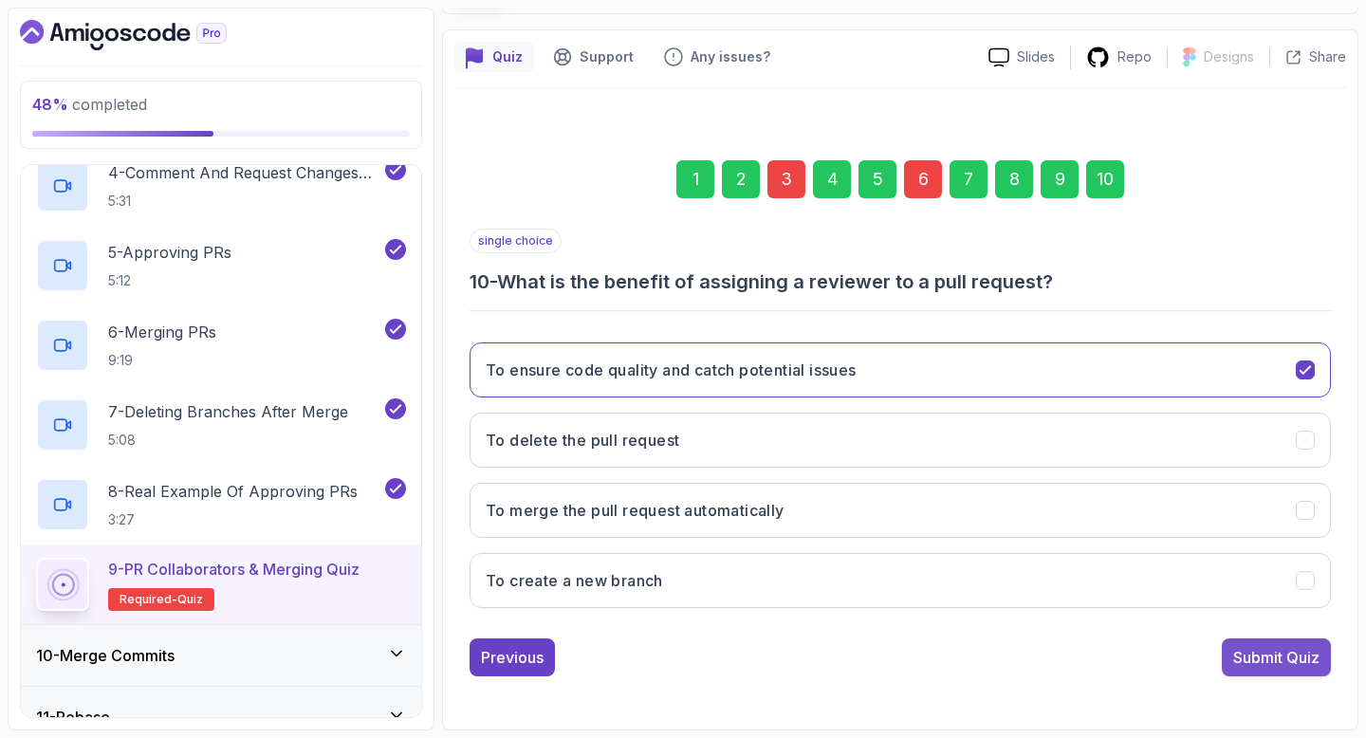
click at [1314, 646] on div "Submit Quiz" at bounding box center [1276, 657] width 86 height 23
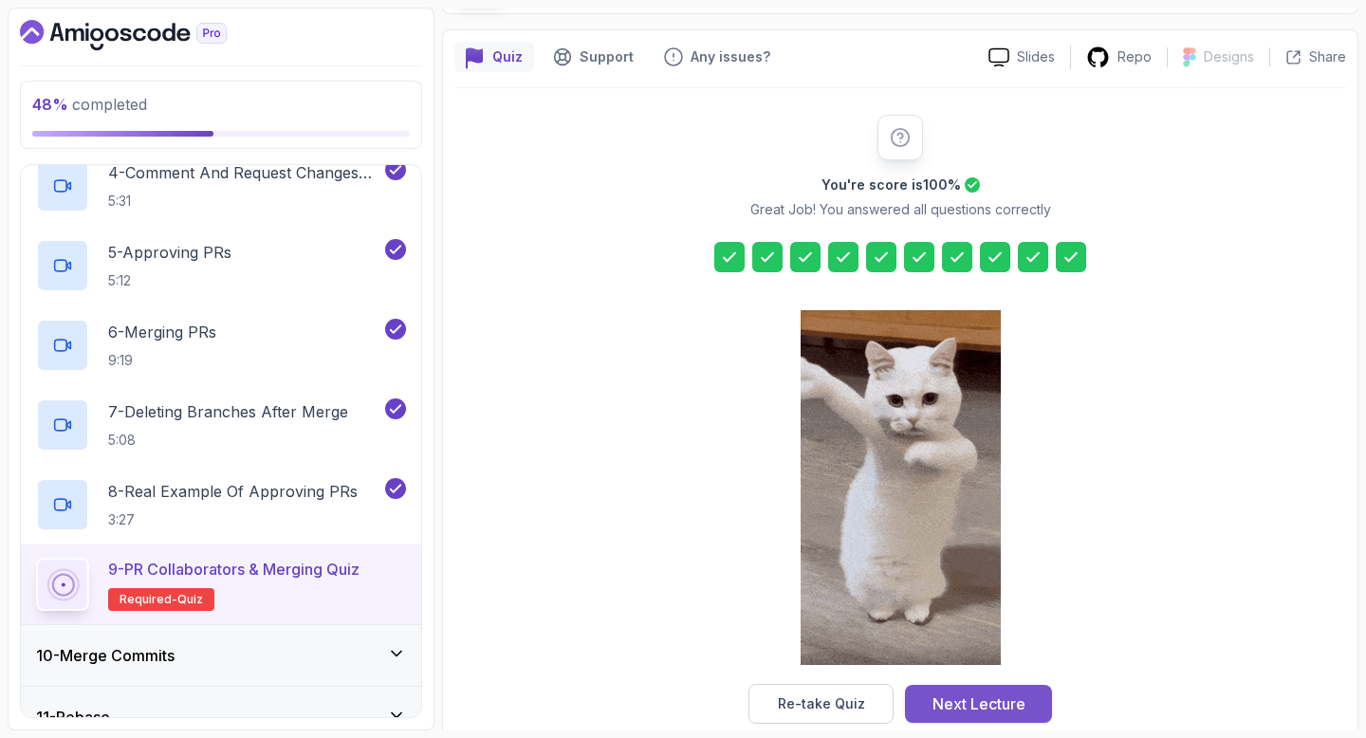
click at [960, 721] on button "Next Lecture" at bounding box center [978, 704] width 147 height 38
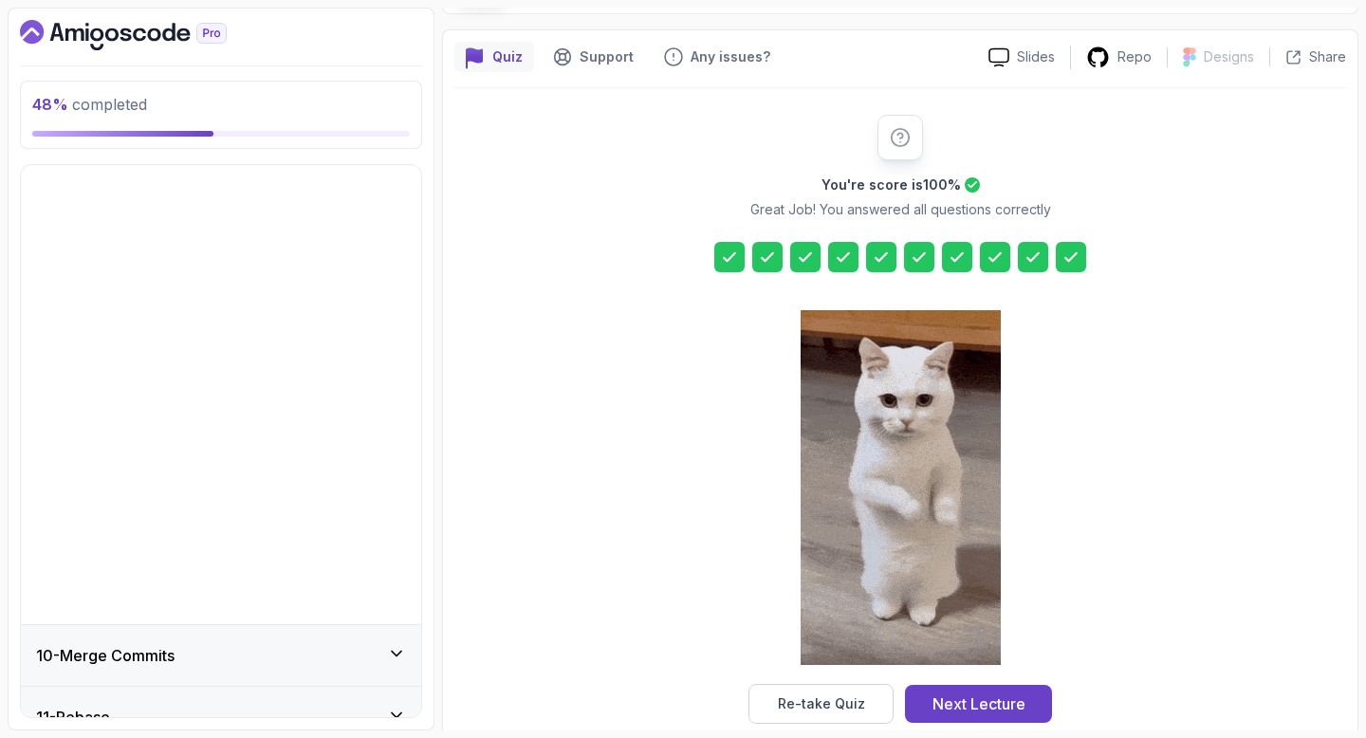
click at [981, 695] on div "You're score is 100 % Great Job! You answered all questions correctly Re-take Q…" at bounding box center [900, 419] width 892 height 662
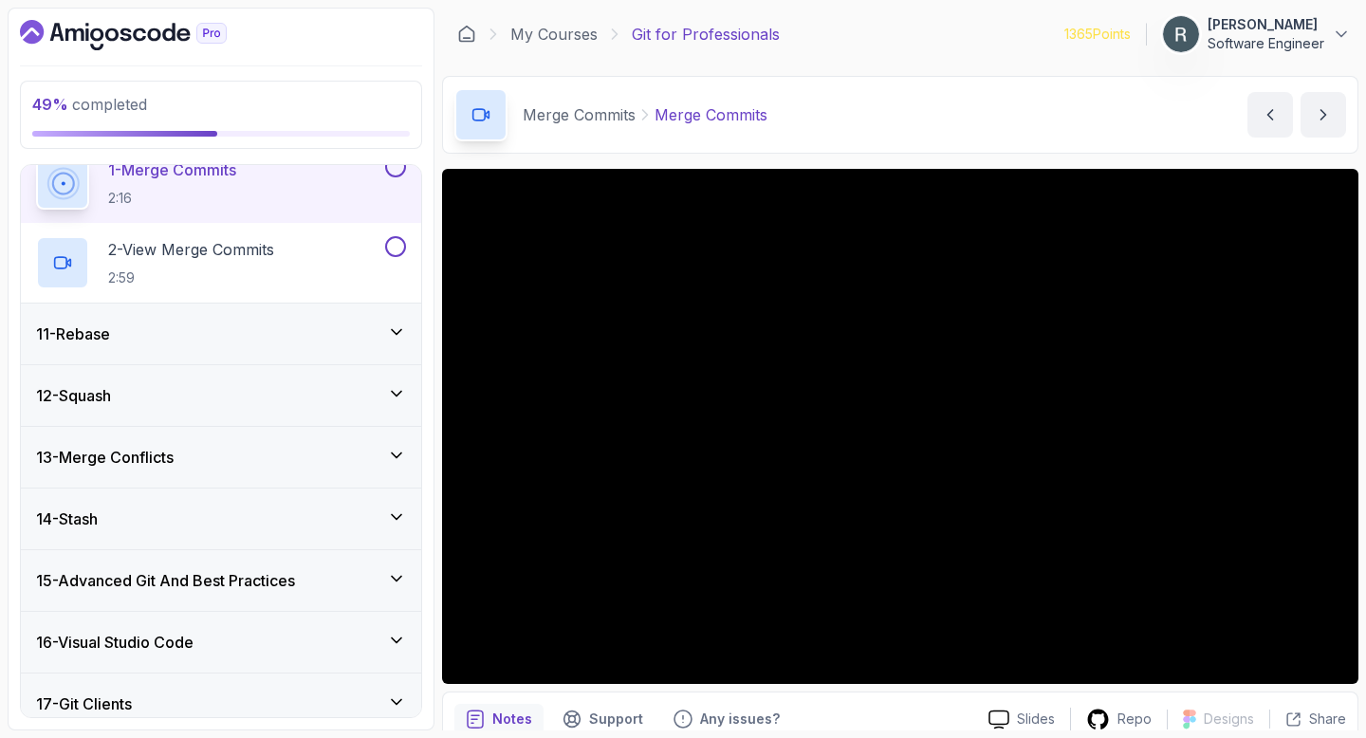
scroll to position [434, 0]
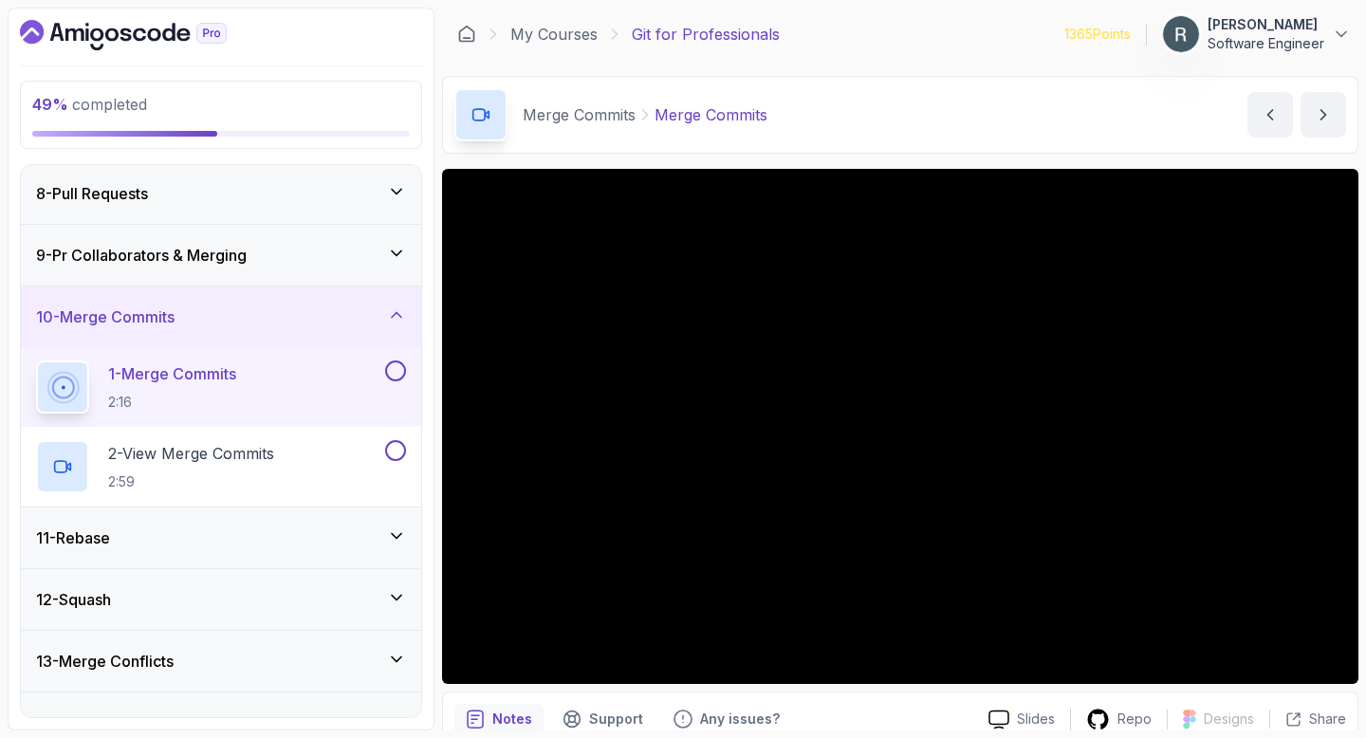
click at [392, 364] on button at bounding box center [395, 371] width 21 height 21
click at [393, 446] on button at bounding box center [395, 450] width 21 height 21
click at [317, 527] on div "11 - Rebase" at bounding box center [221, 538] width 370 height 23
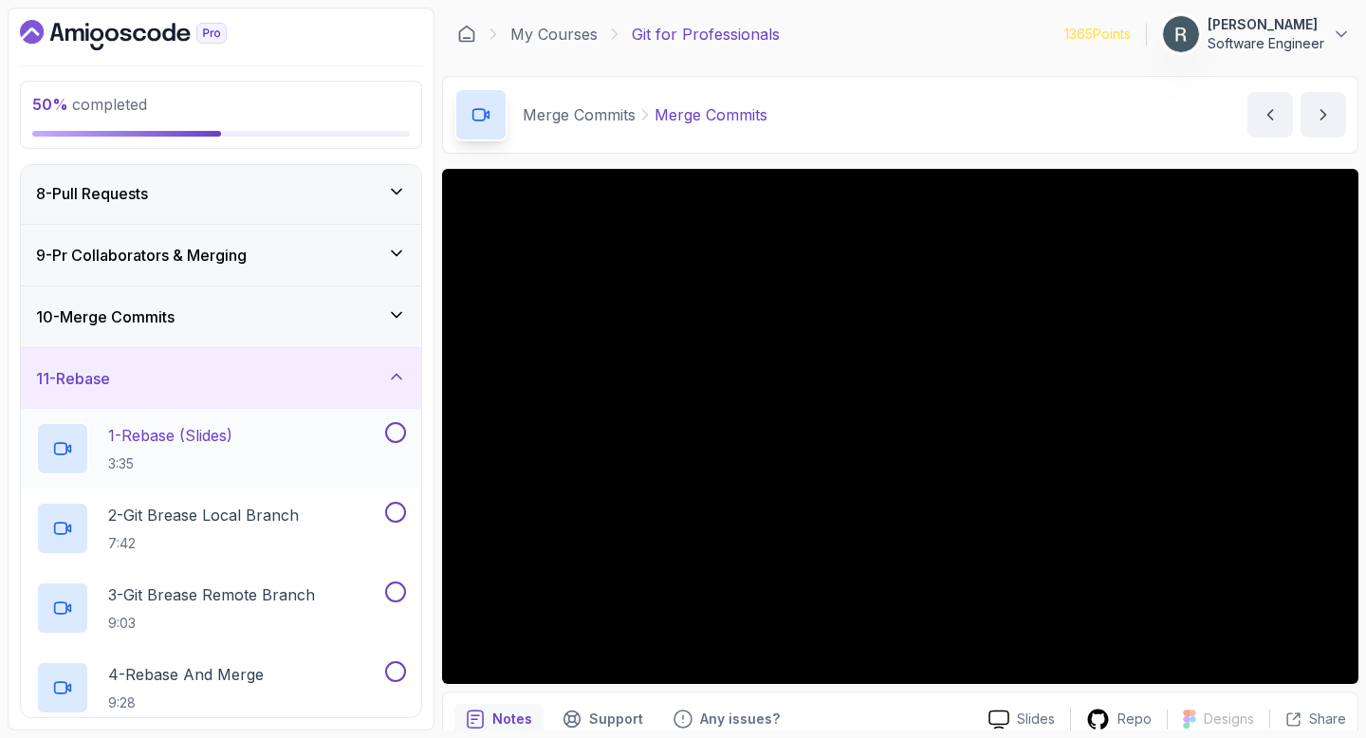
click at [294, 463] on div "1 - Rebase (Slides) 3:35" at bounding box center [208, 448] width 345 height 53
